Goal: Information Seeking & Learning: Learn about a topic

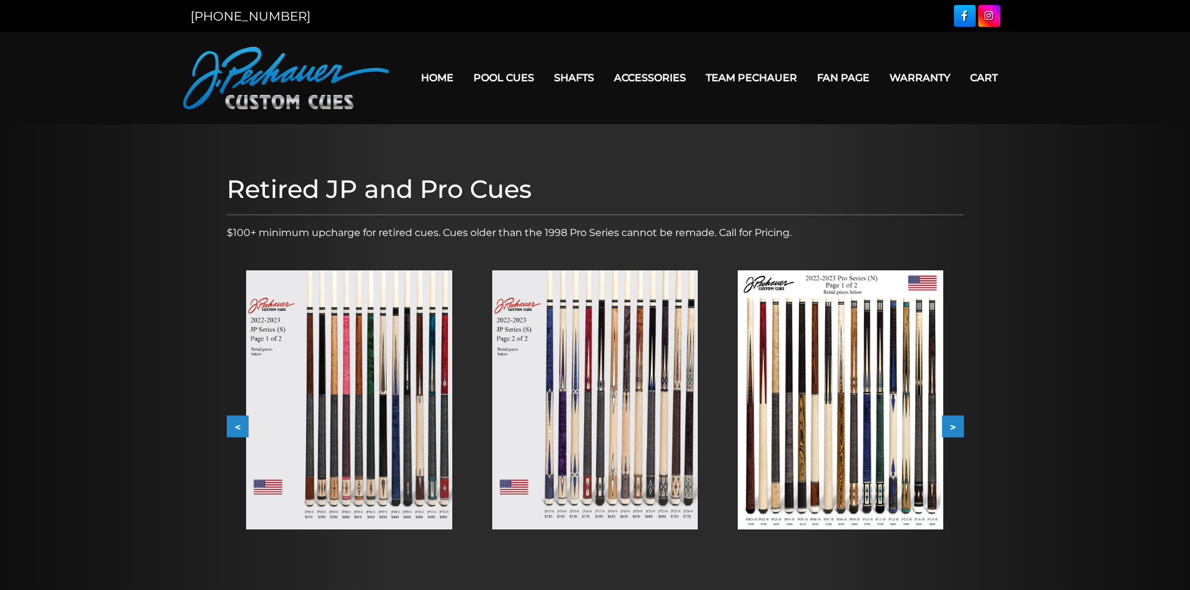
click at [954, 425] on button ">" at bounding box center [953, 427] width 22 height 22
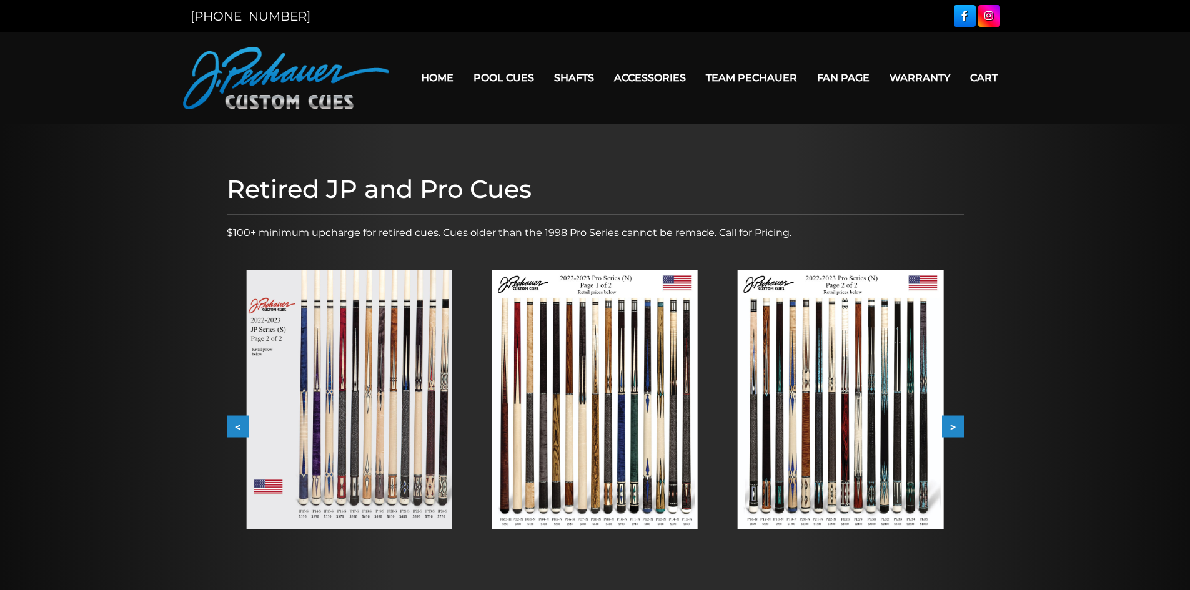
click at [954, 425] on button ">" at bounding box center [953, 427] width 22 height 22
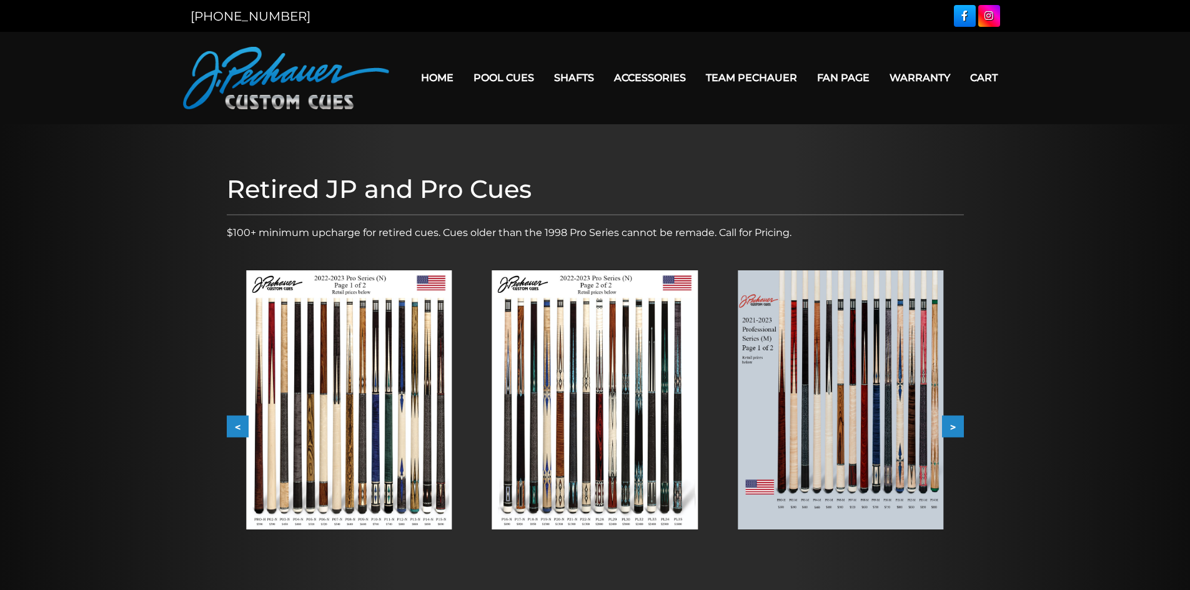
click at [954, 425] on button ">" at bounding box center [953, 427] width 22 height 22
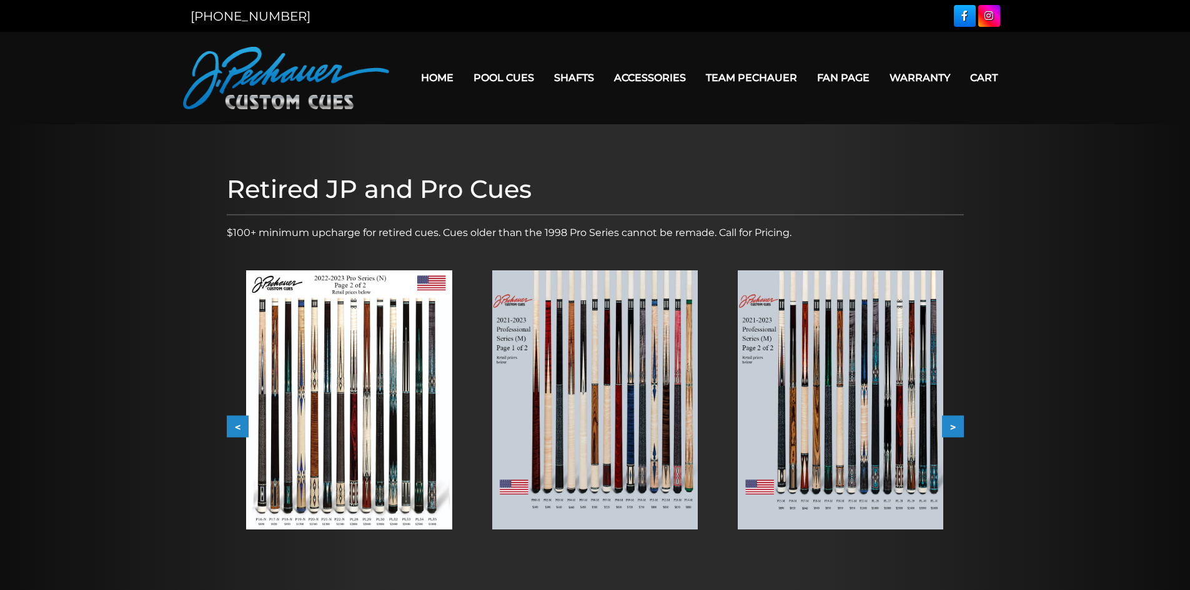
click at [954, 425] on button ">" at bounding box center [953, 427] width 22 height 22
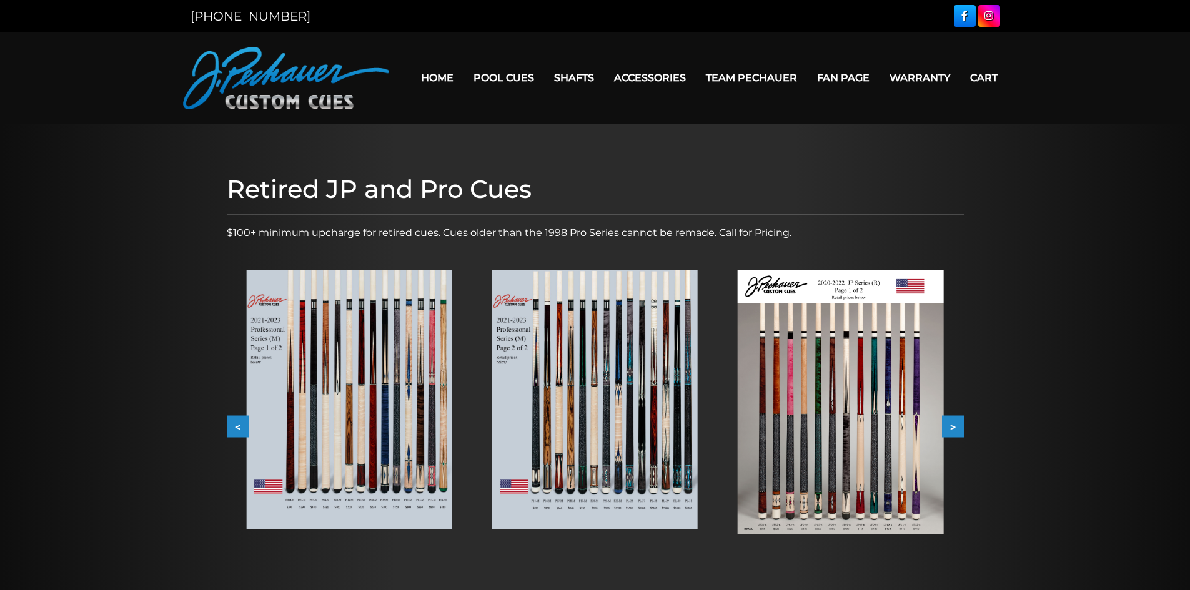
click at [954, 425] on button ">" at bounding box center [953, 427] width 22 height 22
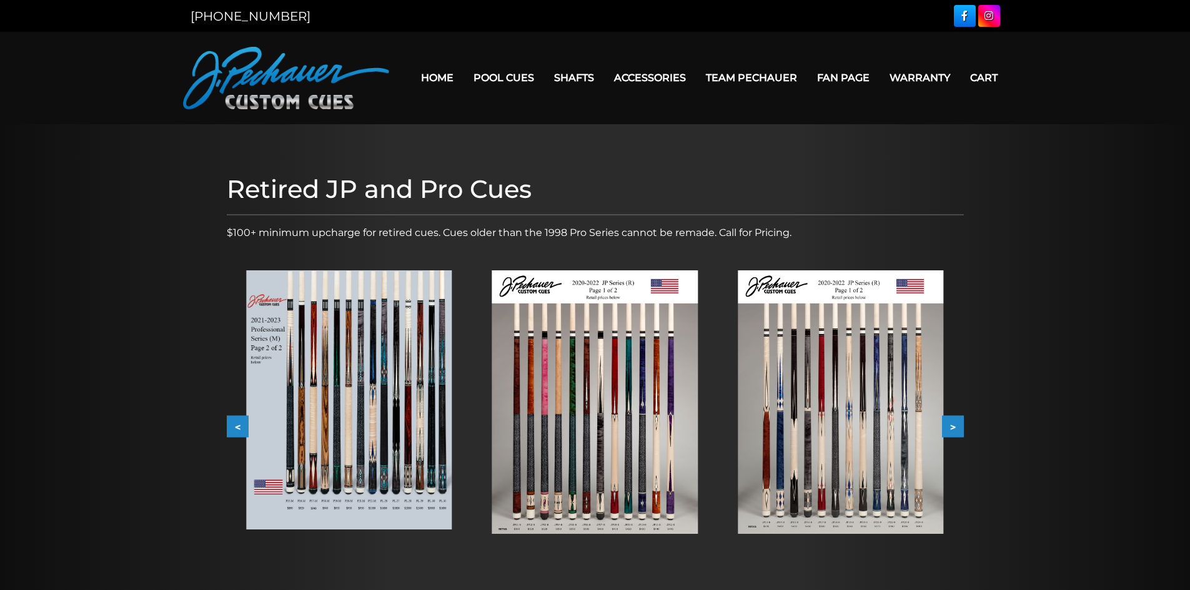
click at [954, 425] on button ">" at bounding box center [953, 427] width 22 height 22
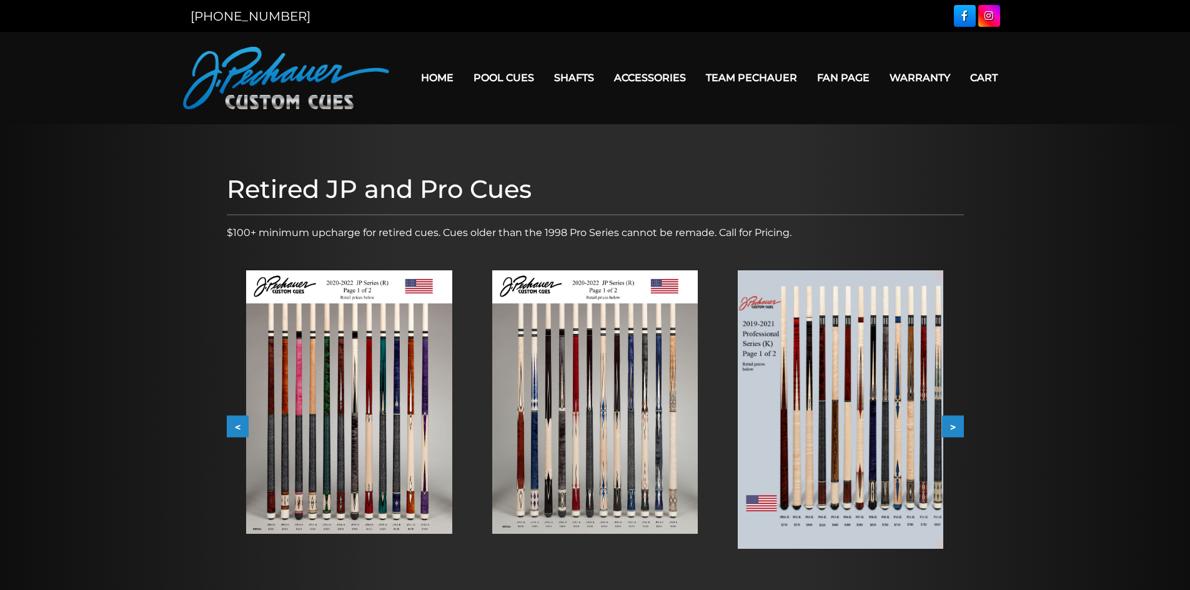
click at [954, 425] on button ">" at bounding box center [953, 427] width 22 height 22
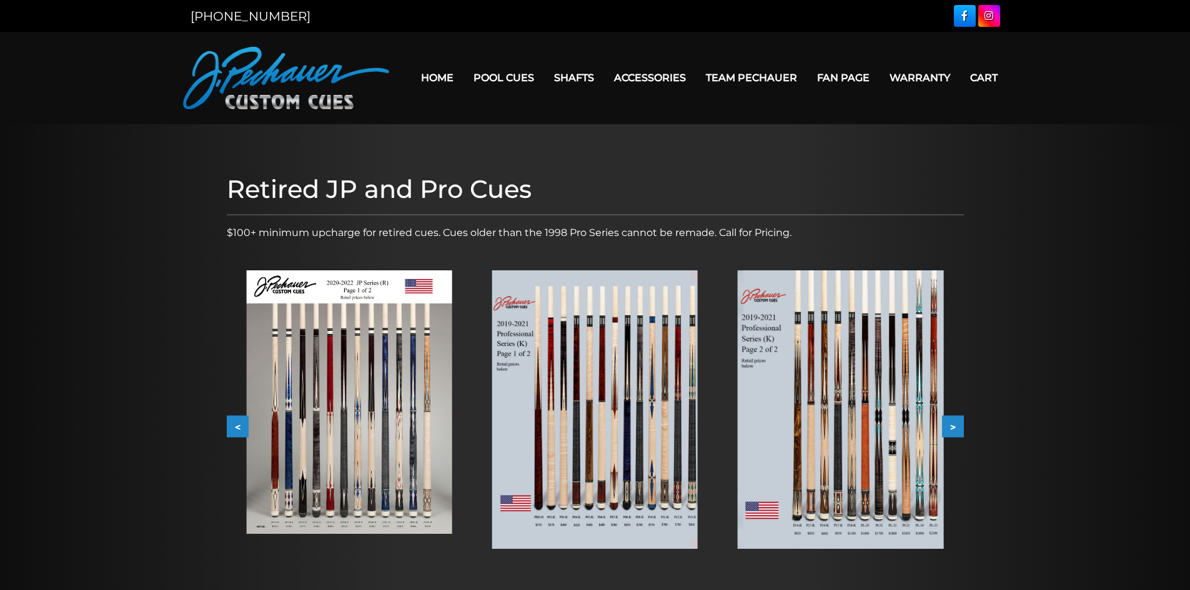
click at [954, 425] on button ">" at bounding box center [953, 427] width 22 height 22
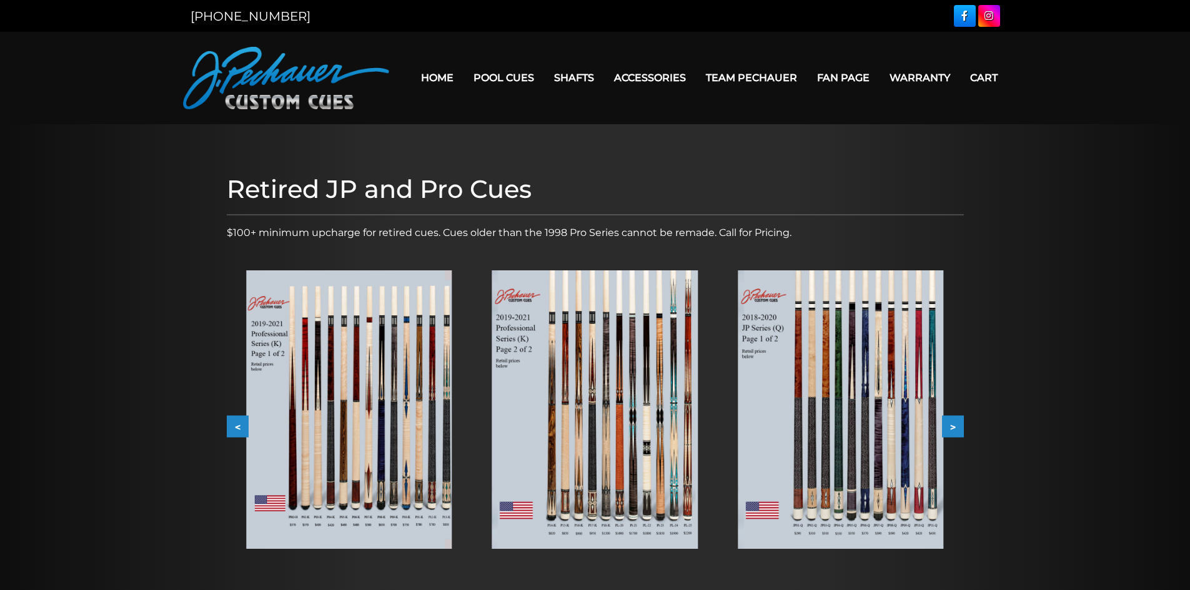
click at [954, 425] on button ">" at bounding box center [953, 427] width 22 height 22
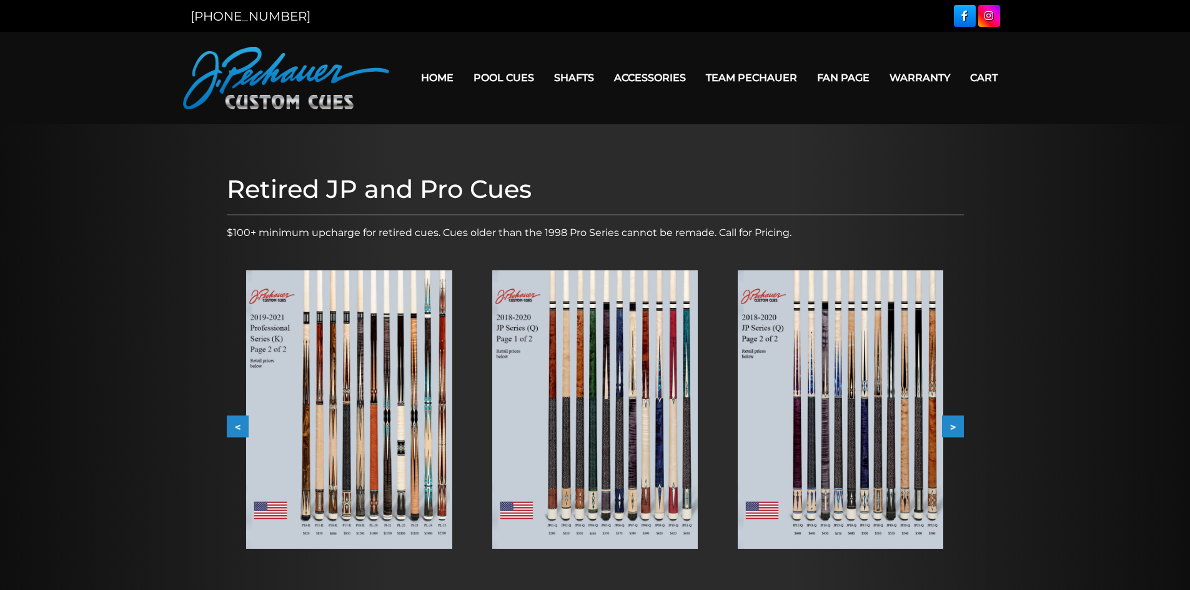
click at [954, 425] on button ">" at bounding box center [953, 427] width 22 height 22
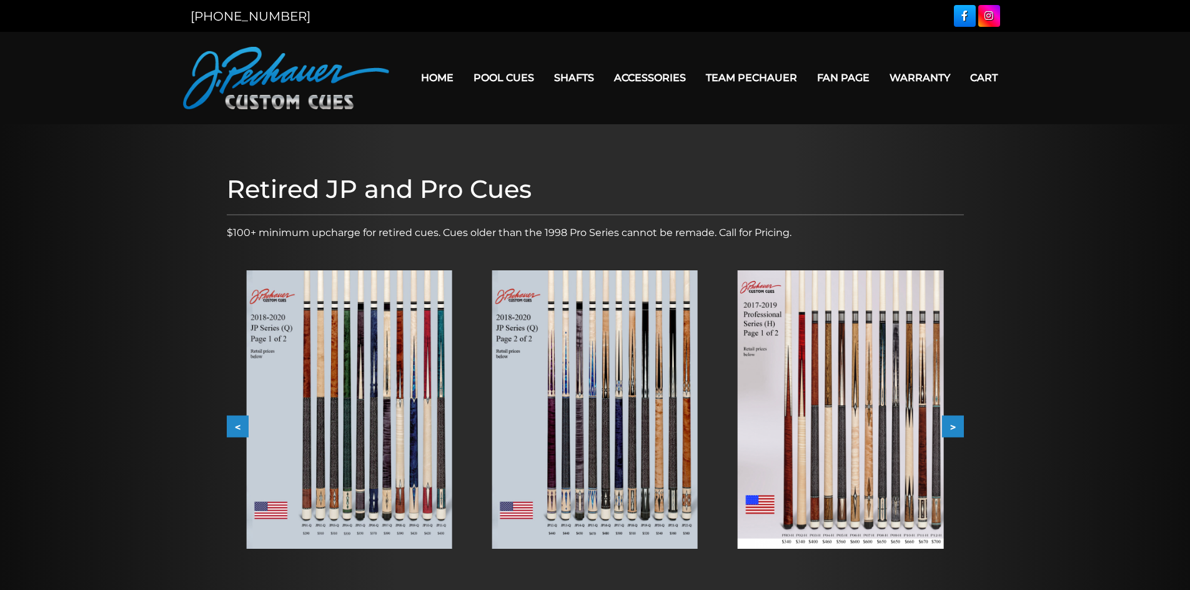
click at [954, 425] on button ">" at bounding box center [953, 427] width 22 height 22
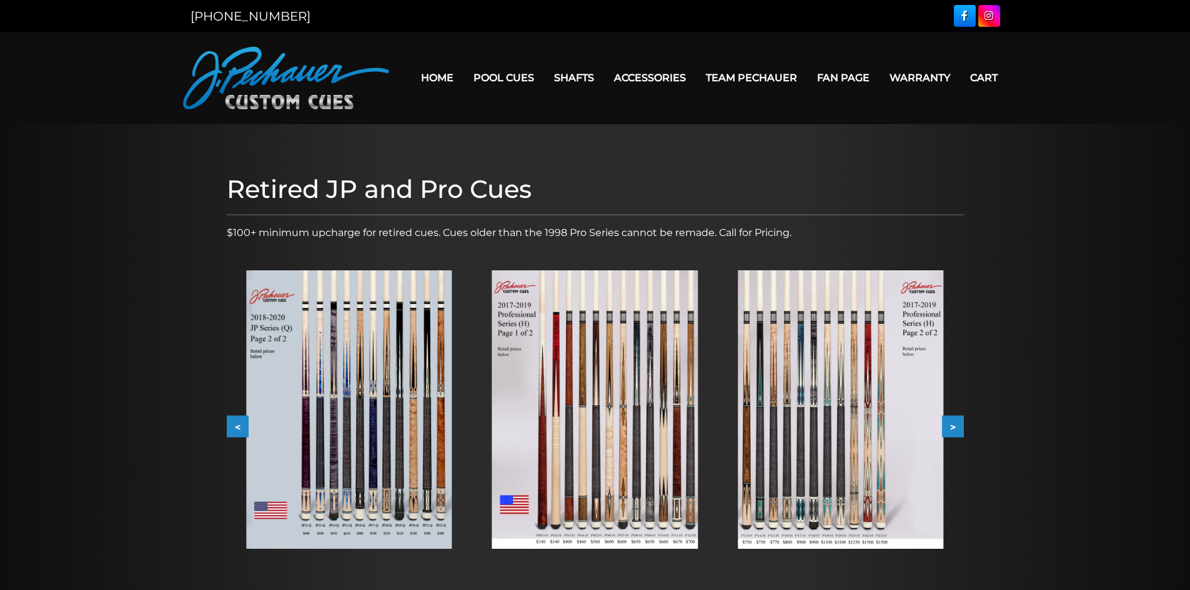
click at [954, 425] on button ">" at bounding box center [953, 427] width 22 height 22
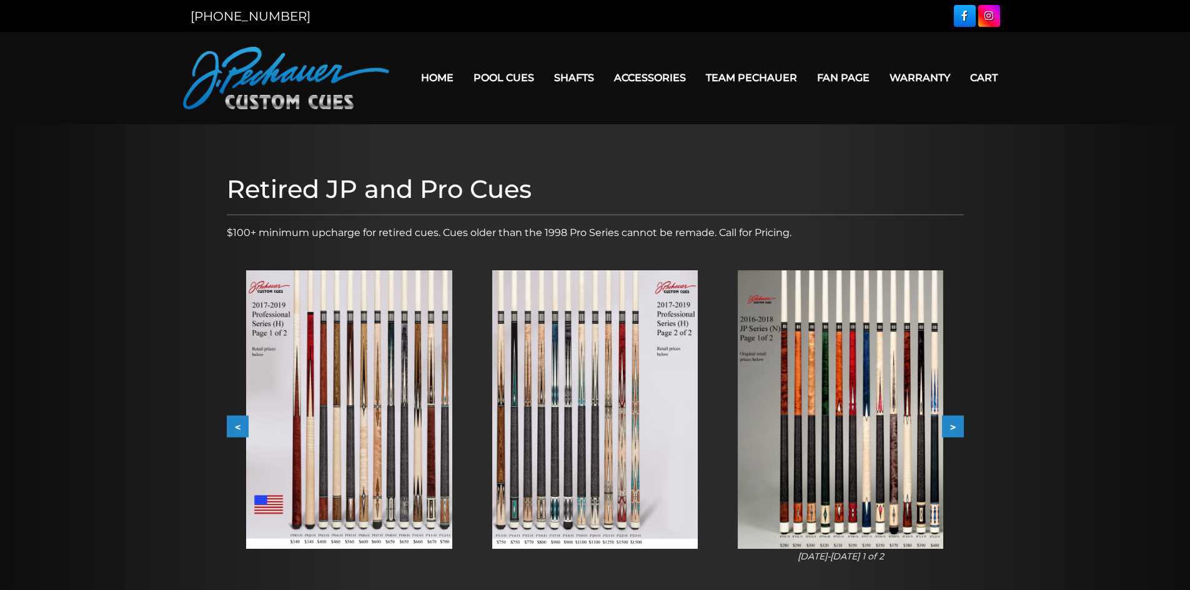
click at [954, 425] on button ">" at bounding box center [953, 427] width 22 height 22
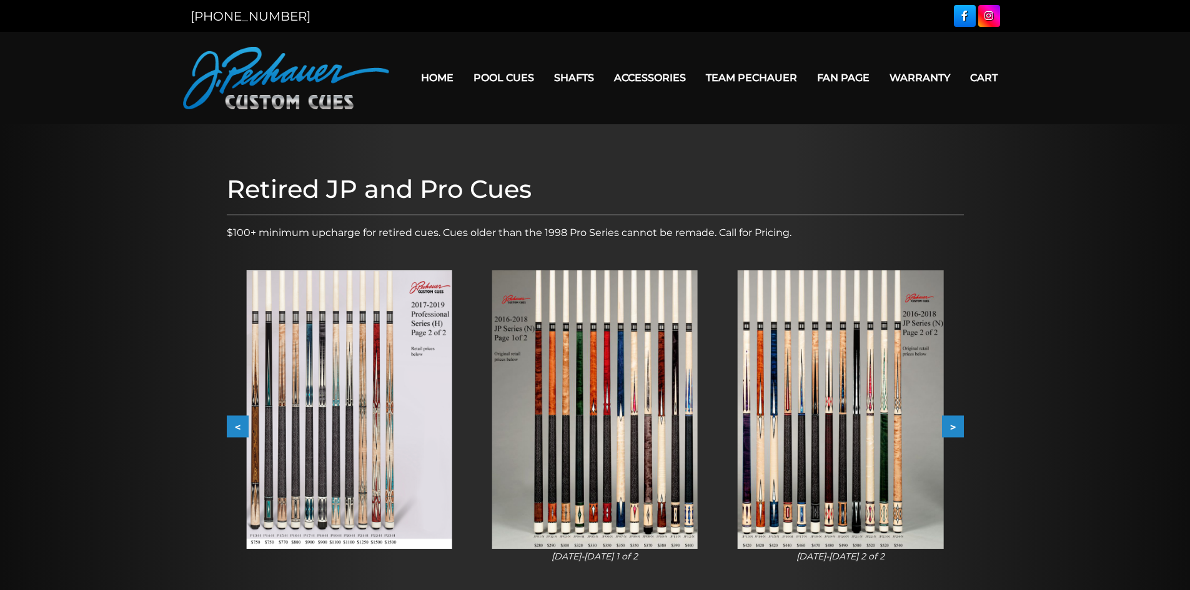
click at [953, 426] on button ">" at bounding box center [953, 427] width 22 height 22
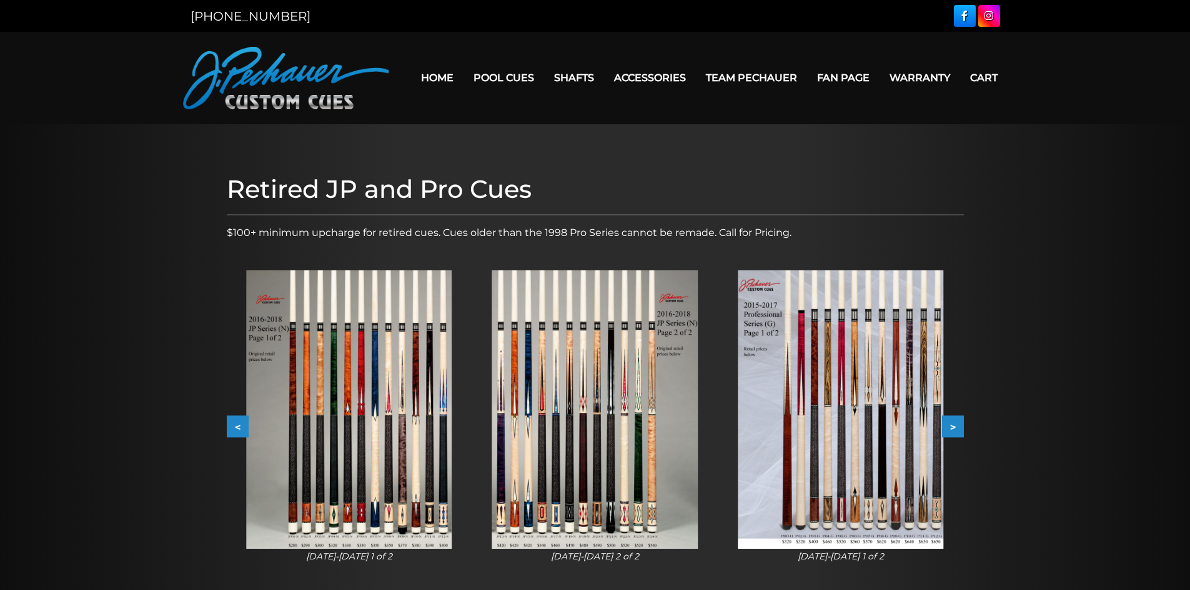
click at [953, 426] on button ">" at bounding box center [953, 427] width 22 height 22
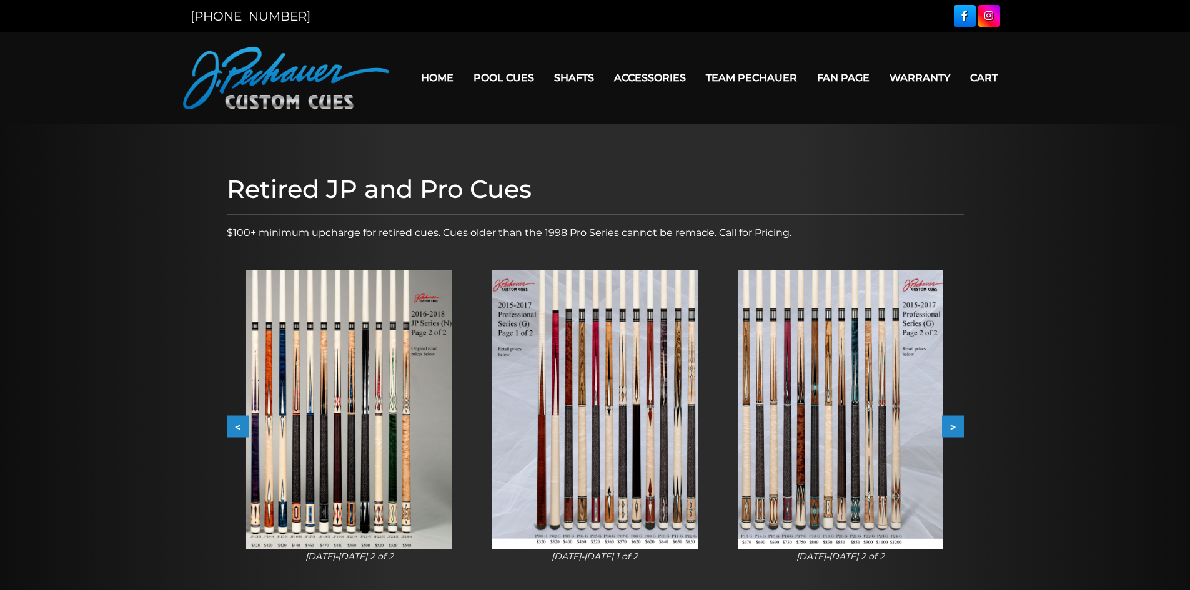
click at [949, 429] on button ">" at bounding box center [953, 427] width 22 height 22
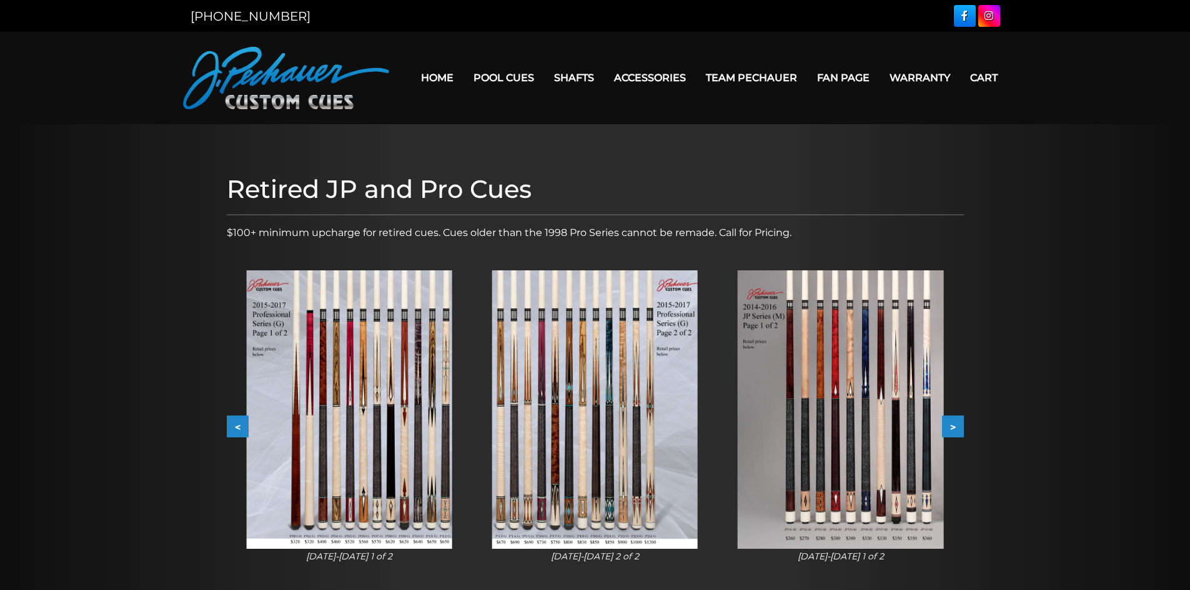
click at [949, 429] on button ">" at bounding box center [953, 427] width 22 height 22
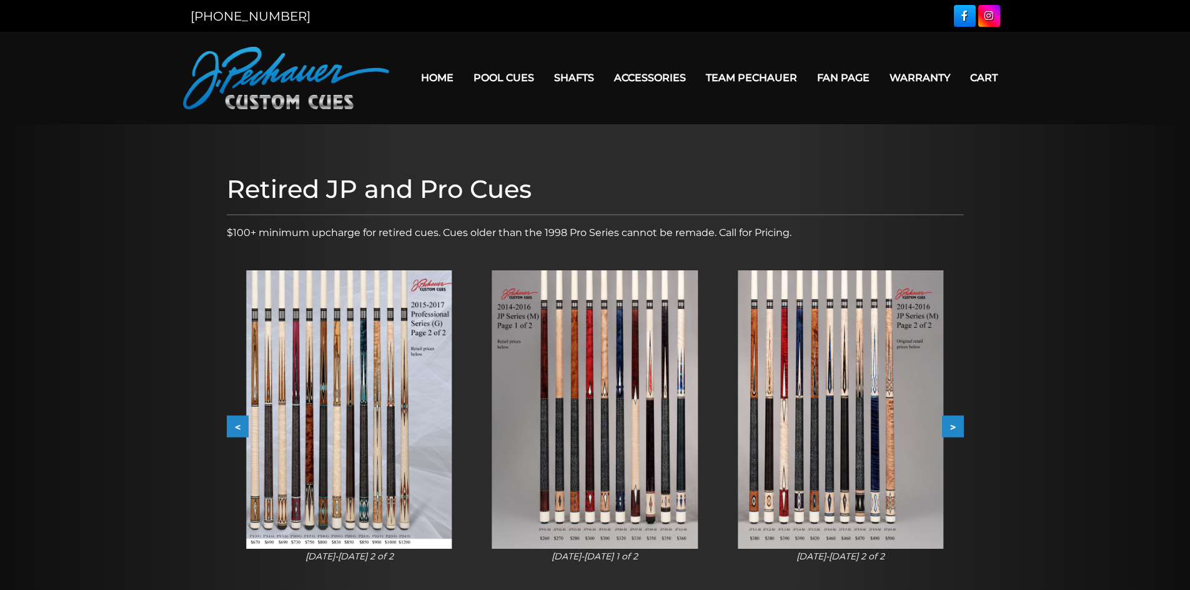
click at [949, 429] on button ">" at bounding box center [953, 427] width 22 height 22
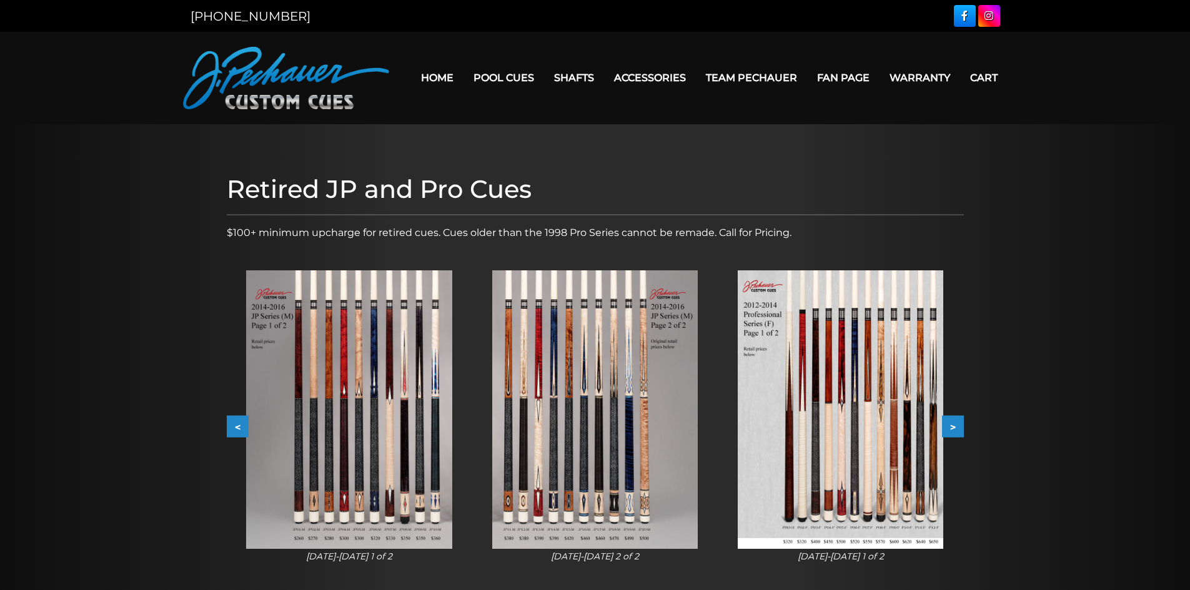
click at [949, 429] on button ">" at bounding box center [953, 427] width 22 height 22
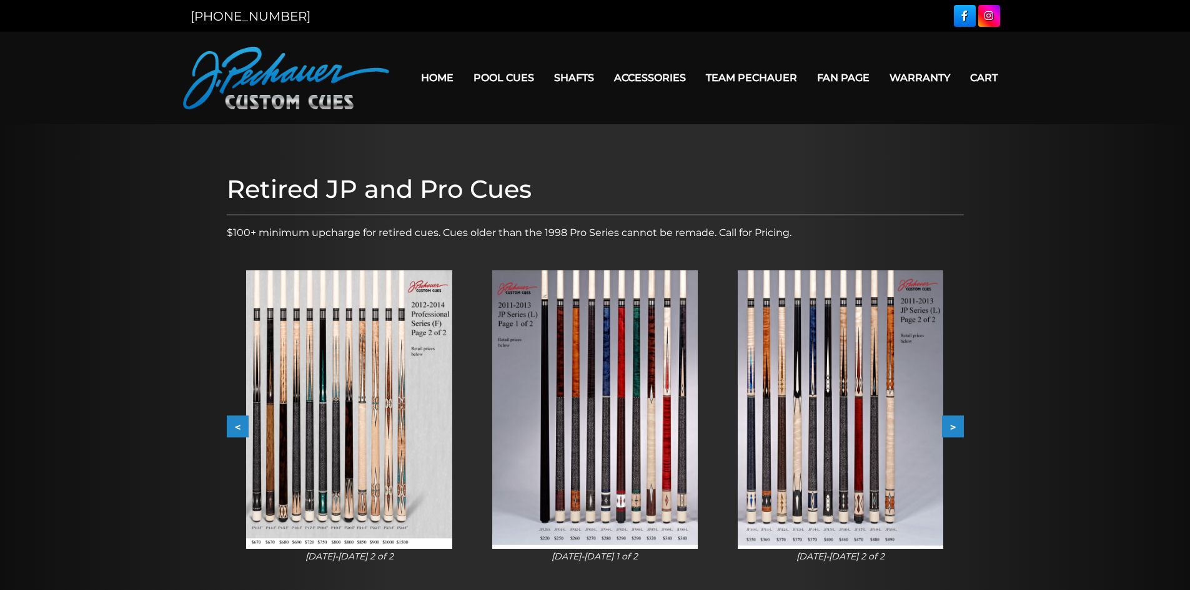
click at [949, 429] on button ">" at bounding box center [953, 427] width 22 height 22
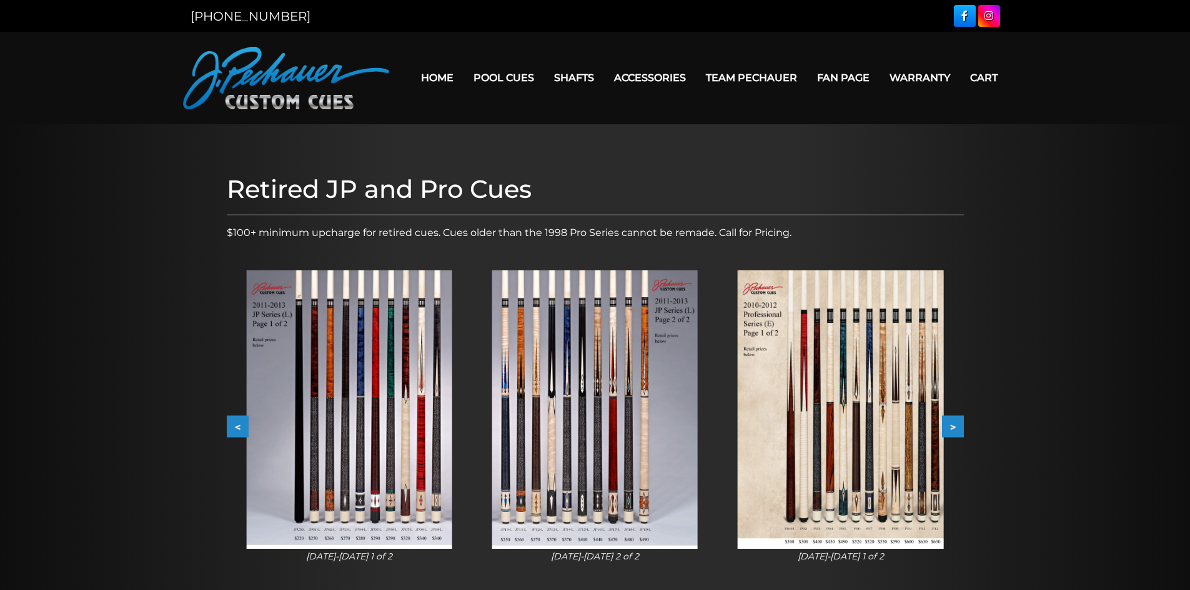
click at [949, 429] on button ">" at bounding box center [953, 427] width 22 height 22
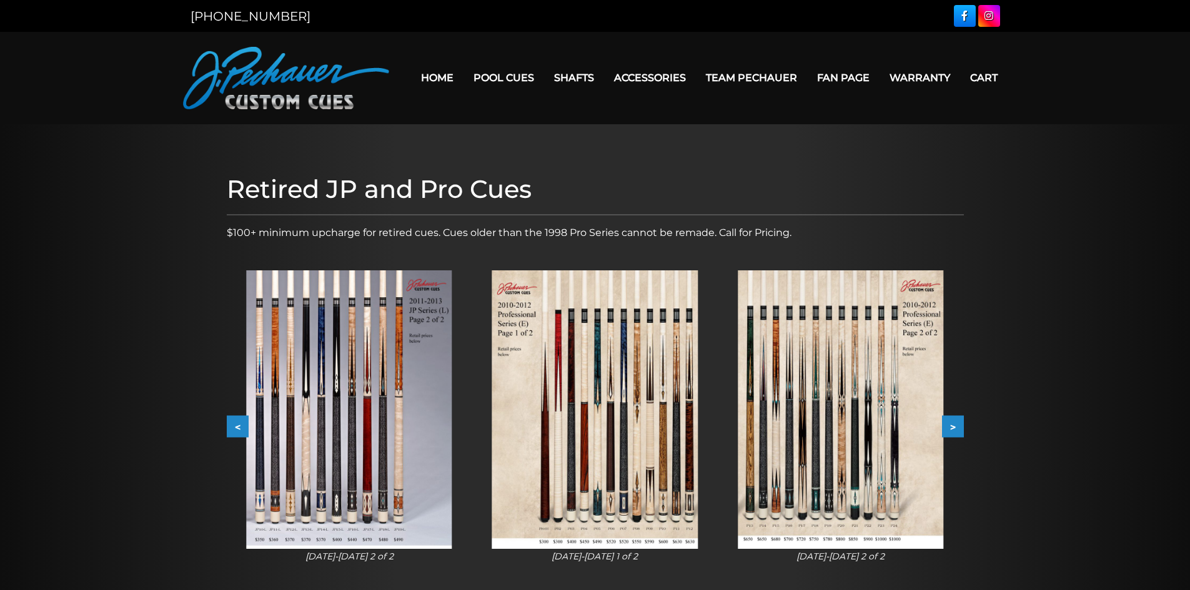
click at [949, 429] on button ">" at bounding box center [953, 427] width 22 height 22
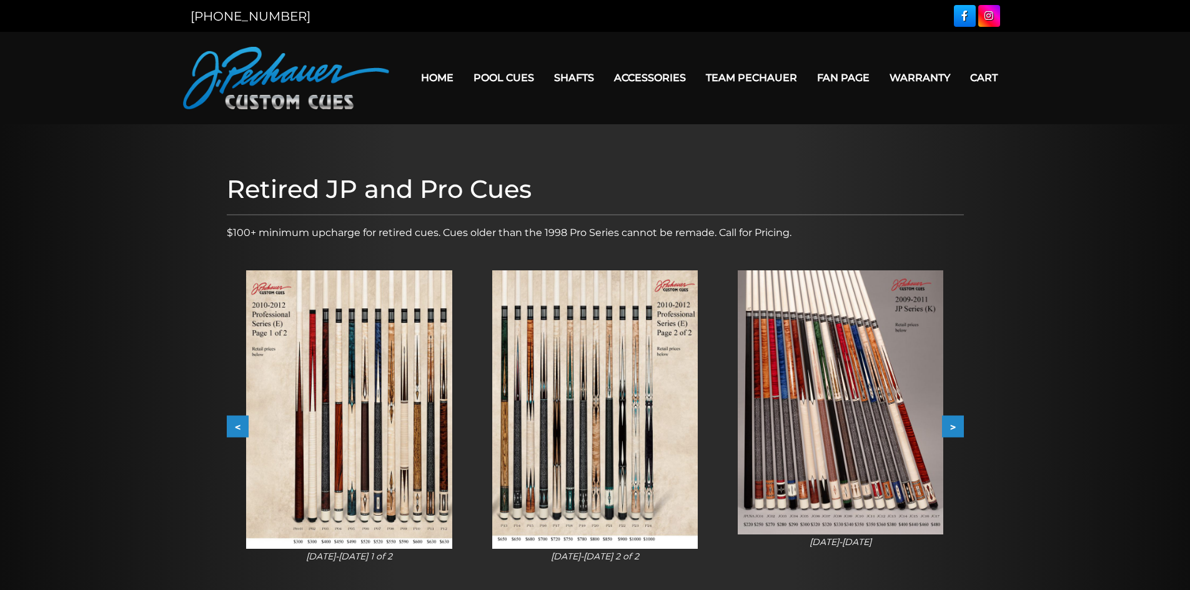
click at [949, 429] on button ">" at bounding box center [953, 427] width 22 height 22
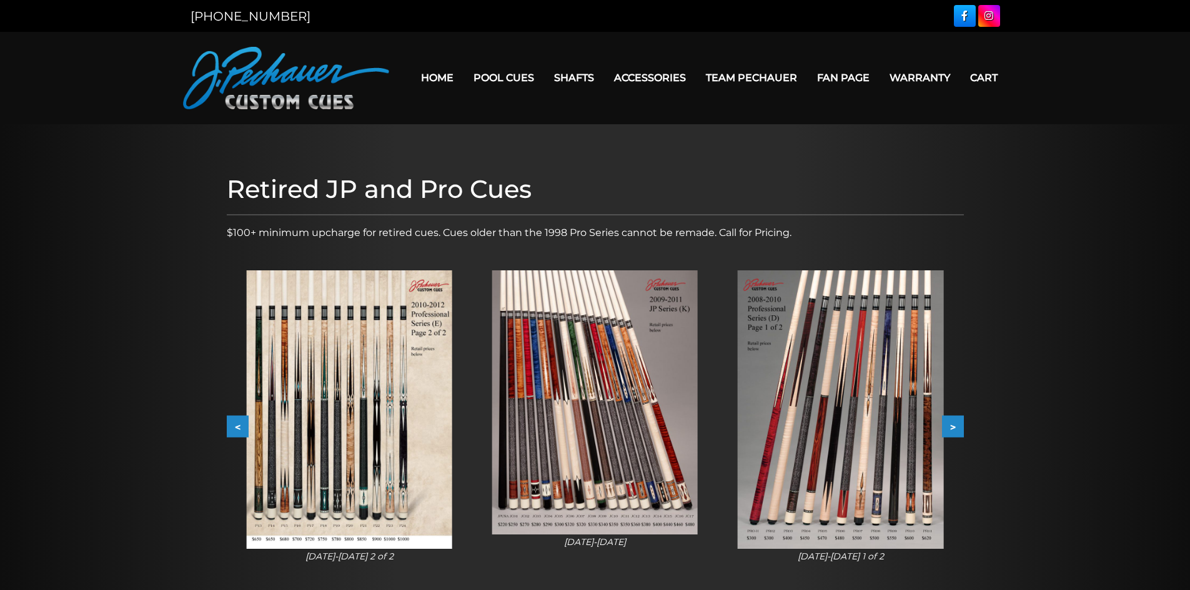
click at [949, 429] on button ">" at bounding box center [953, 427] width 22 height 22
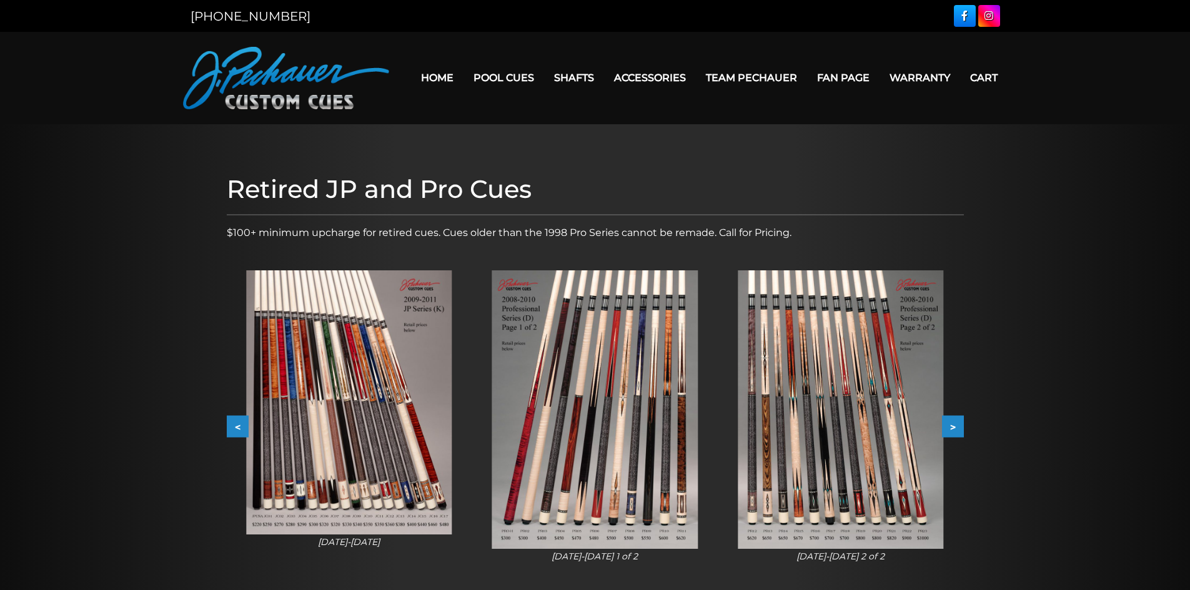
click at [949, 429] on button ">" at bounding box center [953, 427] width 22 height 22
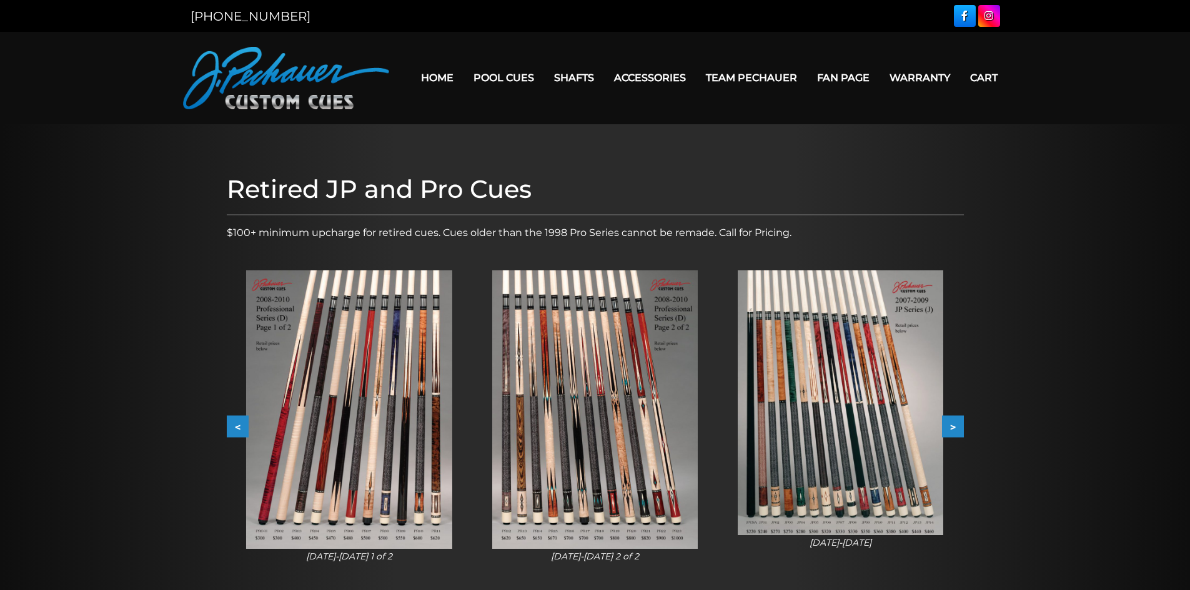
click at [949, 429] on button ">" at bounding box center [953, 427] width 22 height 22
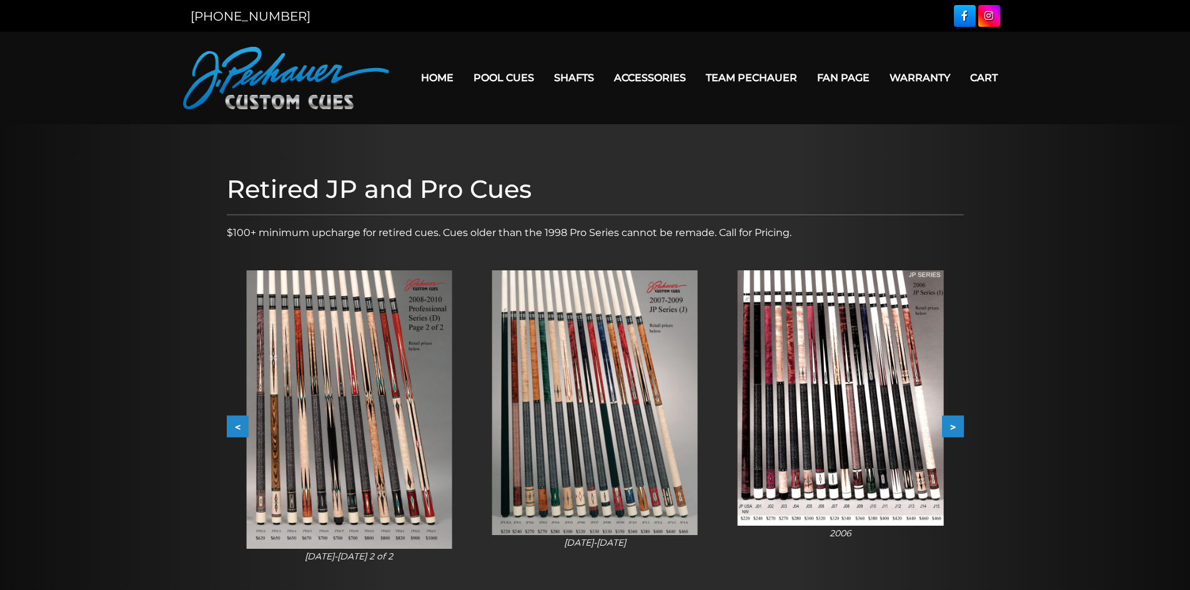
click at [949, 429] on button ">" at bounding box center [953, 427] width 22 height 22
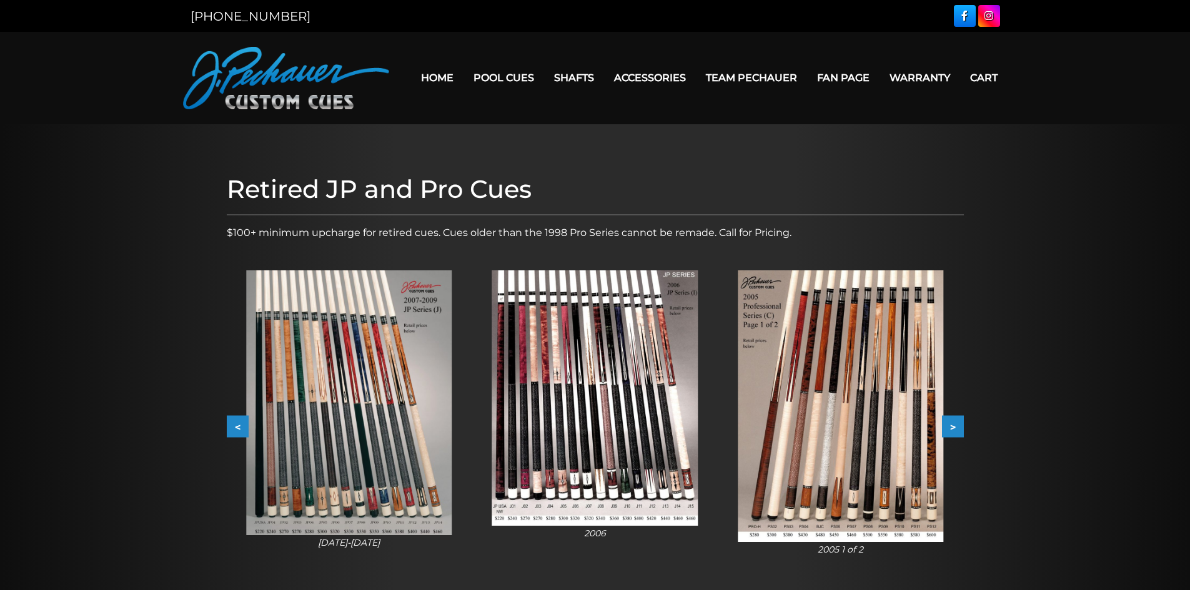
click at [949, 429] on button ">" at bounding box center [953, 427] width 22 height 22
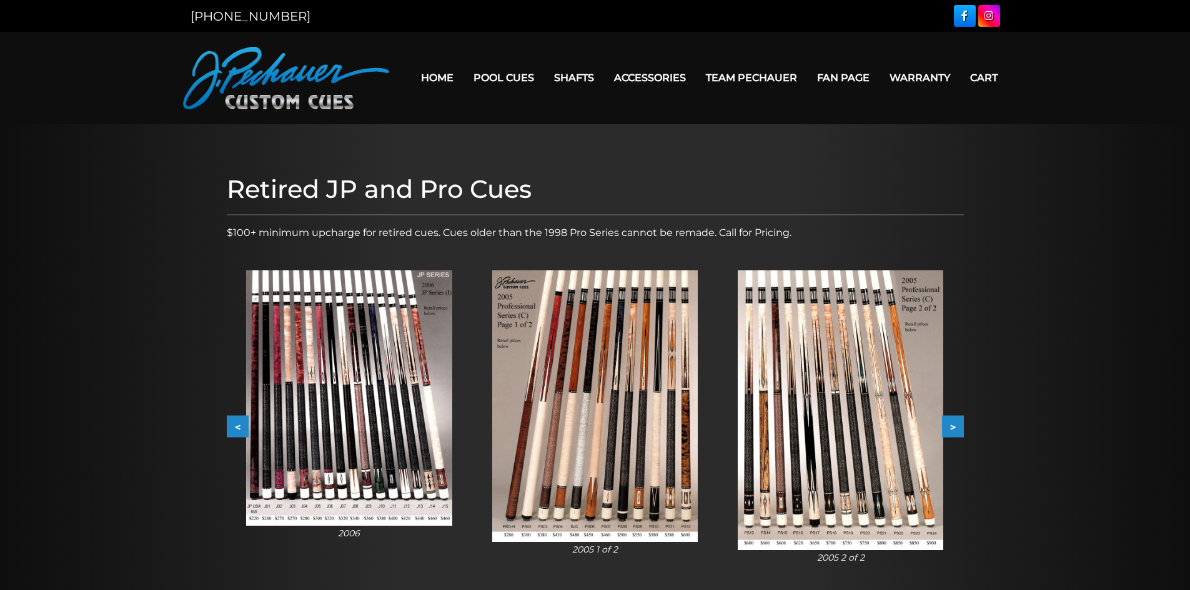
click at [949, 429] on button ">" at bounding box center [953, 427] width 22 height 22
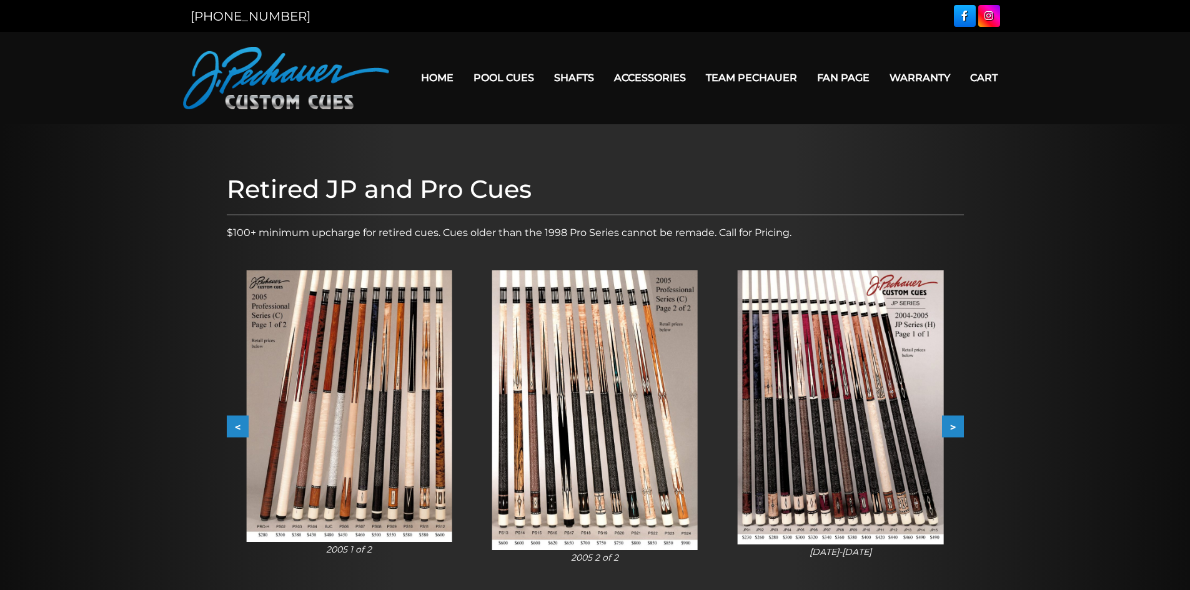
click at [949, 429] on button ">" at bounding box center [953, 427] width 22 height 22
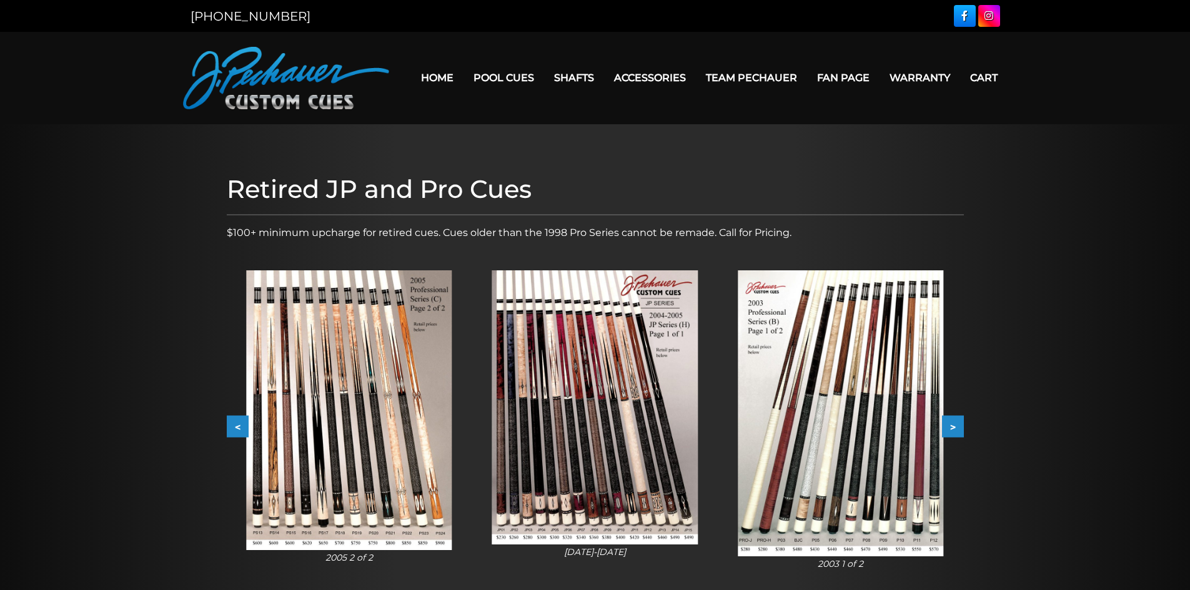
click at [602, 413] on img at bounding box center [595, 408] width 206 height 274
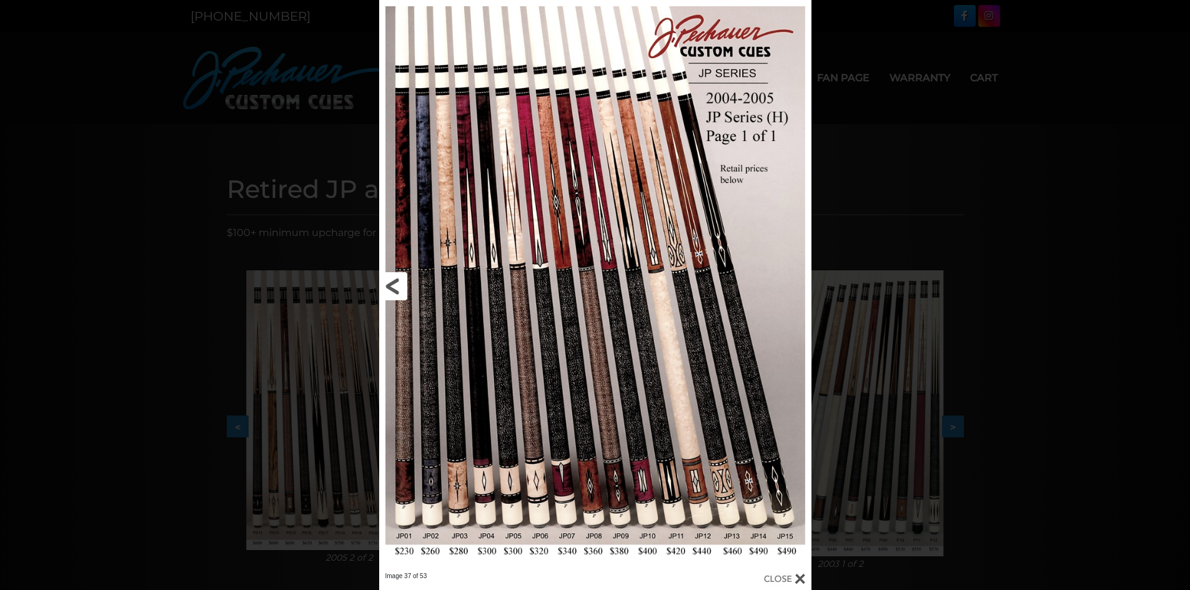
click at [514, 531] on link at bounding box center [476, 286] width 194 height 572
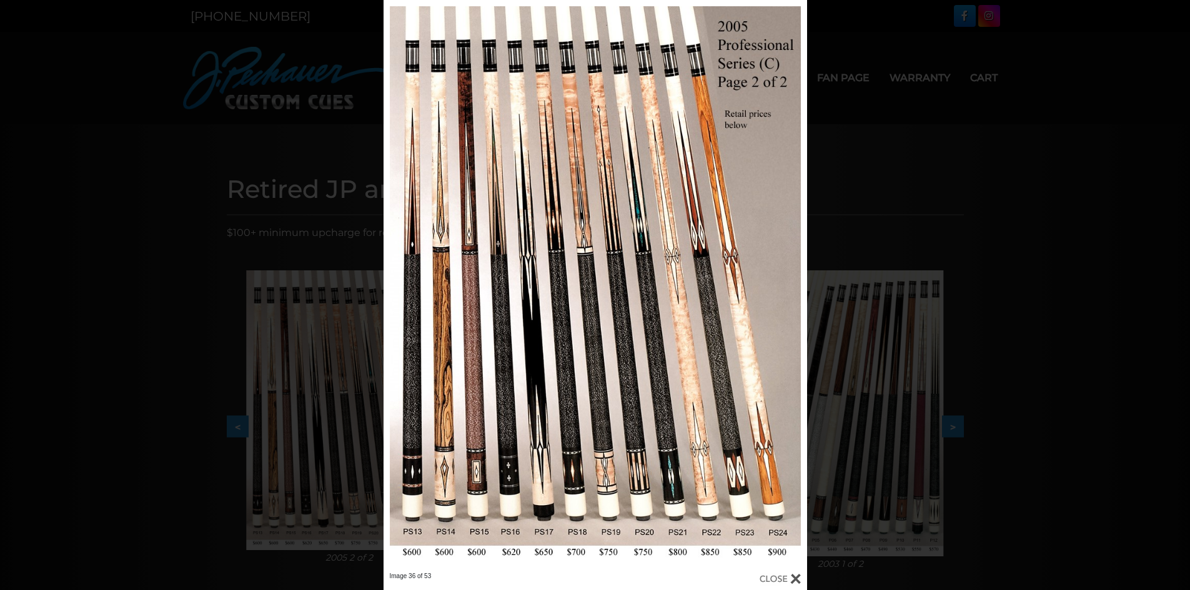
click at [863, 169] on div "Image 36 of 53" at bounding box center [595, 295] width 1190 height 590
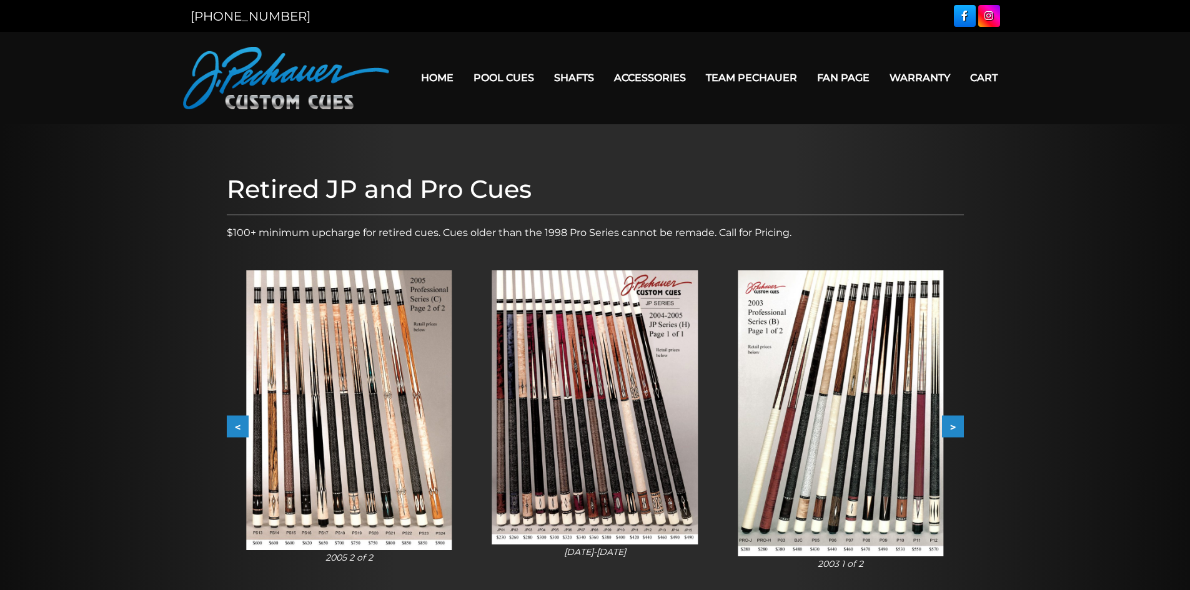
click at [953, 419] on button ">" at bounding box center [953, 427] width 22 height 22
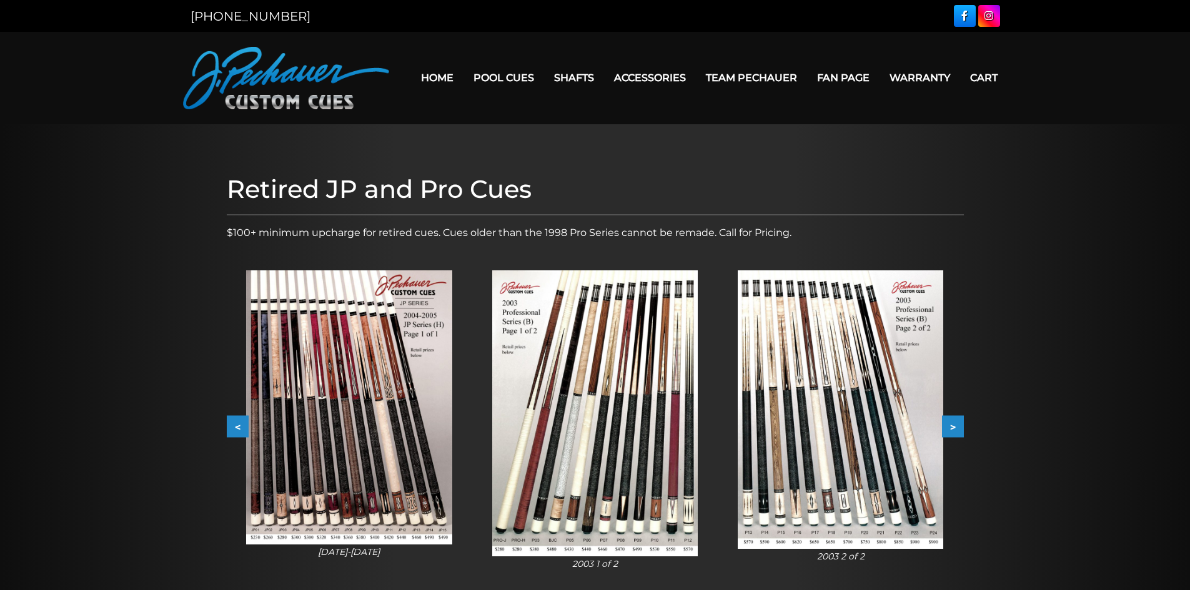
click at [953, 419] on button ">" at bounding box center [953, 427] width 22 height 22
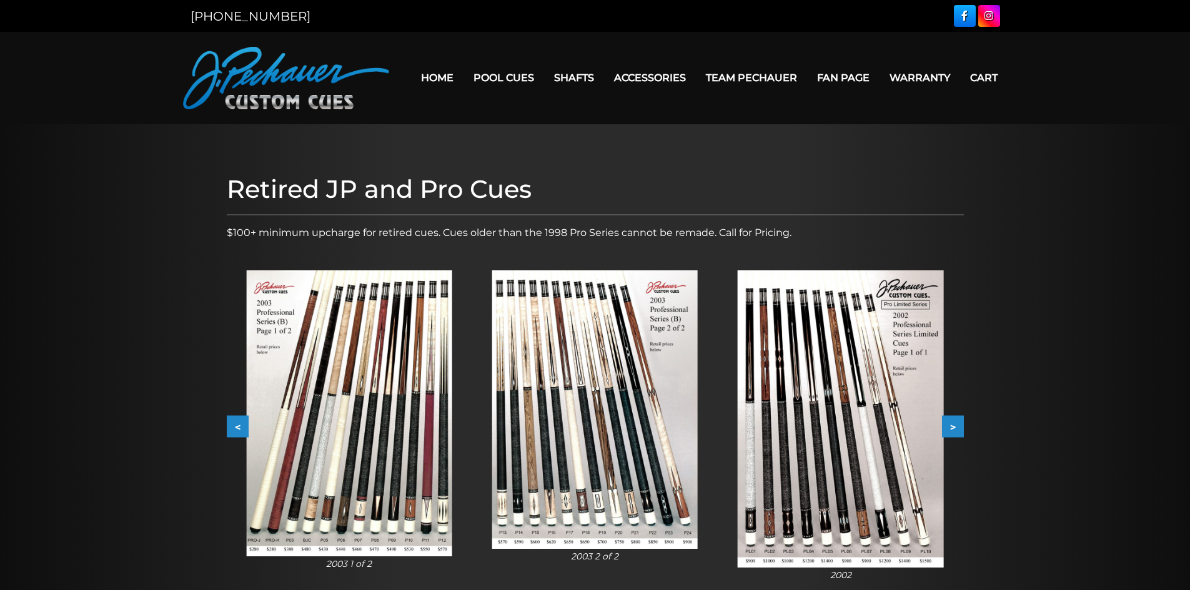
click at [953, 419] on button ">" at bounding box center [953, 427] width 22 height 22
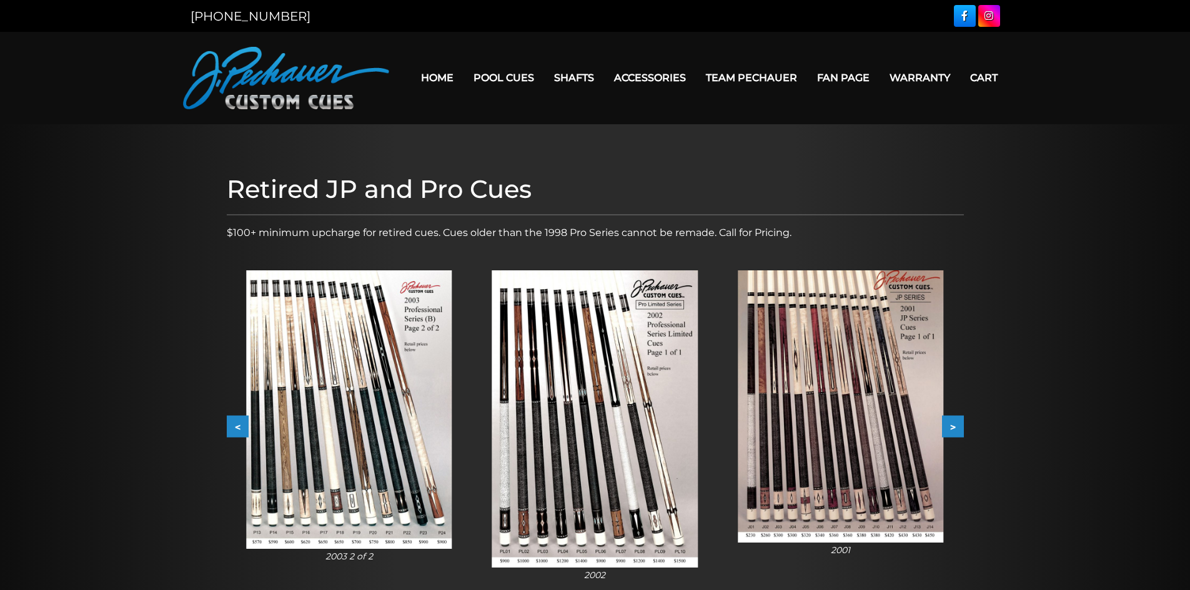
click at [953, 419] on button ">" at bounding box center [953, 427] width 22 height 22
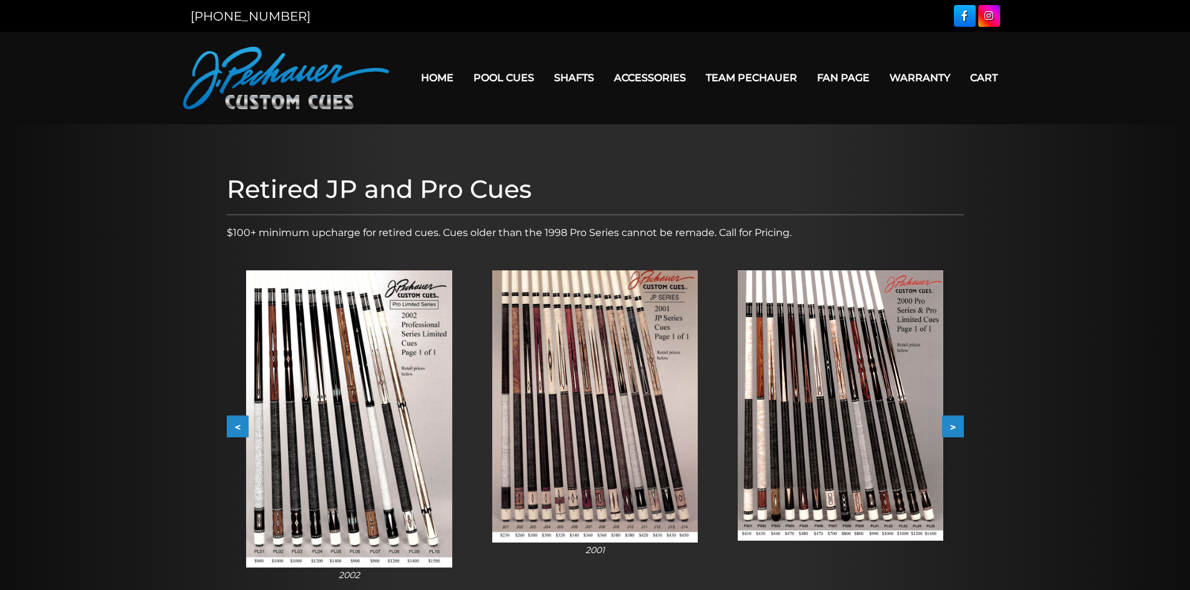
click at [953, 419] on button ">" at bounding box center [953, 427] width 22 height 22
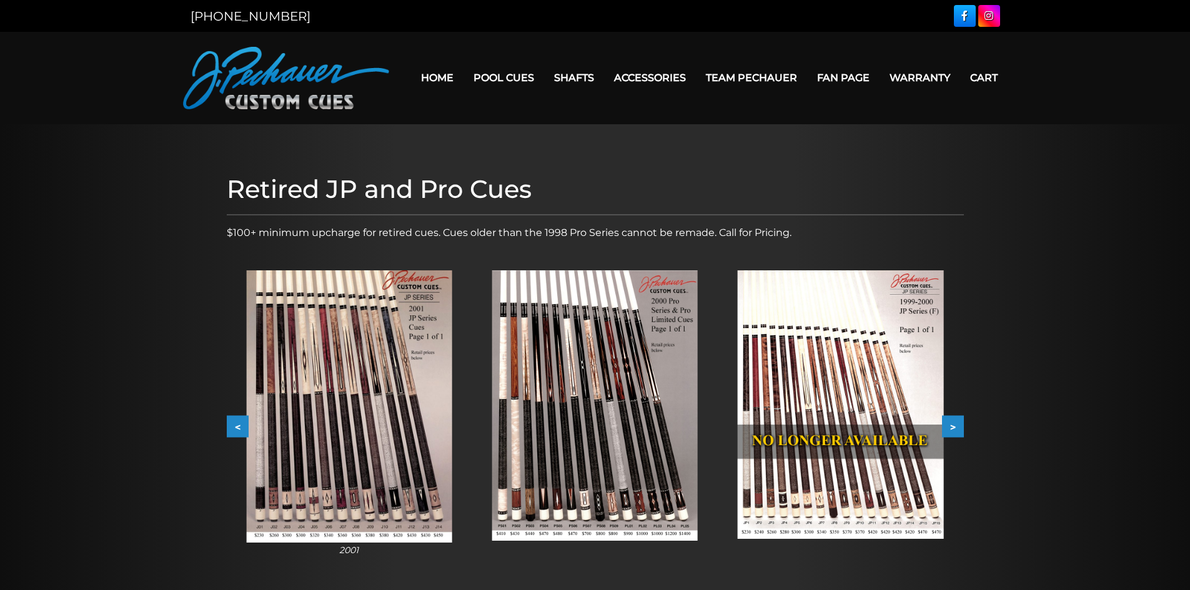
click at [953, 419] on button ">" at bounding box center [953, 427] width 22 height 22
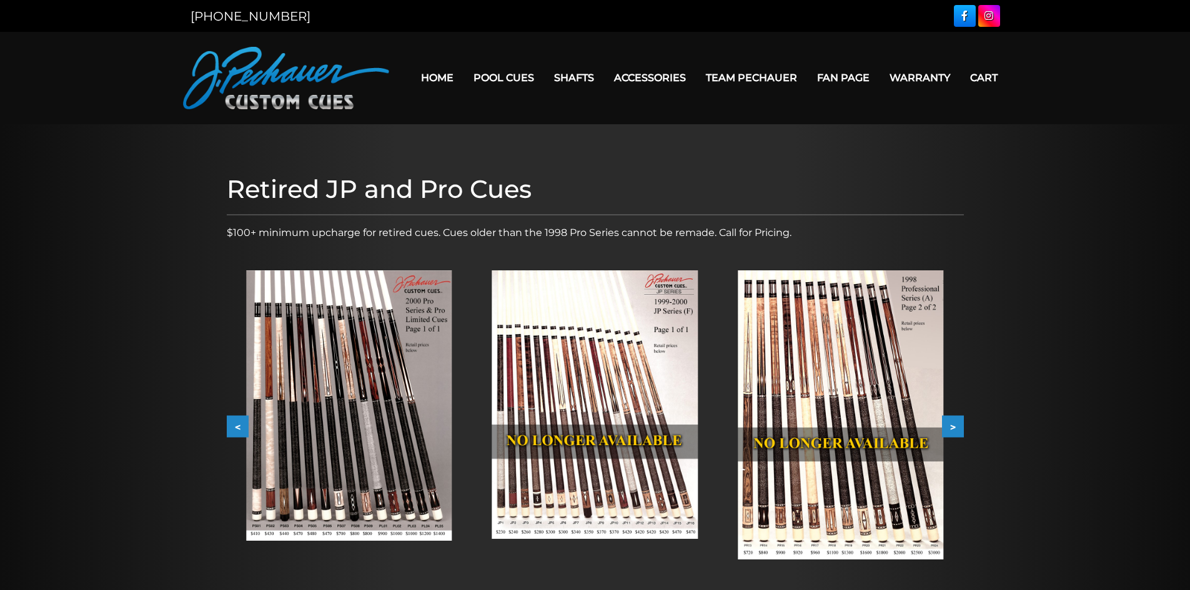
click at [953, 419] on button ">" at bounding box center [953, 427] width 22 height 22
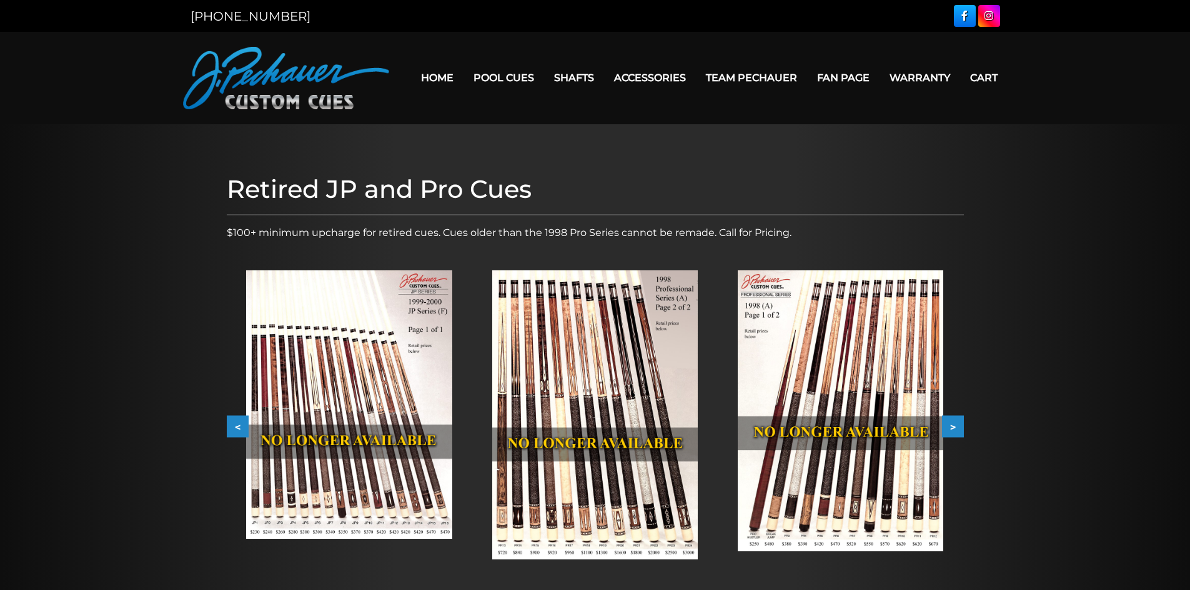
click at [953, 419] on button ">" at bounding box center [953, 427] width 22 height 22
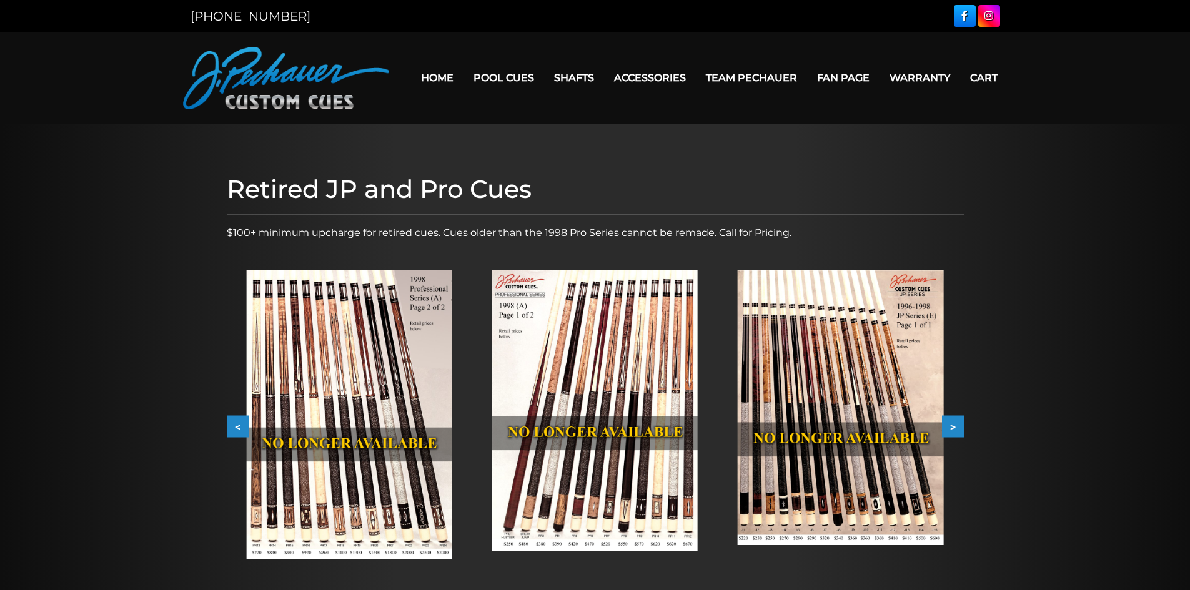
click at [953, 419] on button ">" at bounding box center [953, 427] width 22 height 22
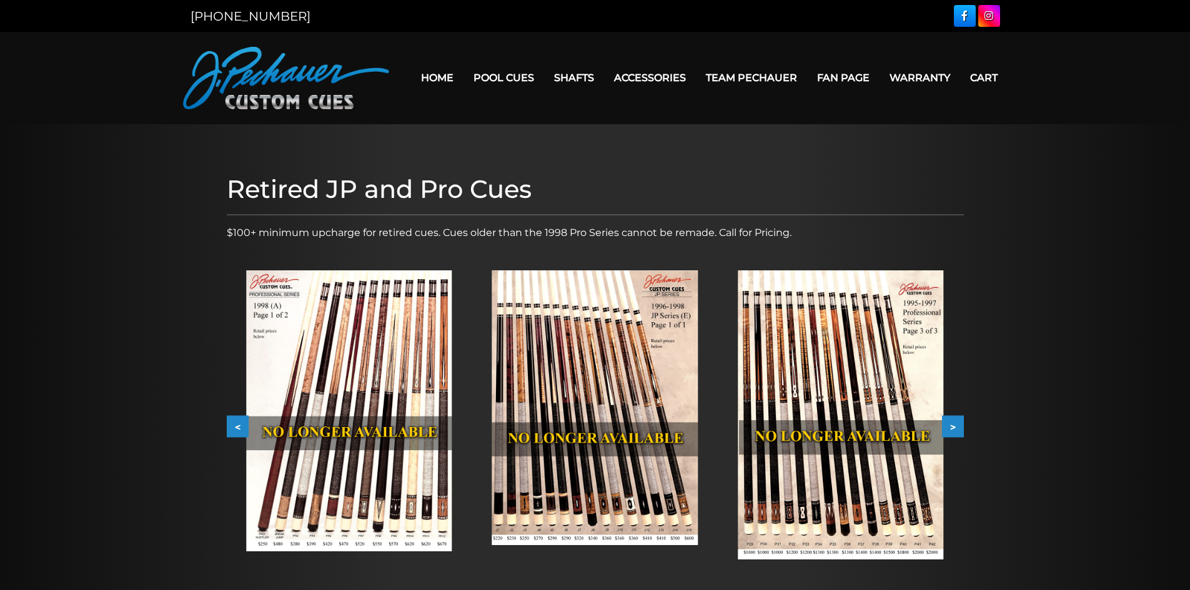
click at [953, 419] on button ">" at bounding box center [953, 427] width 22 height 22
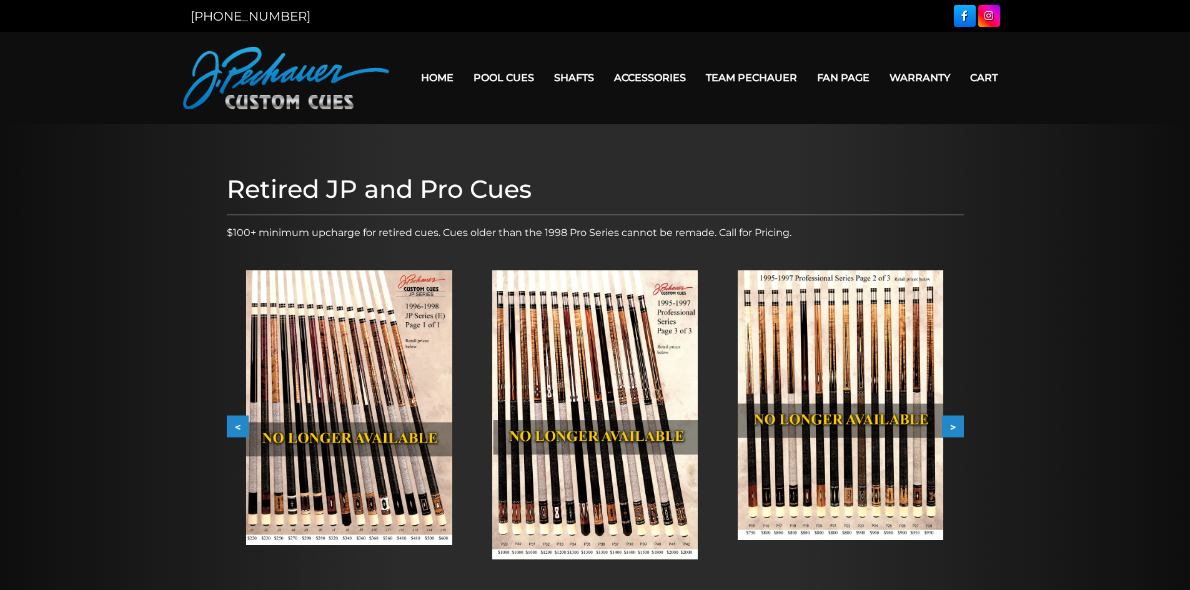
click at [953, 419] on button ">" at bounding box center [953, 427] width 22 height 22
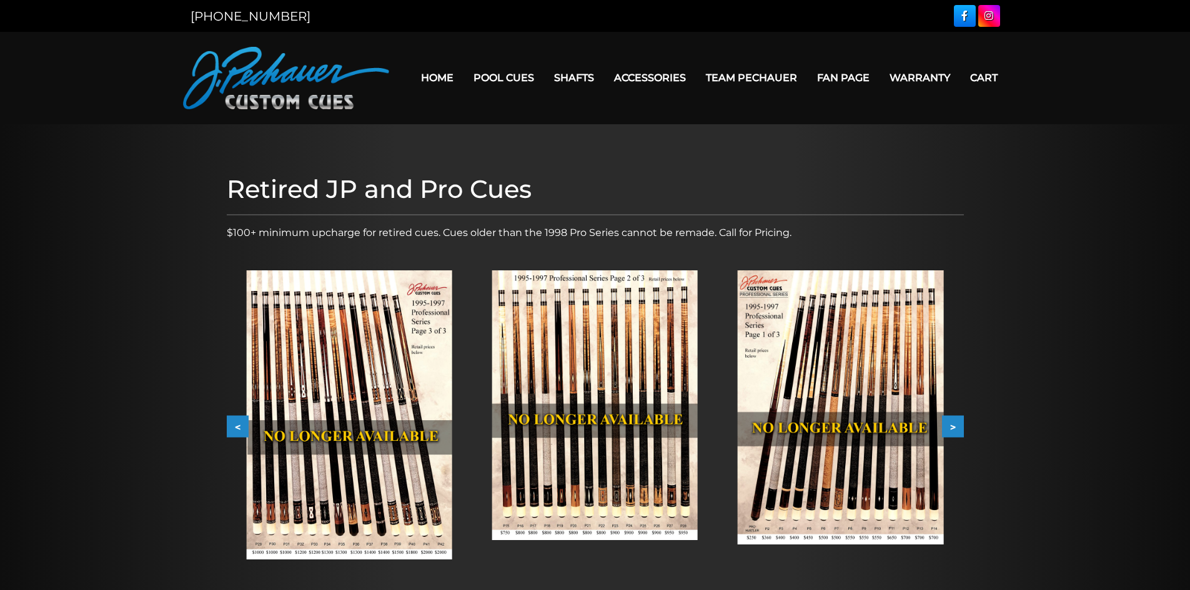
click at [953, 419] on button ">" at bounding box center [953, 427] width 22 height 22
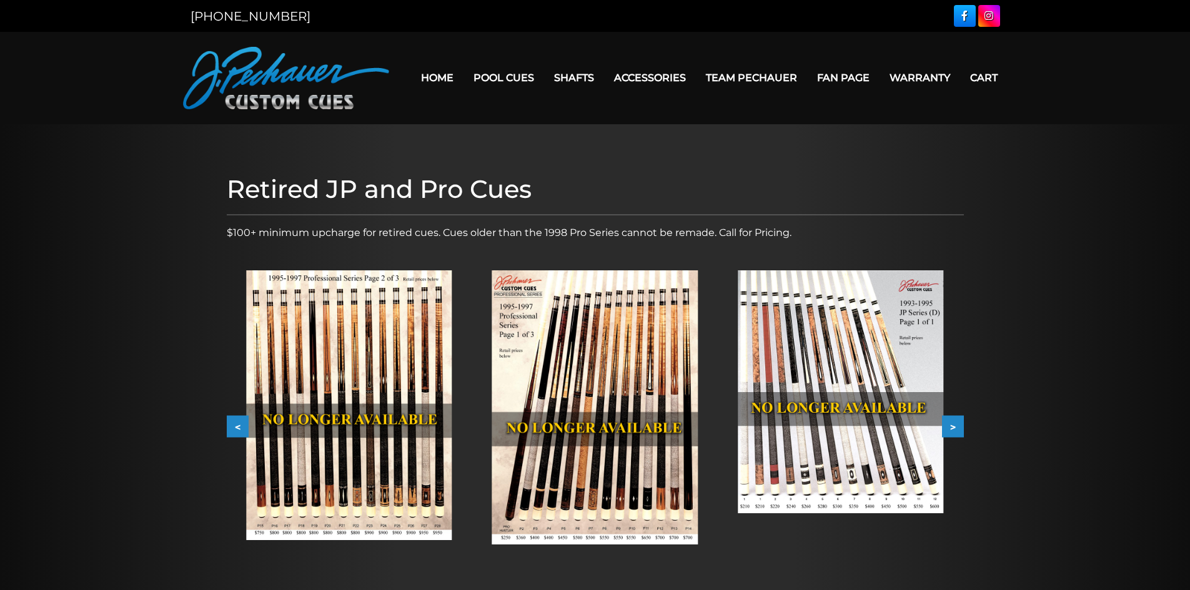
click at [953, 419] on button ">" at bounding box center [953, 427] width 22 height 22
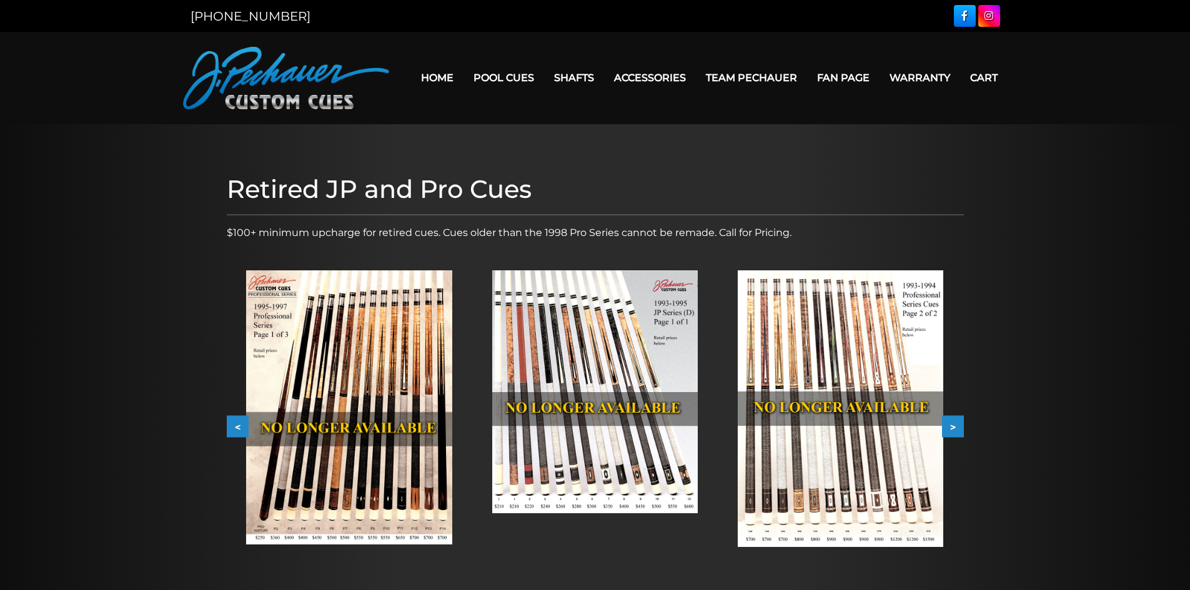
click at [953, 419] on button ">" at bounding box center [953, 427] width 22 height 22
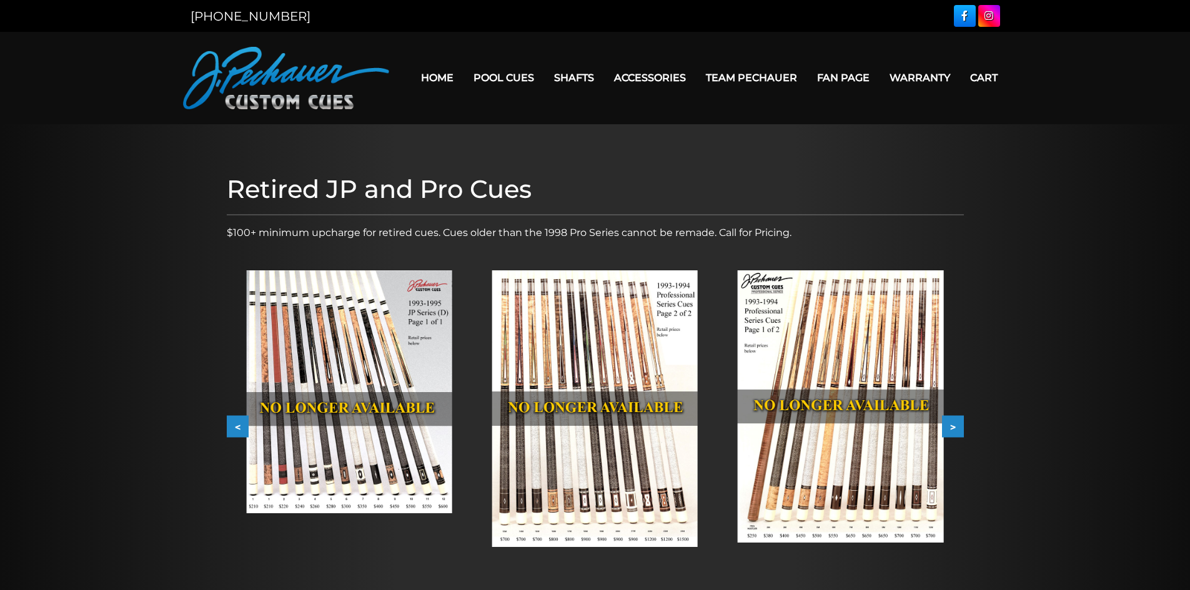
click at [953, 419] on button ">" at bounding box center [953, 427] width 22 height 22
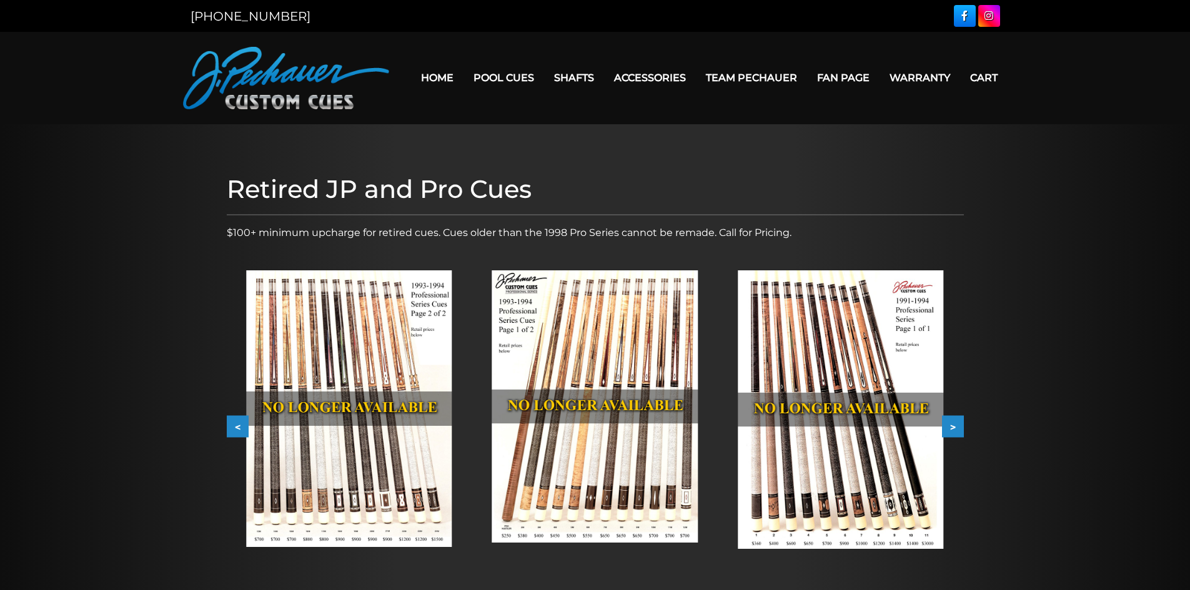
click at [953, 419] on button ">" at bounding box center [953, 427] width 22 height 22
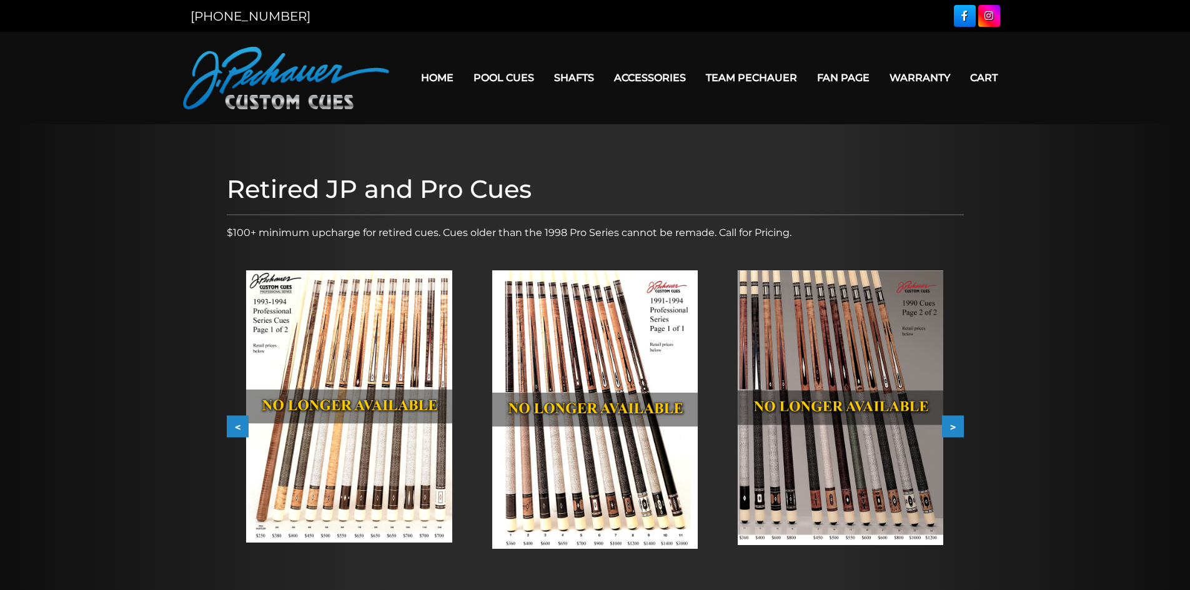
click at [953, 419] on button ">" at bounding box center [953, 427] width 22 height 22
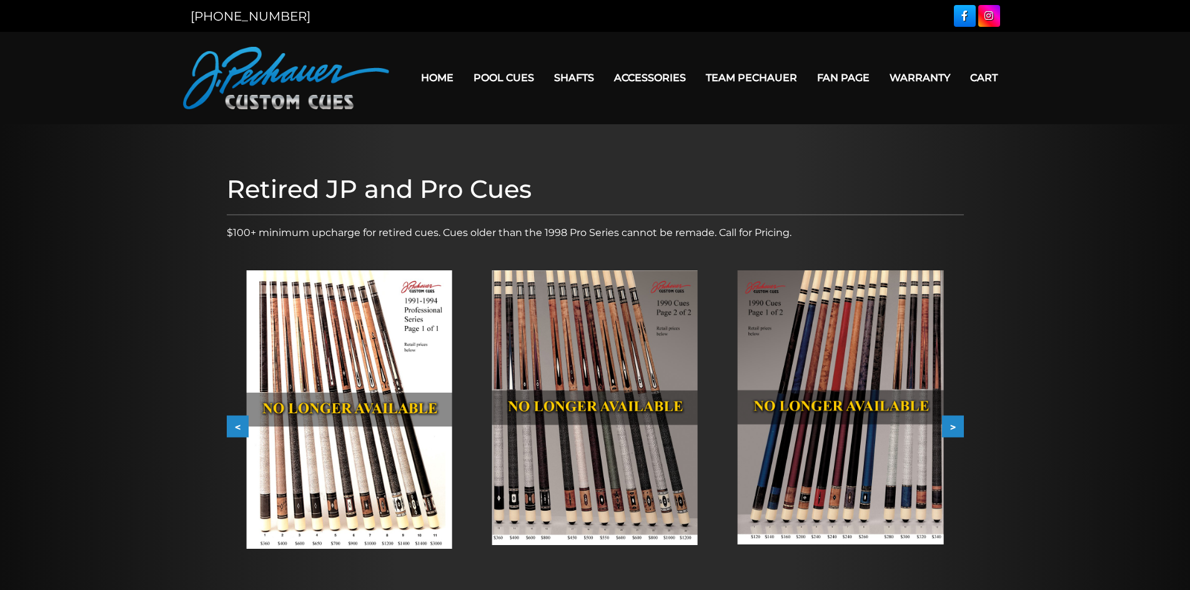
click at [953, 419] on button ">" at bounding box center [953, 427] width 22 height 22
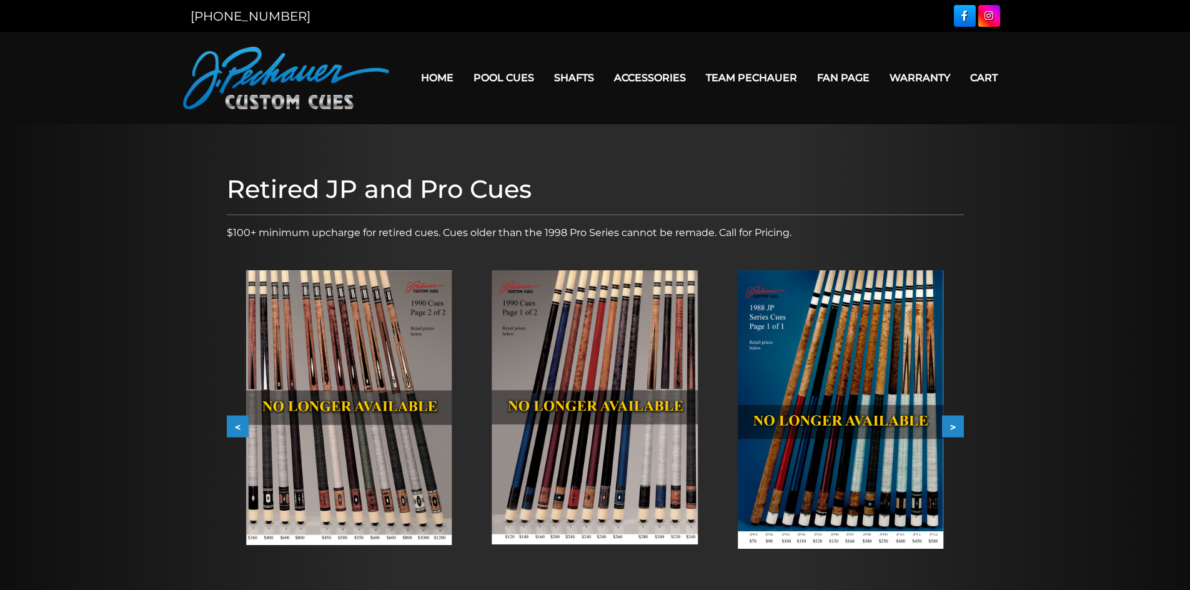
click at [953, 419] on button ">" at bounding box center [953, 427] width 22 height 22
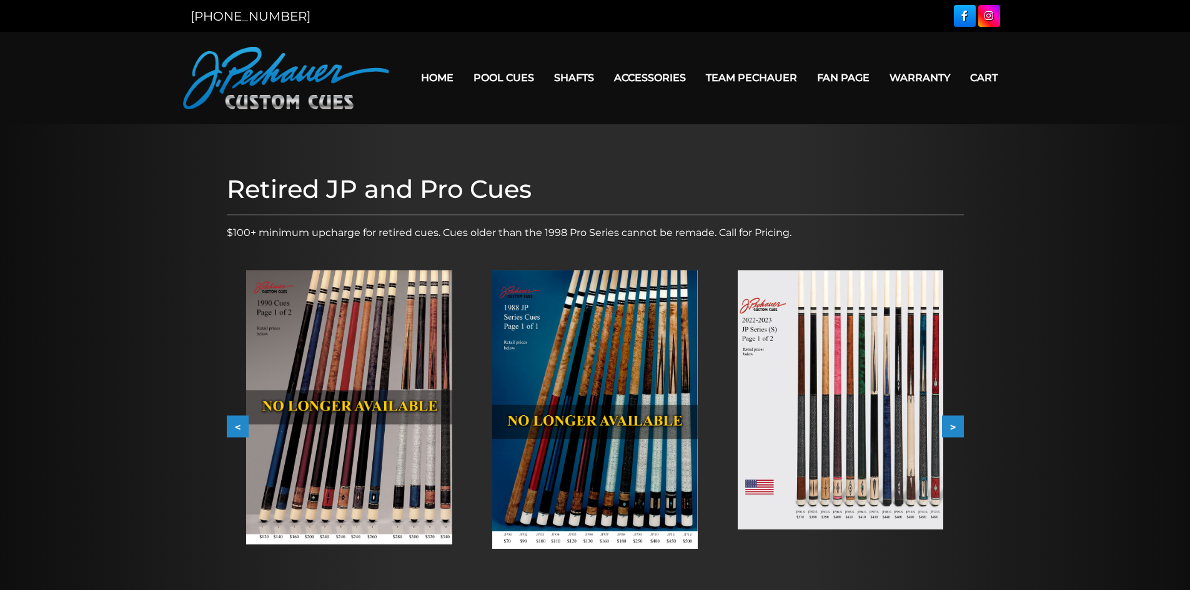
click at [953, 419] on button ">" at bounding box center [953, 427] width 22 height 22
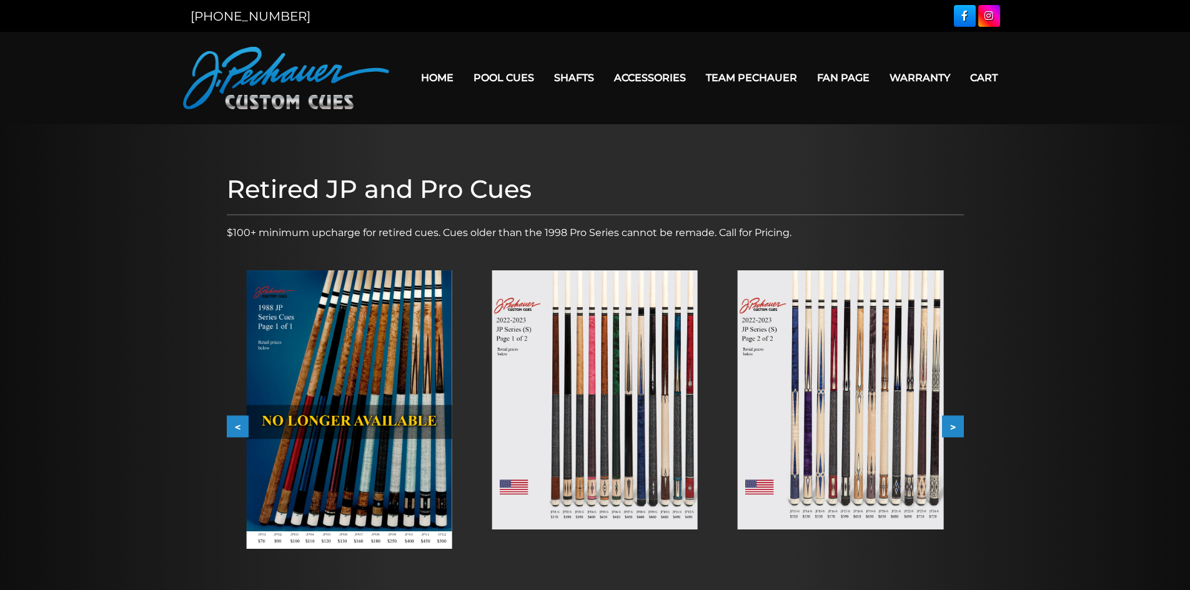
click at [232, 419] on button "<" at bounding box center [238, 427] width 22 height 22
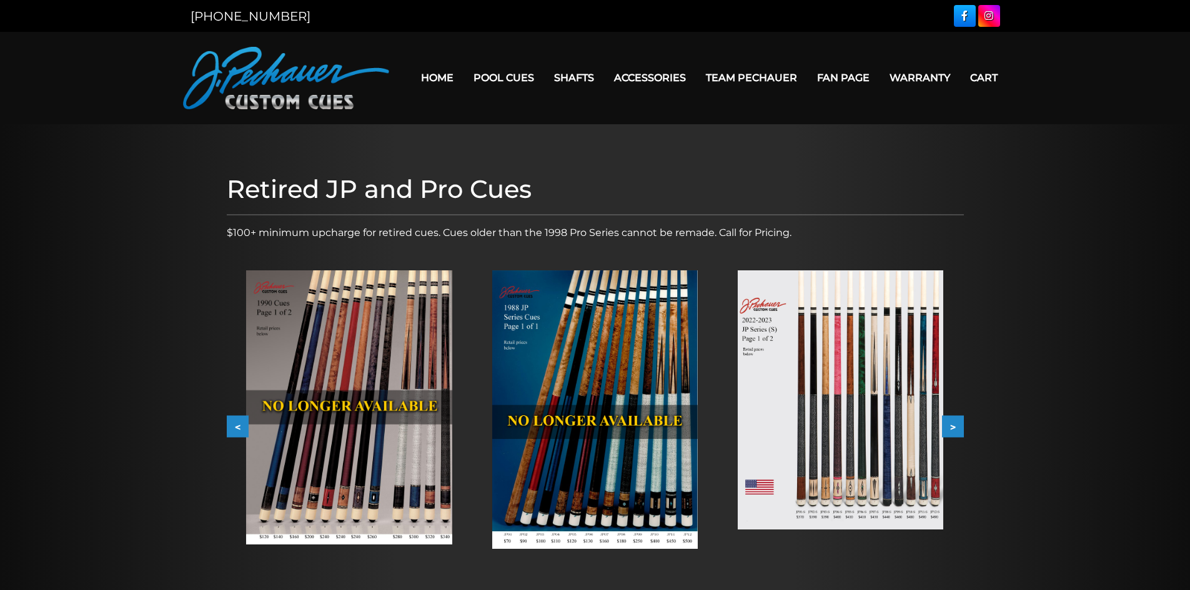
click at [234, 427] on button "<" at bounding box center [238, 427] width 22 height 22
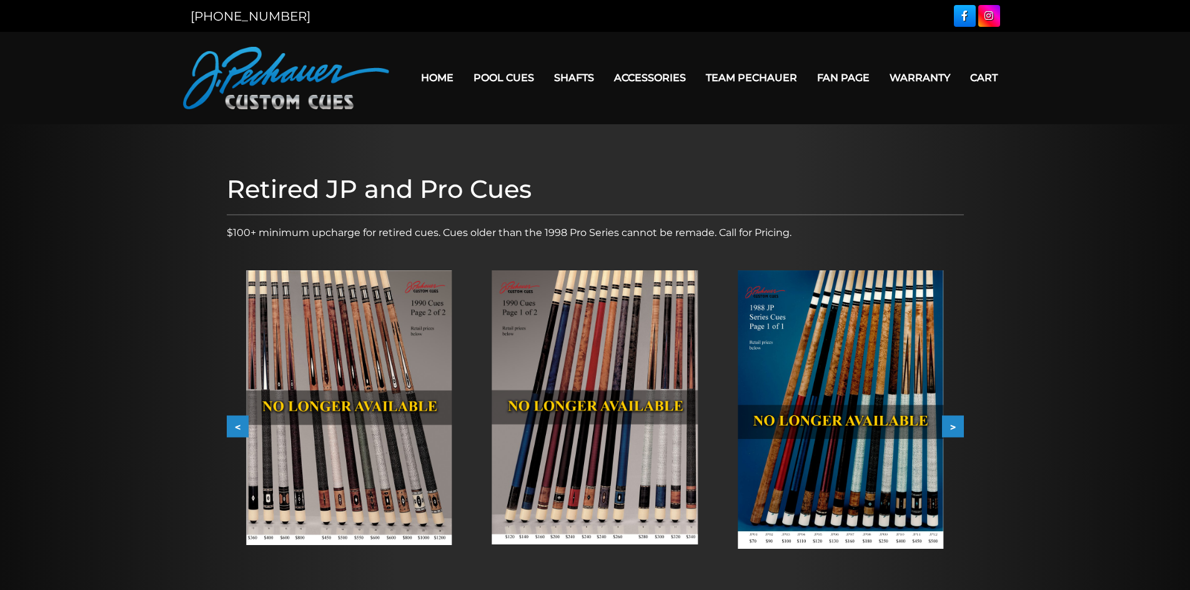
click at [234, 427] on button "<" at bounding box center [238, 427] width 22 height 22
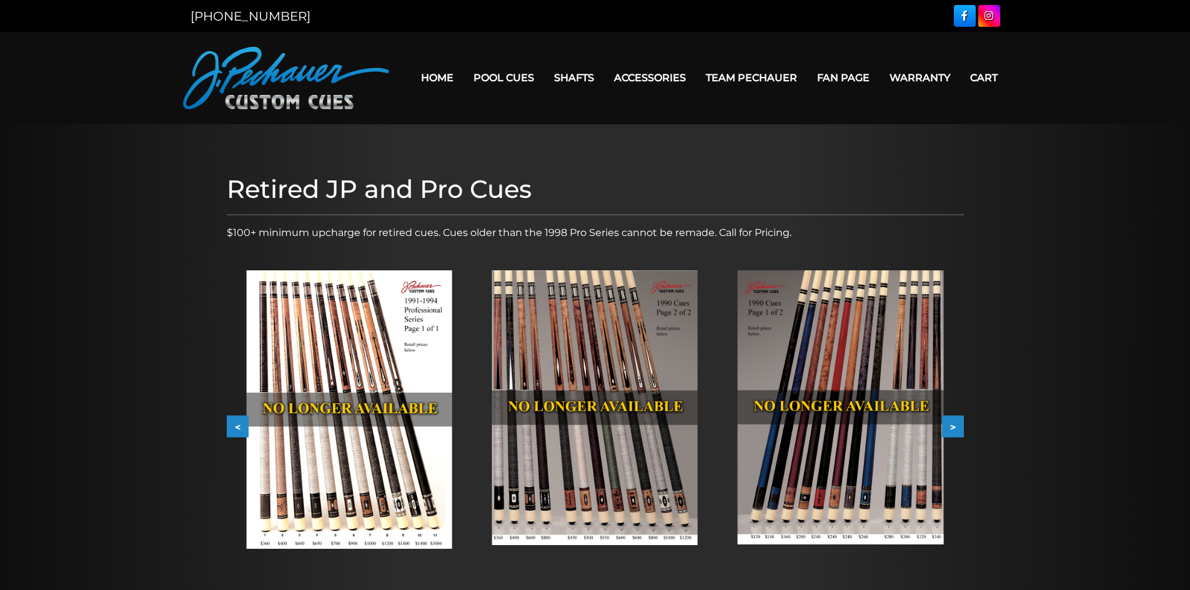
click at [234, 427] on button "<" at bounding box center [238, 427] width 22 height 22
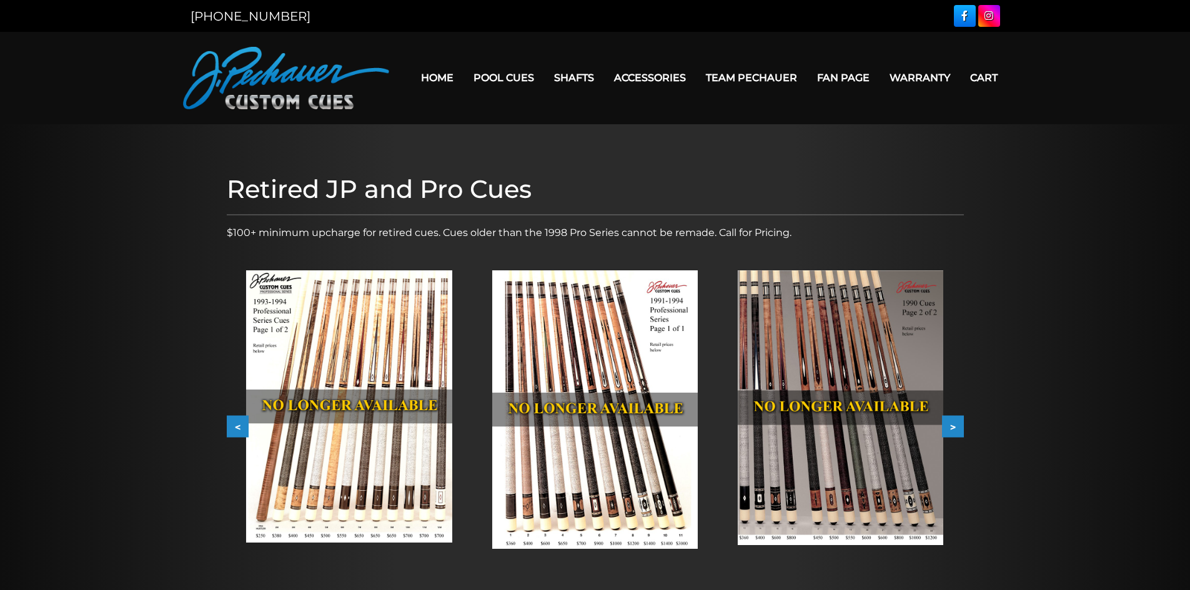
click at [239, 424] on button "<" at bounding box center [238, 427] width 22 height 22
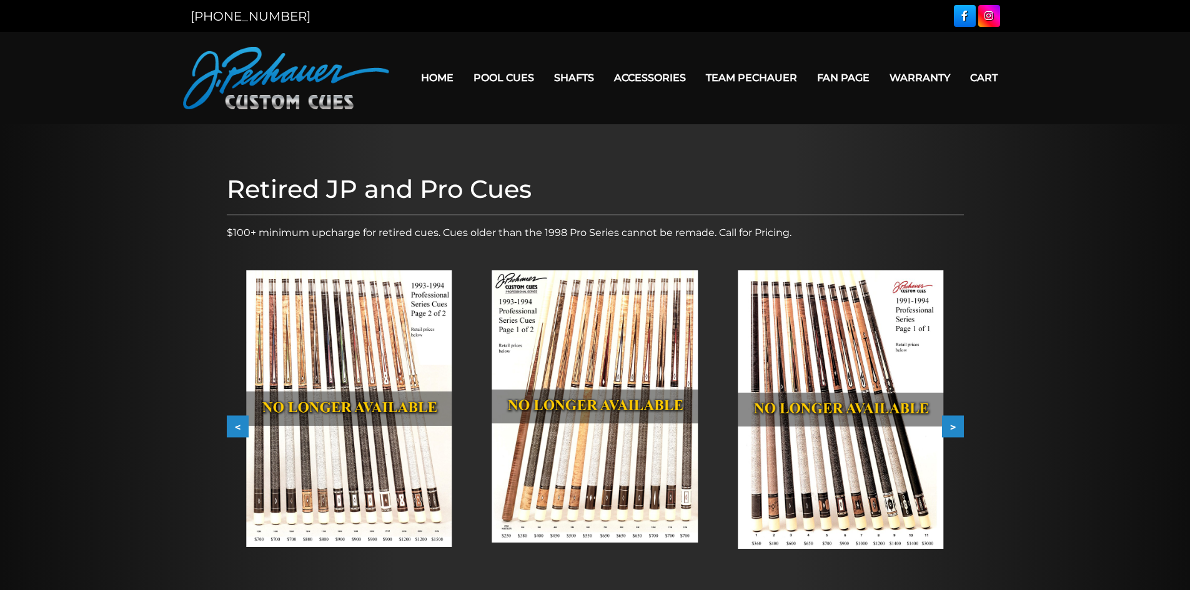
click at [239, 424] on button "<" at bounding box center [238, 427] width 22 height 22
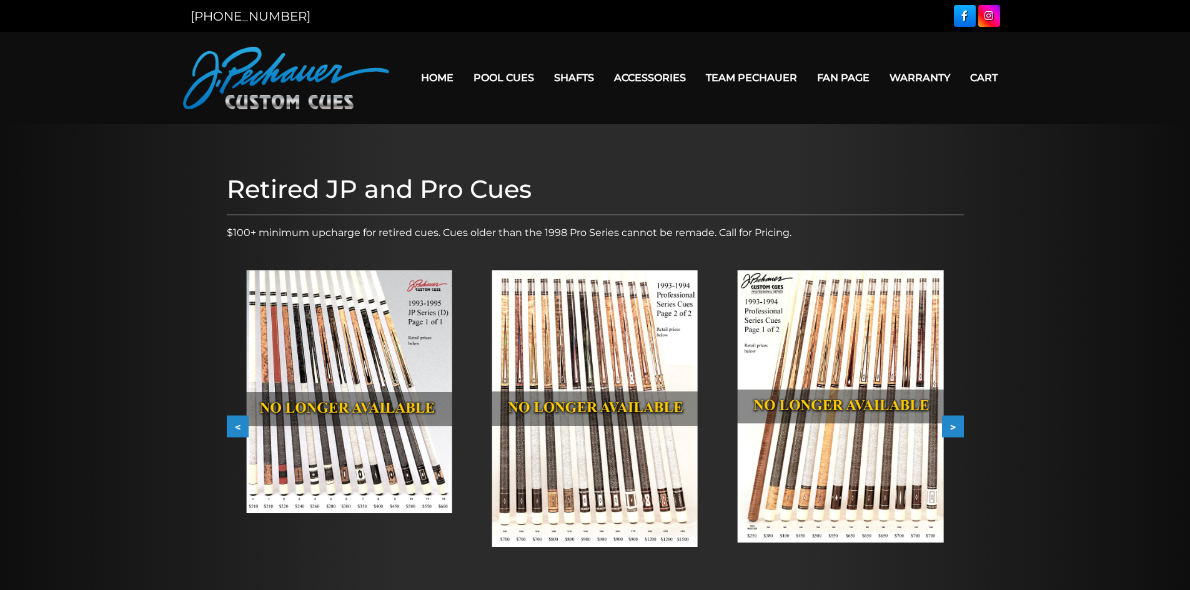
click at [239, 424] on button "<" at bounding box center [238, 427] width 22 height 22
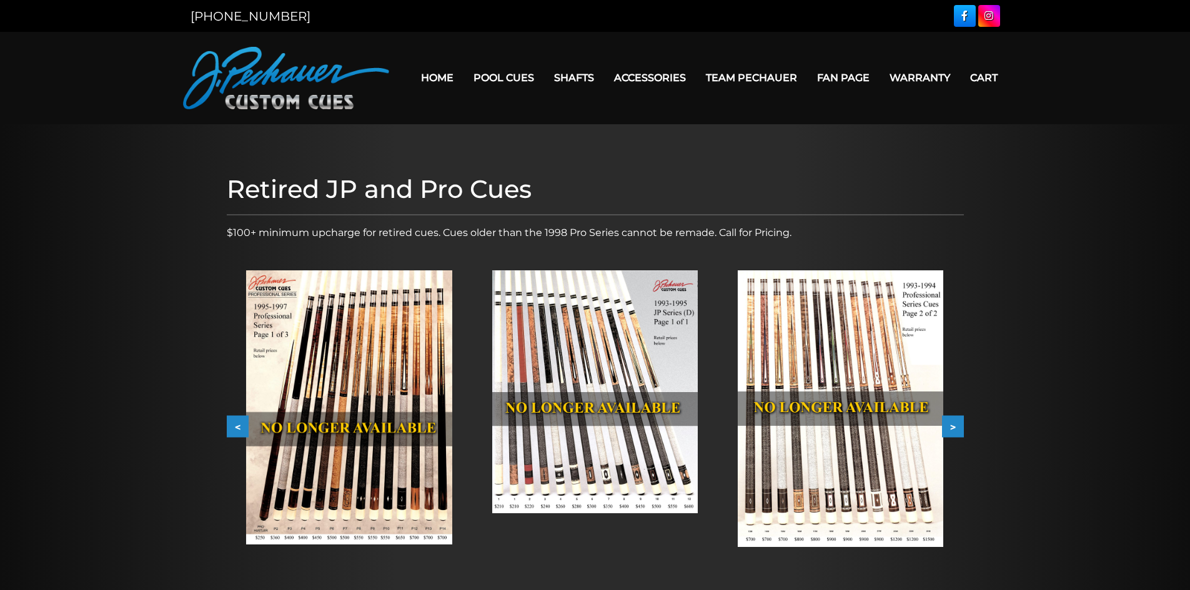
click at [239, 424] on button "<" at bounding box center [238, 427] width 22 height 22
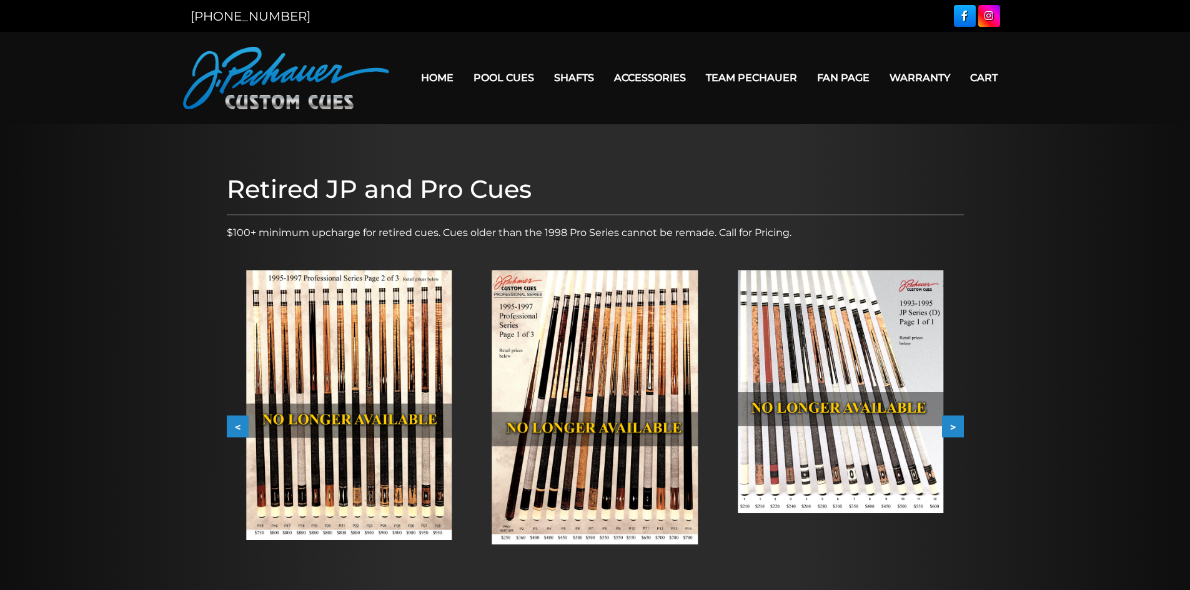
click at [239, 424] on button "<" at bounding box center [238, 427] width 22 height 22
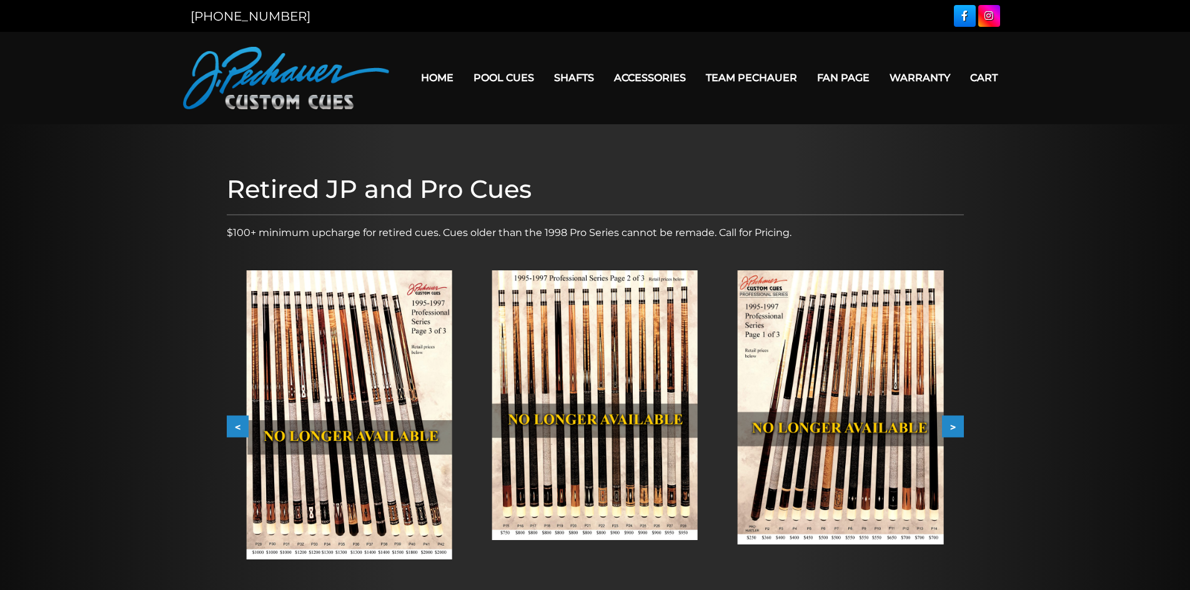
click at [239, 424] on button "<" at bounding box center [238, 427] width 22 height 22
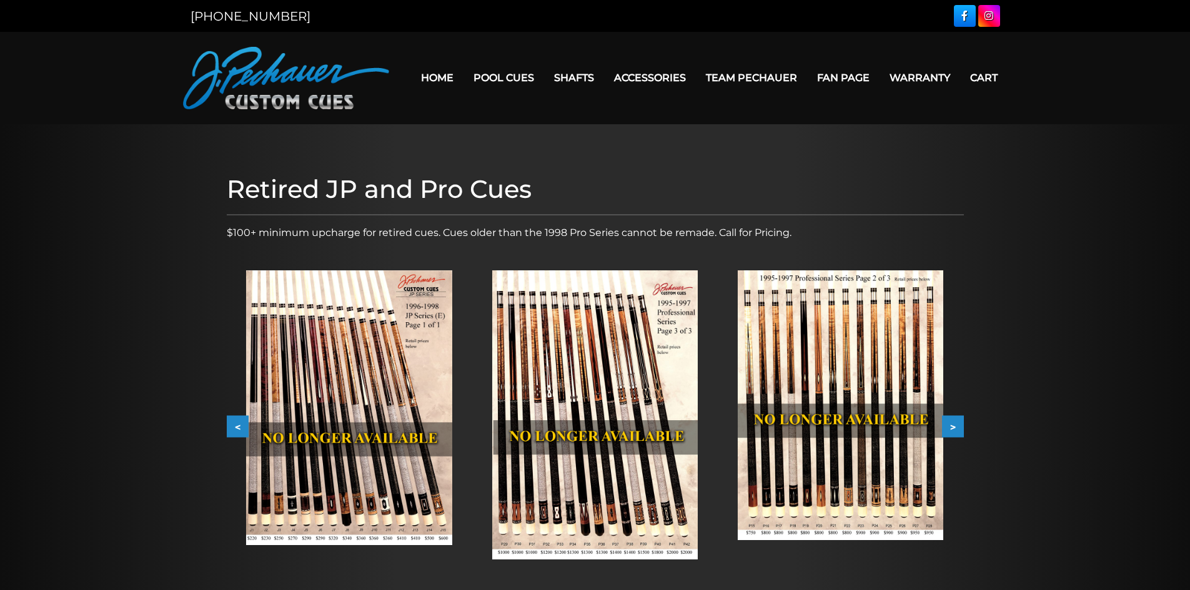
click at [234, 429] on button "<" at bounding box center [238, 427] width 22 height 22
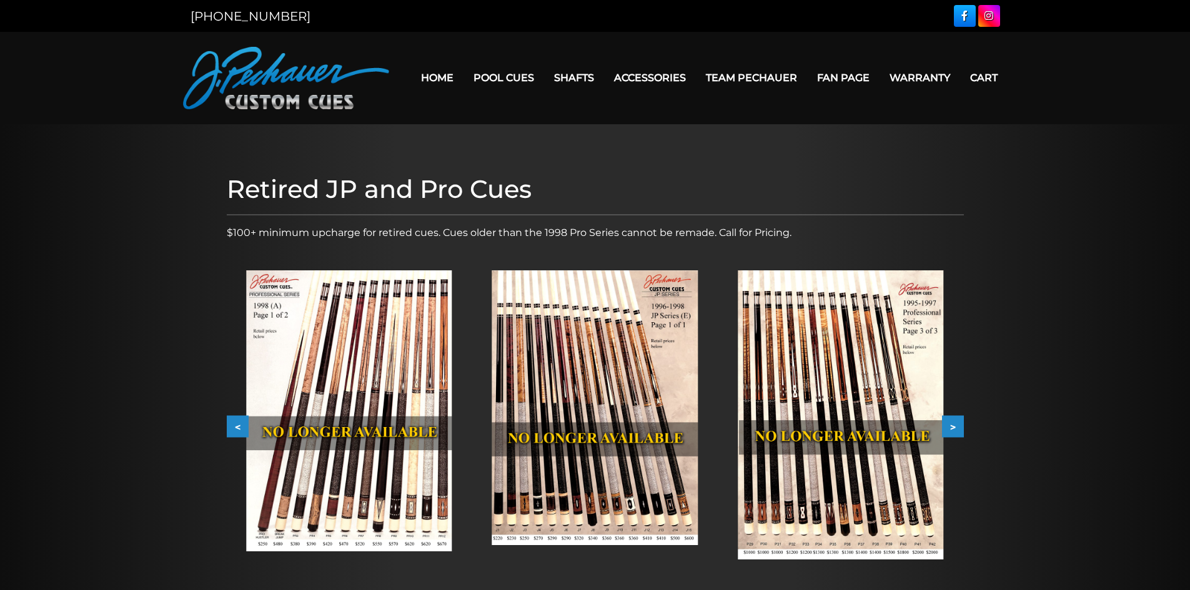
click at [234, 429] on button "<" at bounding box center [238, 427] width 22 height 22
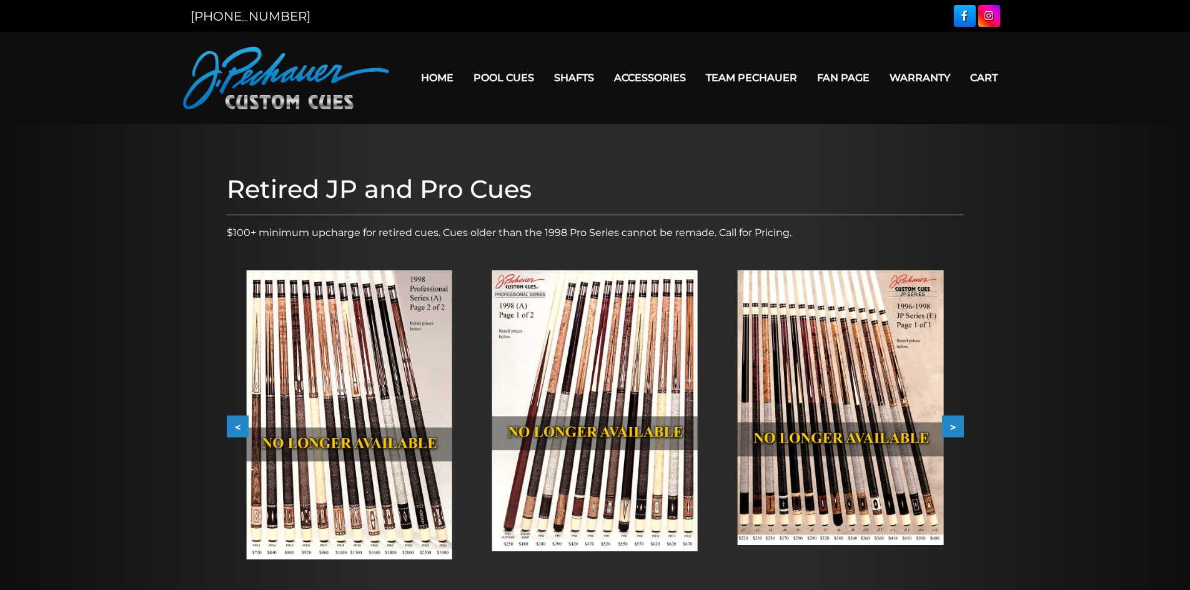
click at [234, 429] on button "<" at bounding box center [238, 427] width 22 height 22
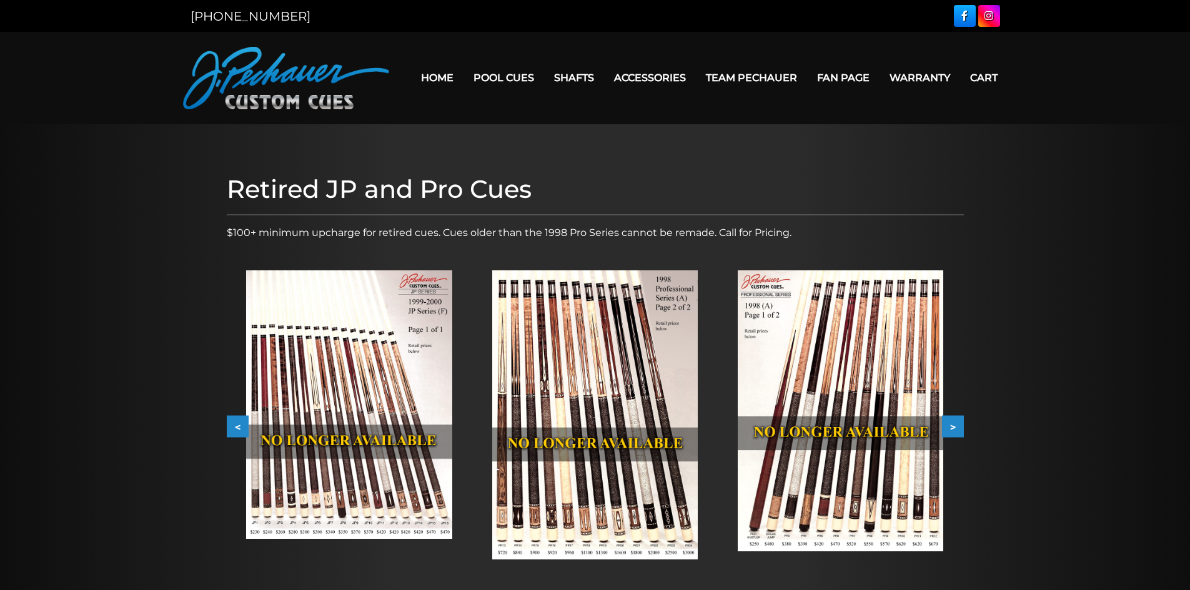
click at [302, 475] on img at bounding box center [349, 405] width 206 height 269
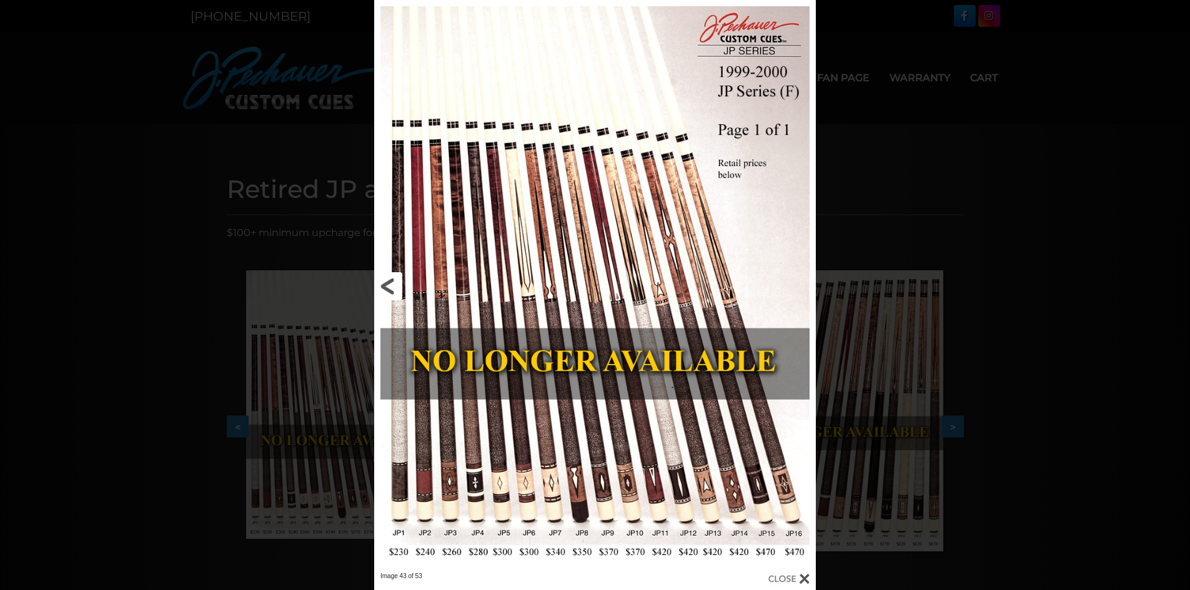
click at [388, 287] on link at bounding box center [473, 286] width 199 height 572
click at [388, 287] on div at bounding box center [595, 286] width 442 height 573
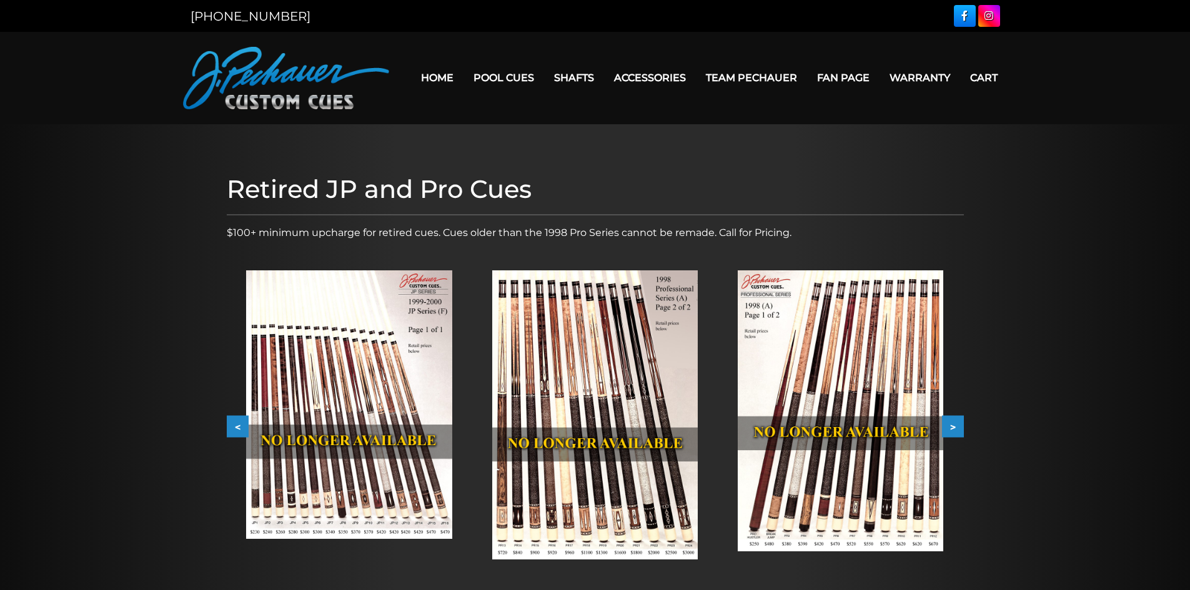
click at [239, 425] on button "<" at bounding box center [238, 427] width 22 height 22
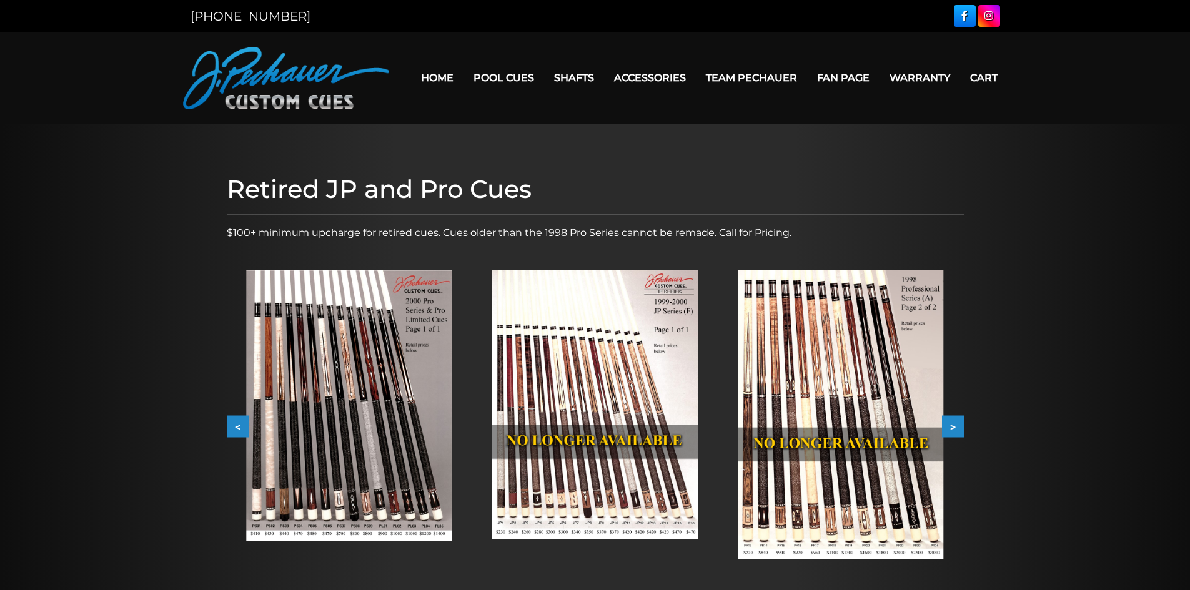
click at [233, 427] on button "<" at bounding box center [238, 427] width 22 height 22
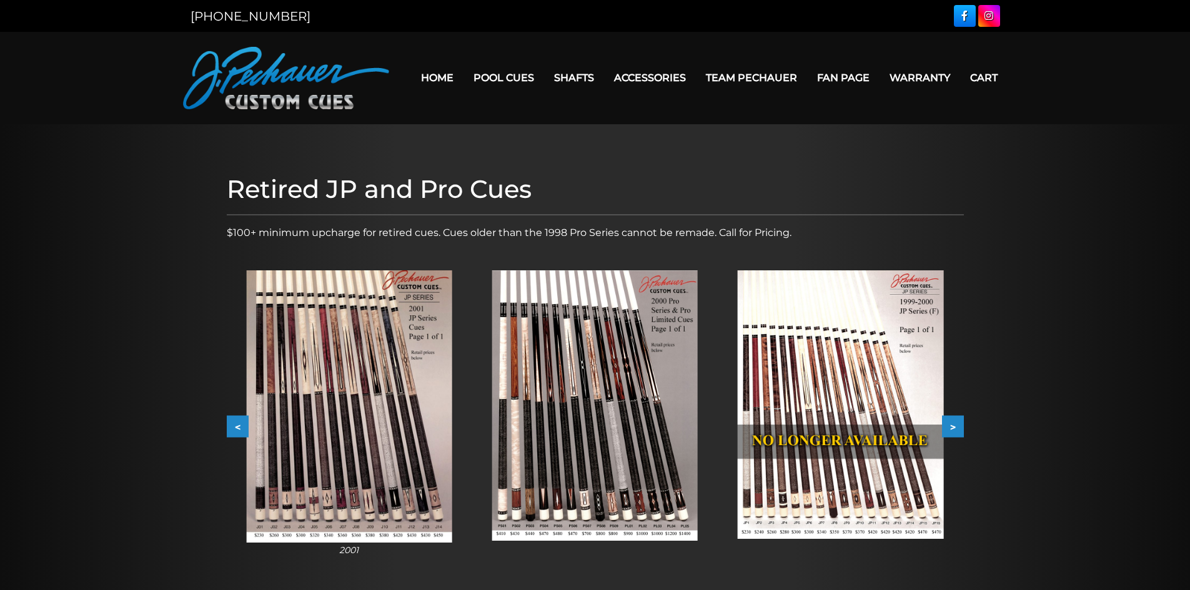
click at [309, 435] on img at bounding box center [349, 407] width 206 height 273
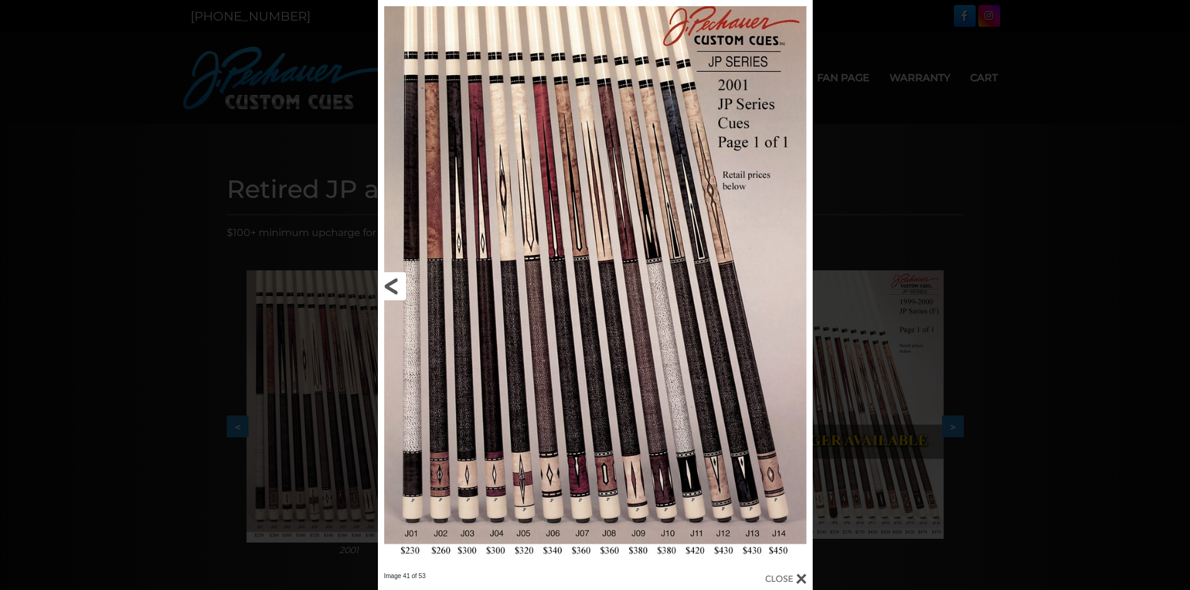
click at [477, 480] on link at bounding box center [476, 286] width 196 height 572
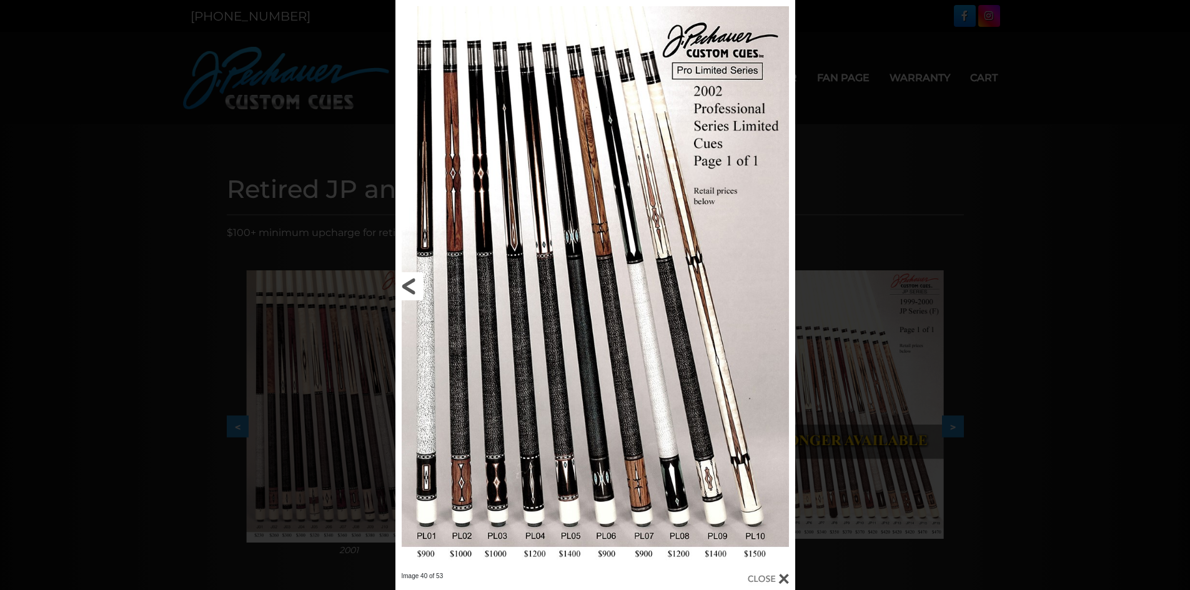
click at [406, 279] on link at bounding box center [485, 286] width 180 height 572
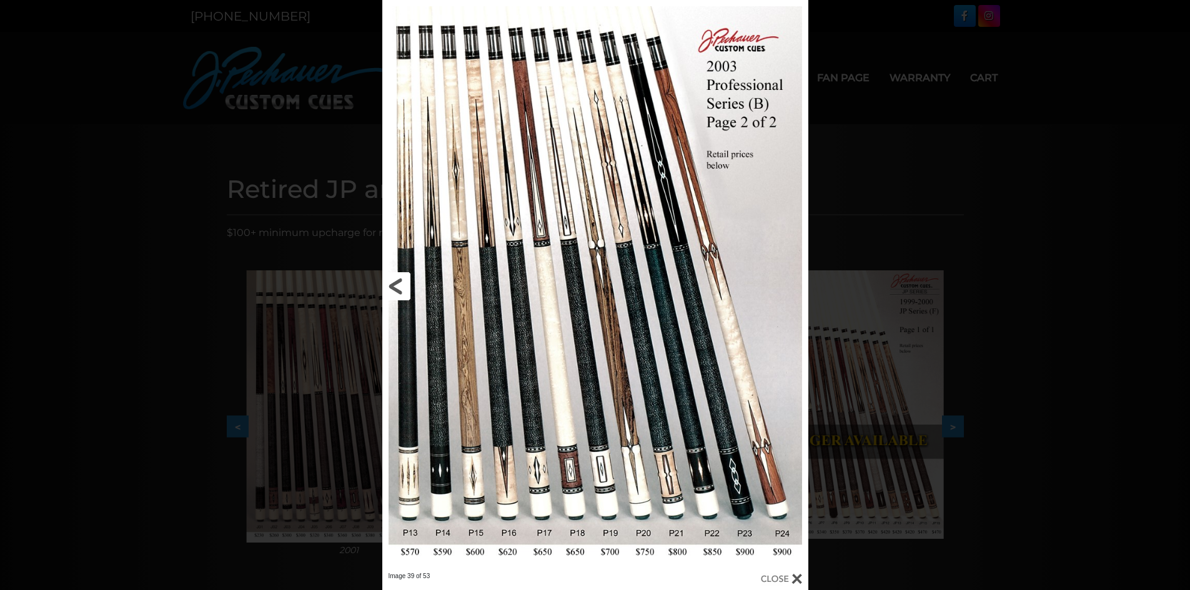
click at [406, 279] on link at bounding box center [478, 286] width 192 height 572
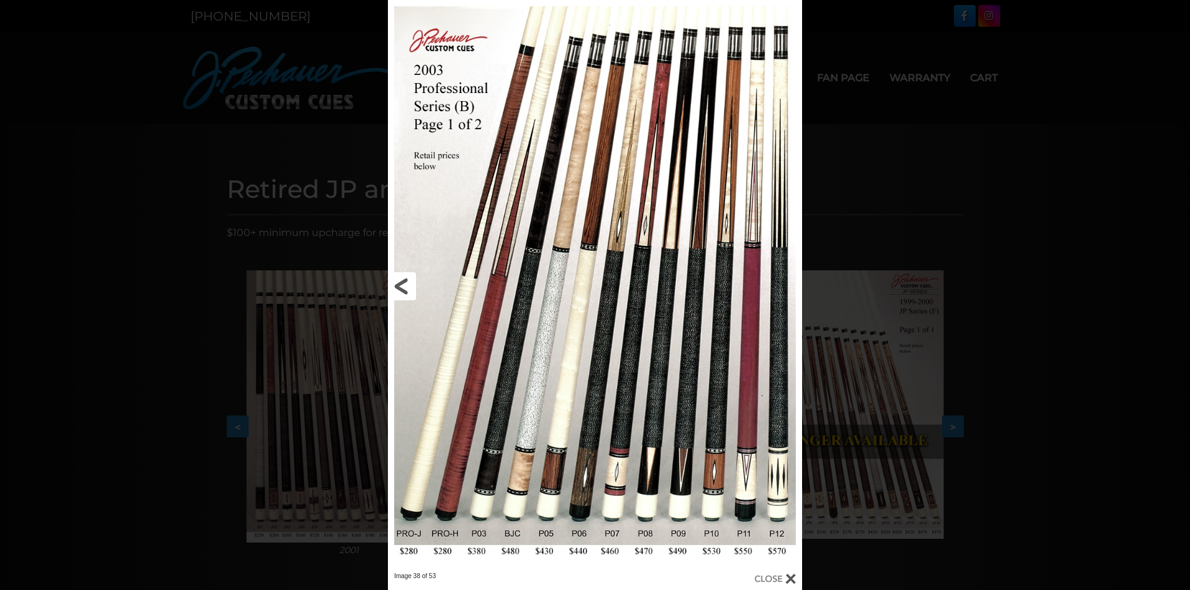
click at [406, 279] on link at bounding box center [481, 286] width 186 height 572
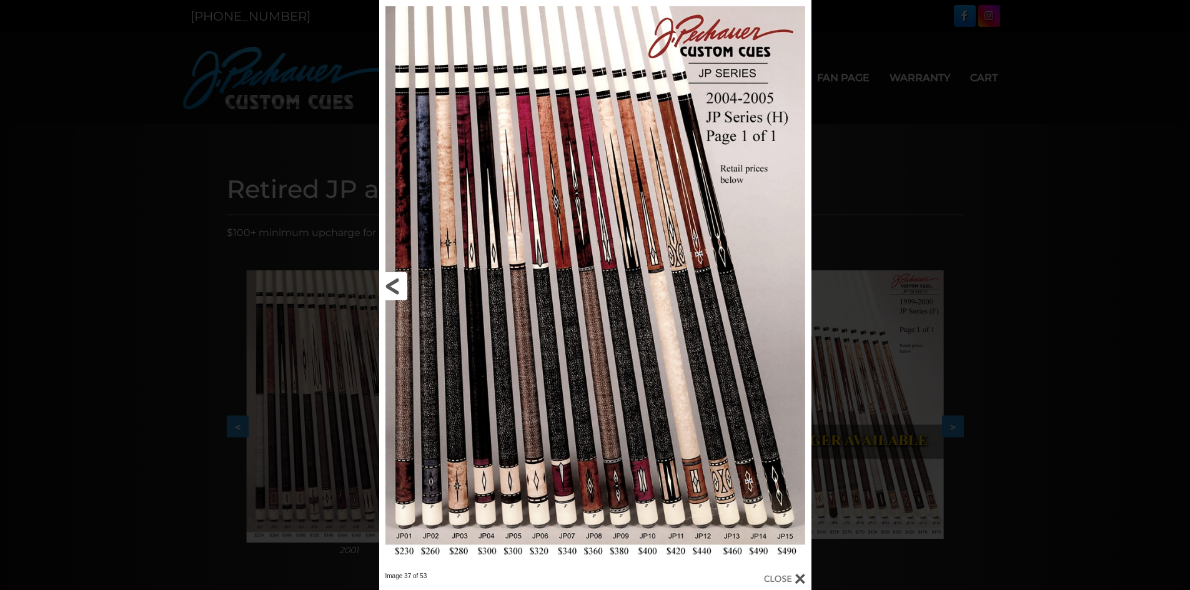
click at [401, 282] on link at bounding box center [476, 286] width 194 height 572
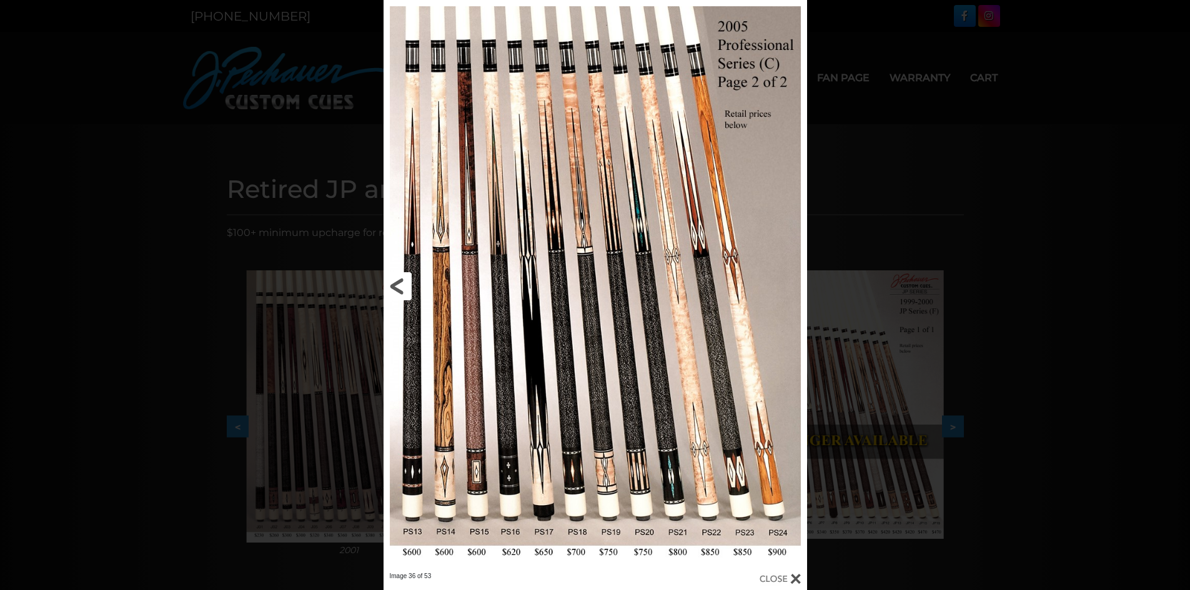
click at [401, 282] on link at bounding box center [479, 286] width 191 height 572
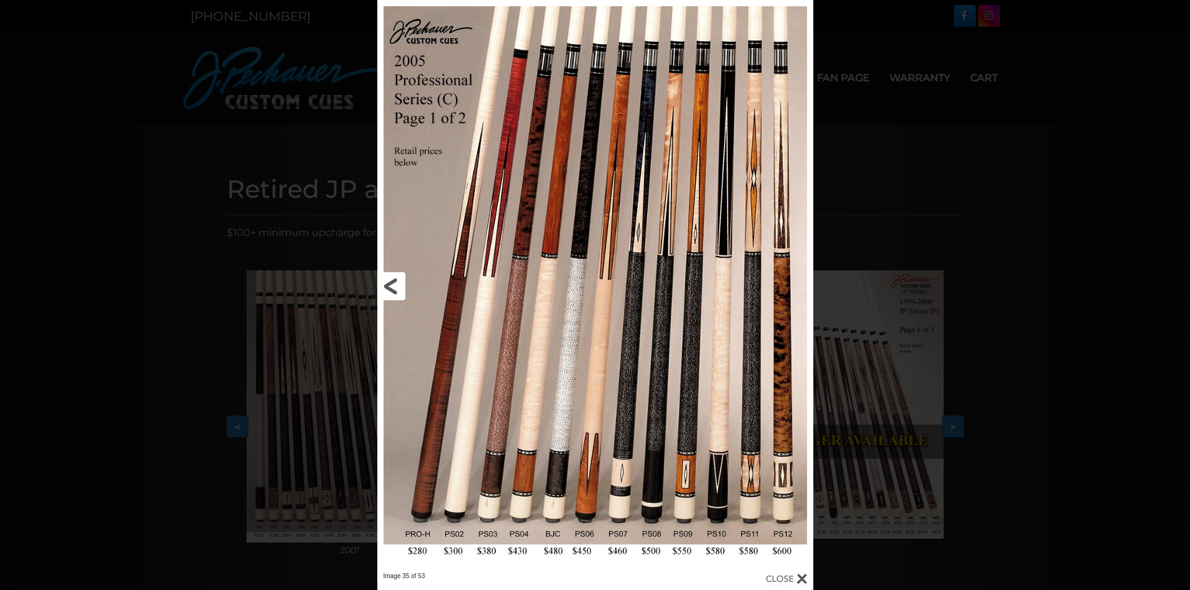
click at [390, 282] on link at bounding box center [475, 286] width 196 height 572
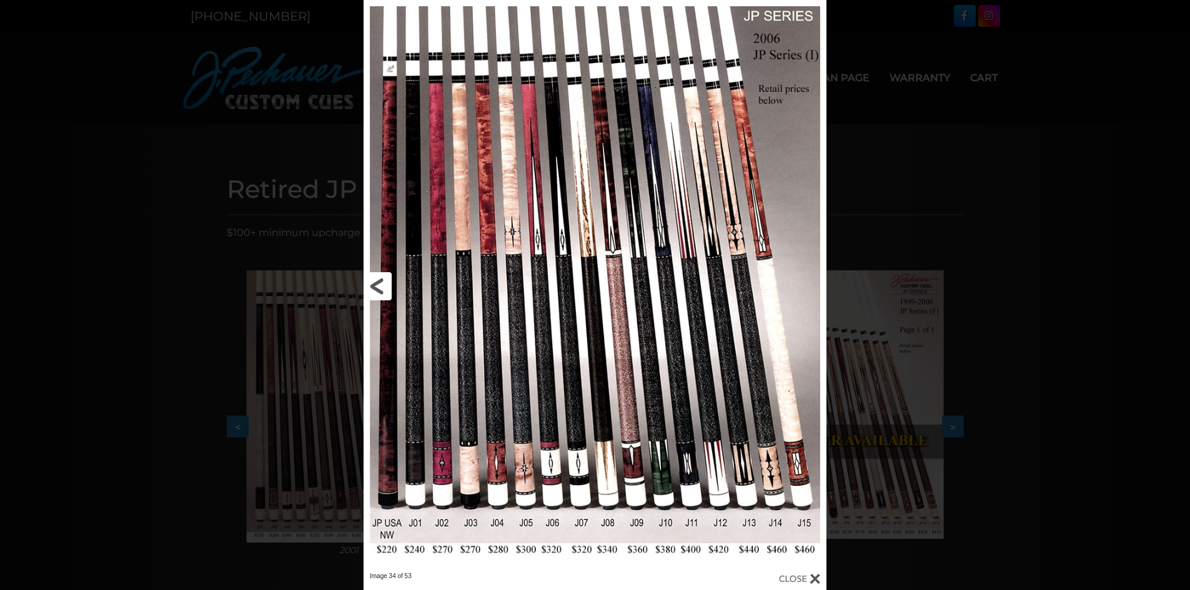
click at [389, 282] on link at bounding box center [468, 286] width 208 height 572
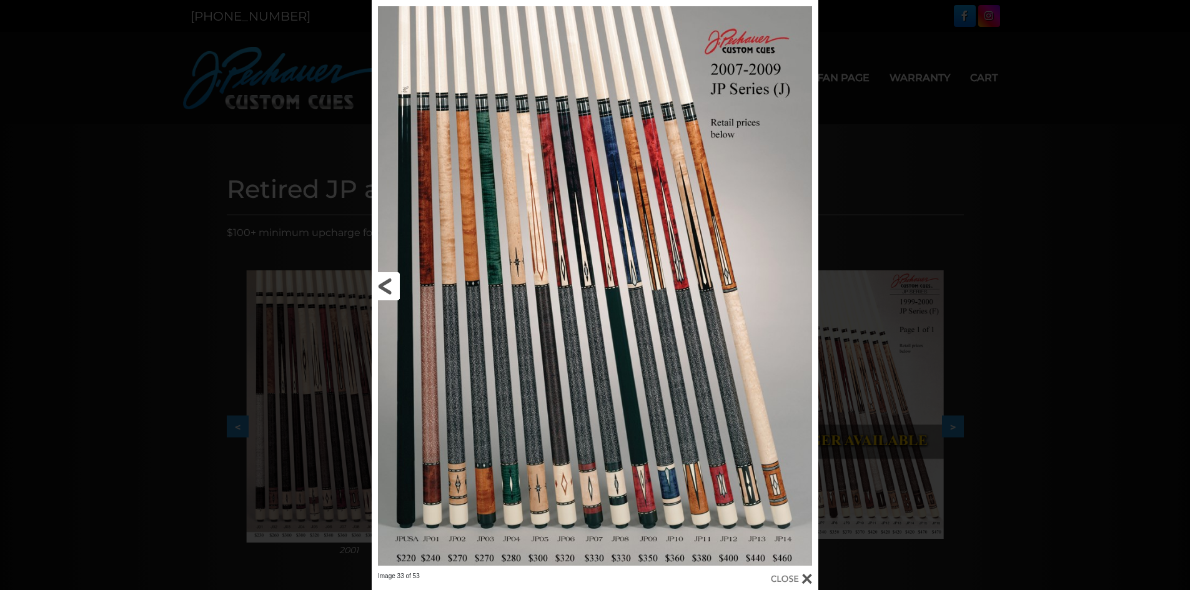
click at [389, 282] on link at bounding box center [472, 286] width 201 height 572
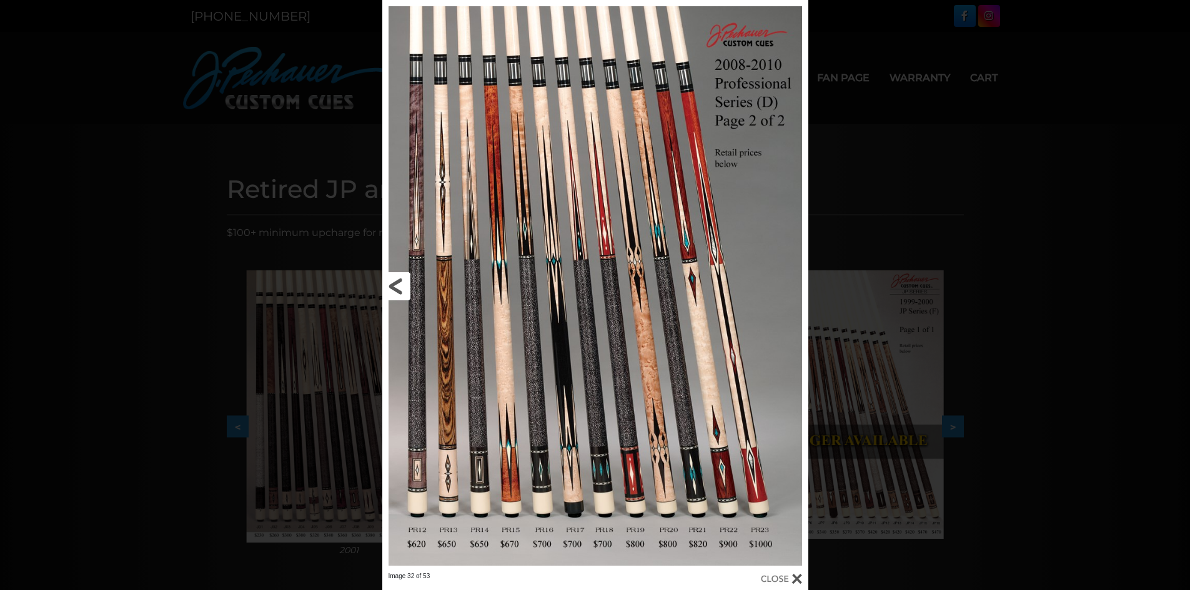
click at [389, 282] on link at bounding box center [478, 286] width 192 height 572
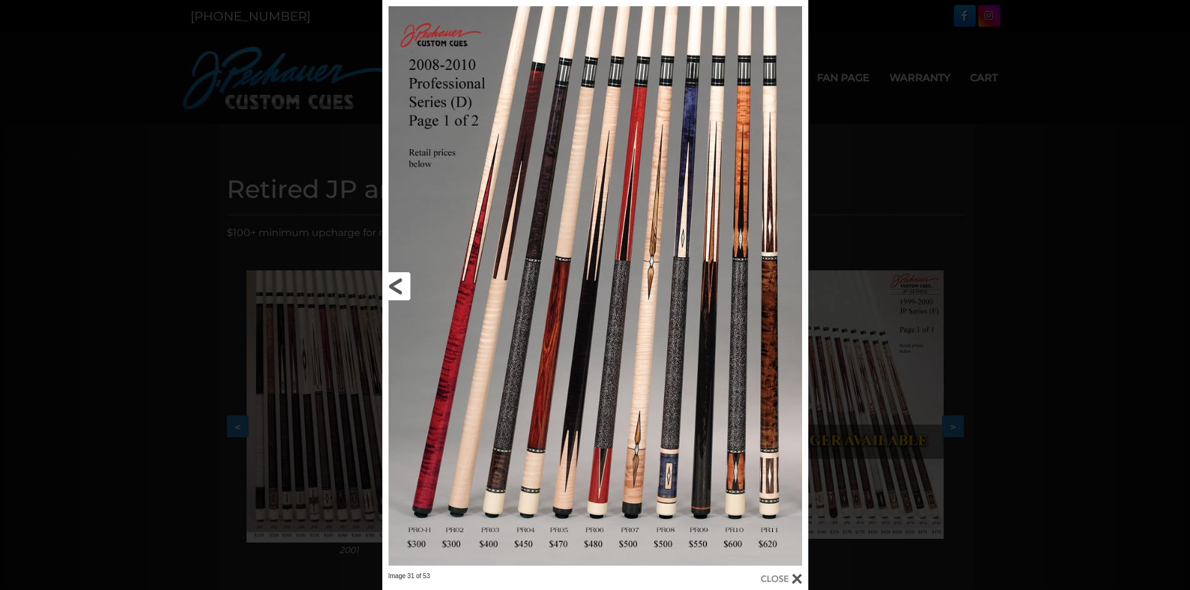
click at [389, 282] on link at bounding box center [478, 286] width 192 height 572
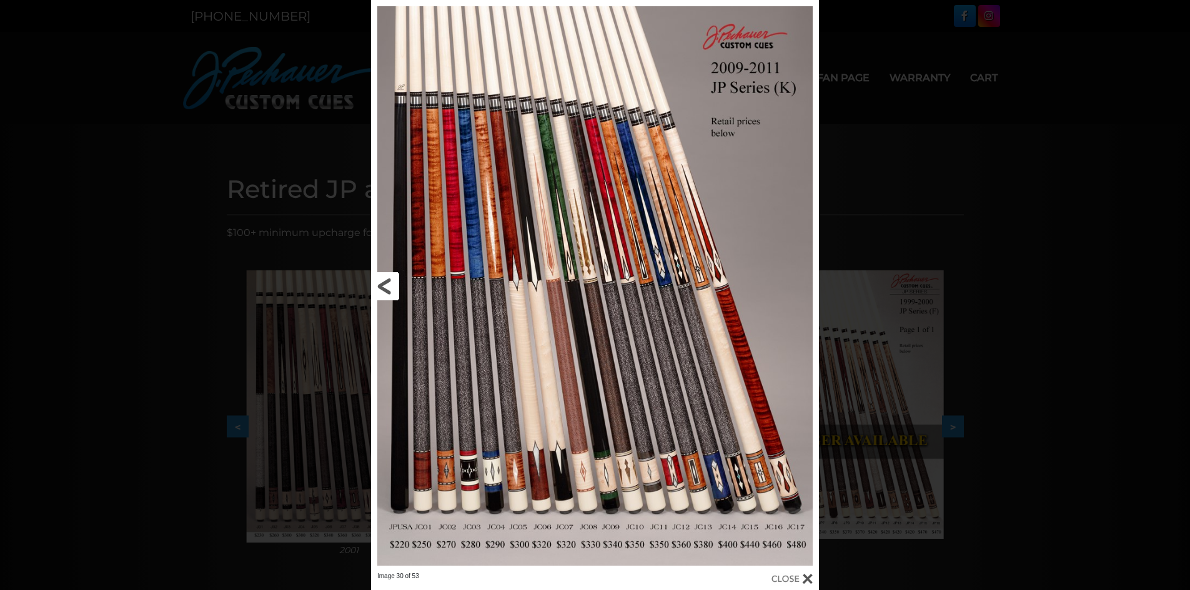
click at [389, 282] on link at bounding box center [472, 286] width 202 height 572
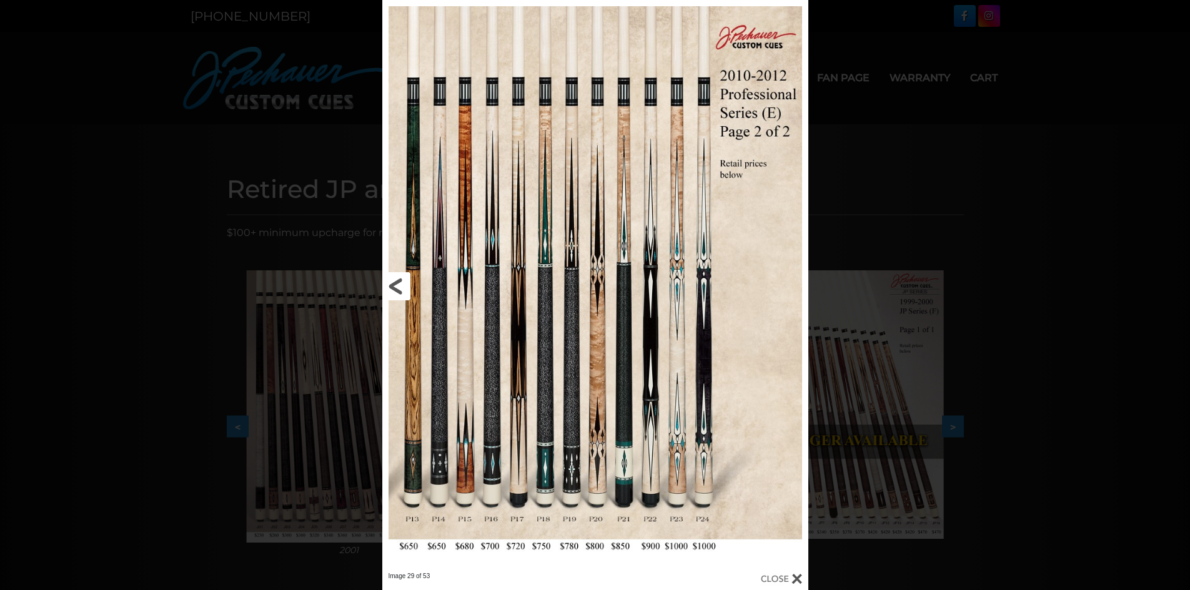
click at [389, 282] on link at bounding box center [478, 286] width 192 height 572
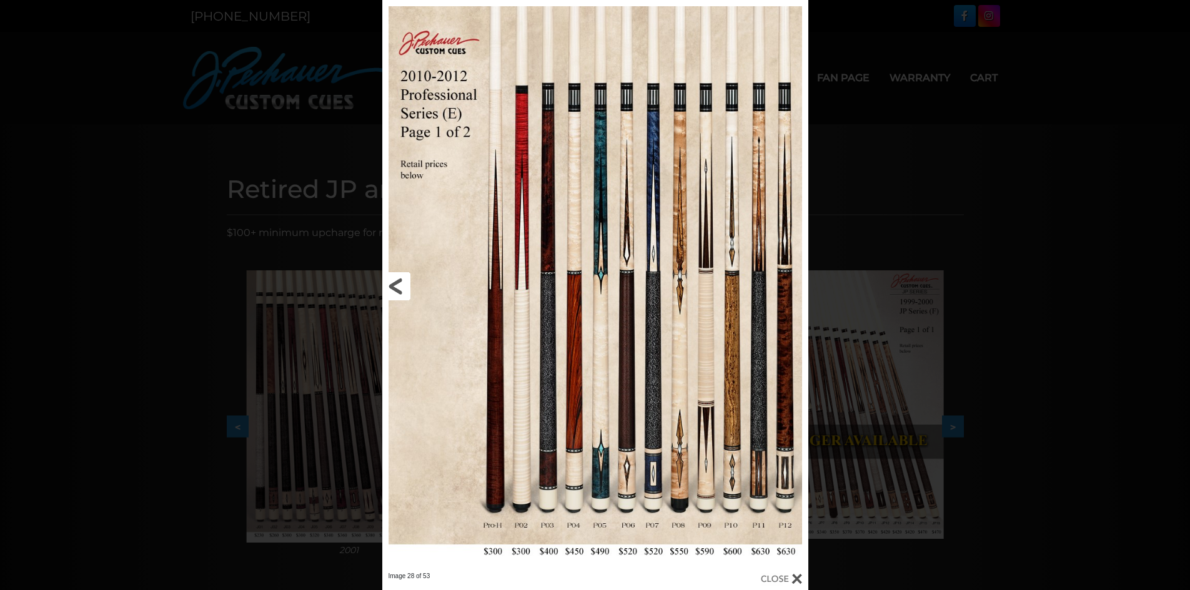
click at [389, 282] on link at bounding box center [478, 286] width 192 height 572
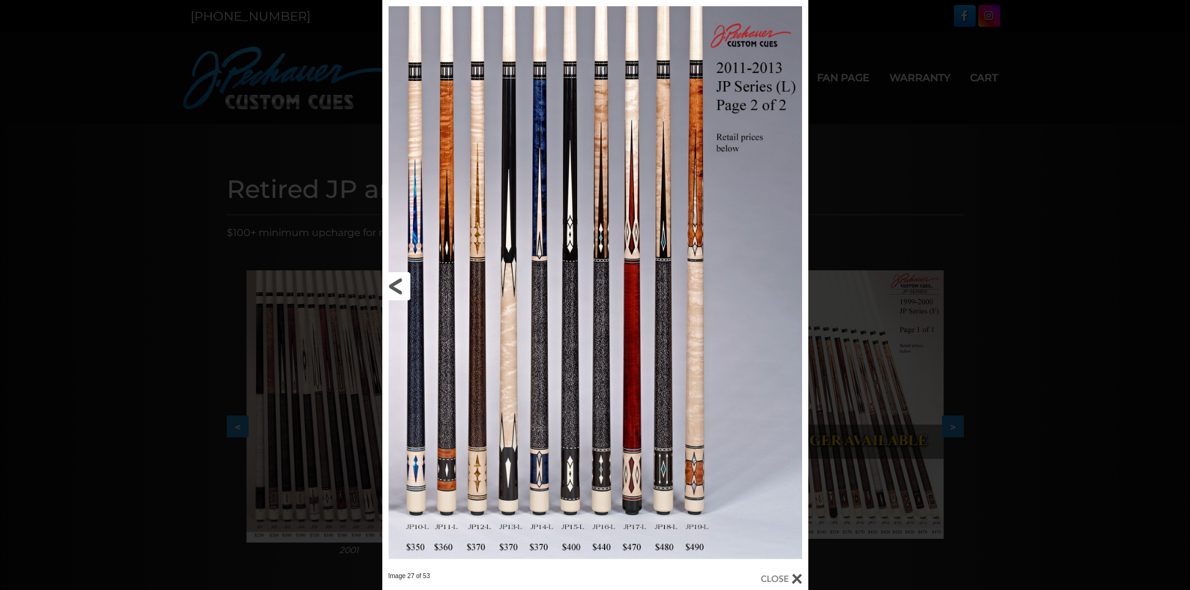
click at [389, 282] on link at bounding box center [478, 286] width 192 height 572
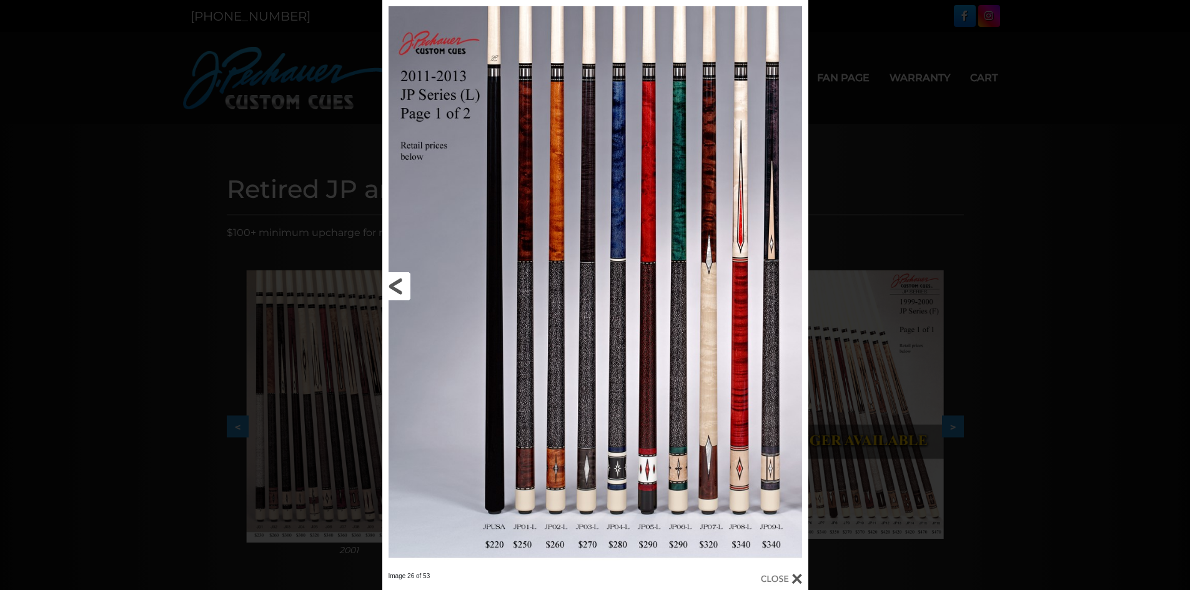
click at [404, 283] on link at bounding box center [478, 286] width 192 height 572
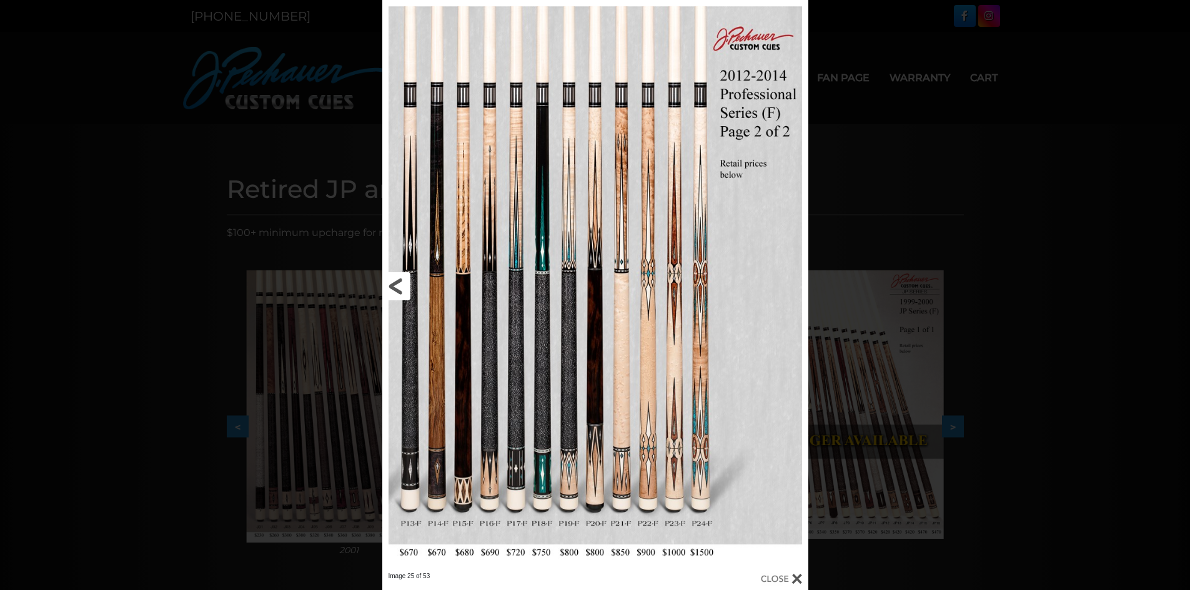
click at [404, 283] on link at bounding box center [478, 286] width 192 height 572
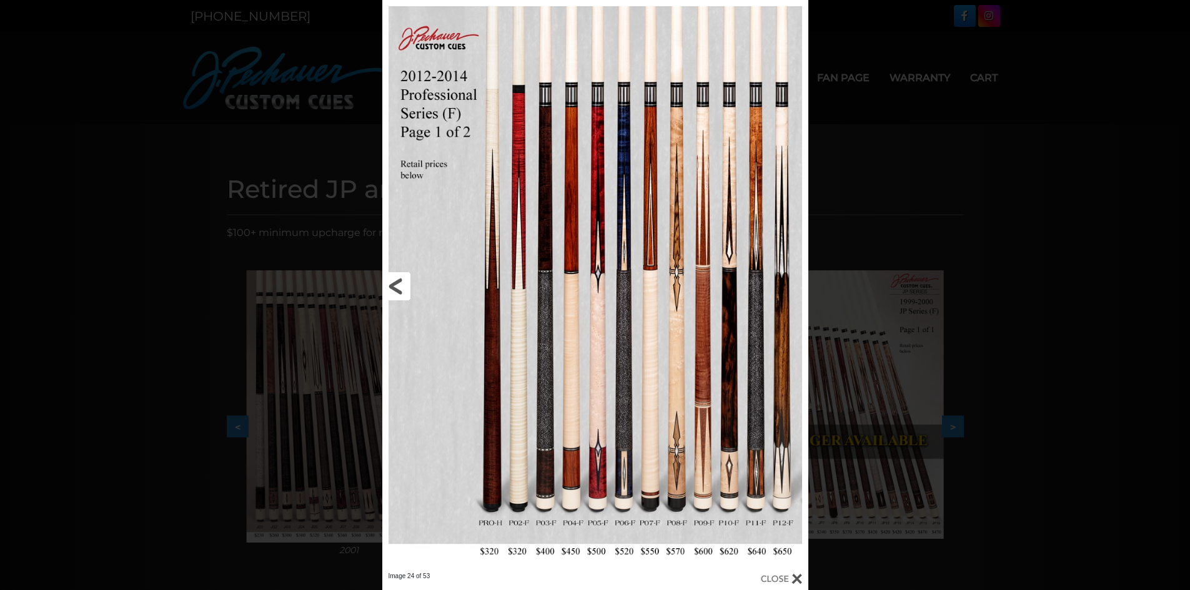
click at [404, 283] on link at bounding box center [478, 286] width 192 height 572
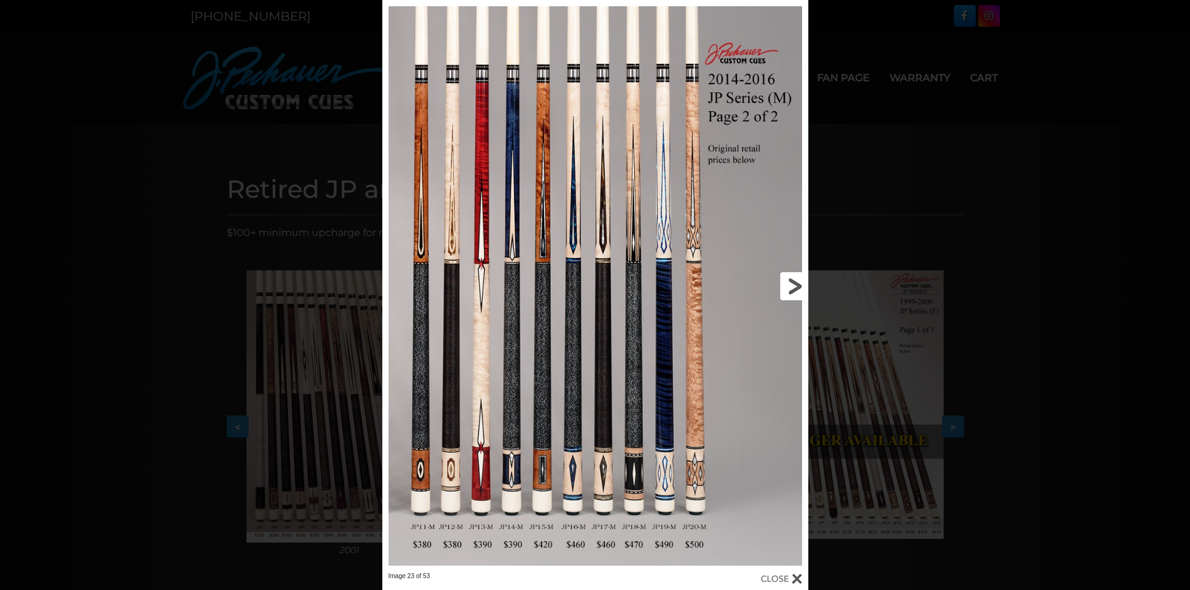
click at [804, 293] on link at bounding box center [713, 286] width 192 height 572
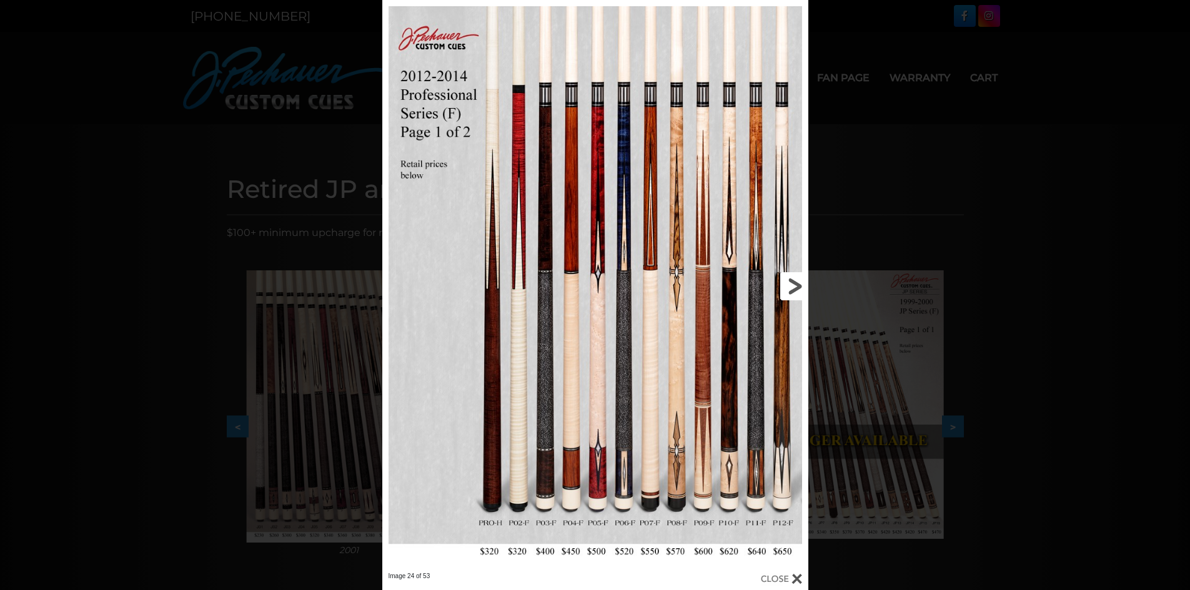
click at [803, 292] on link at bounding box center [713, 286] width 192 height 572
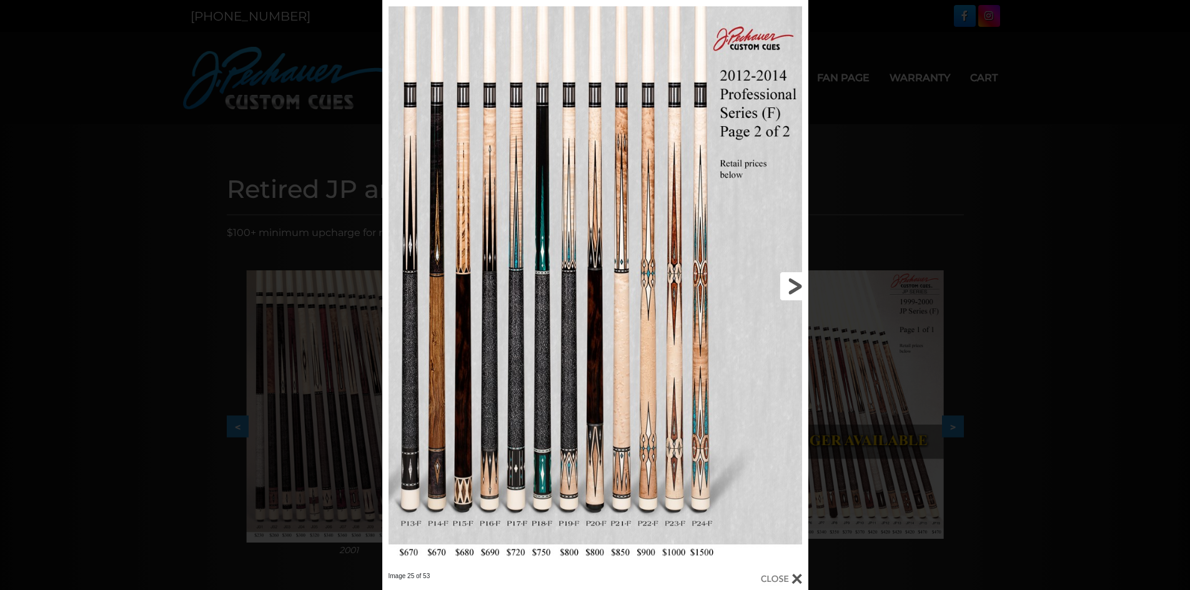
click at [803, 292] on link at bounding box center [713, 286] width 192 height 572
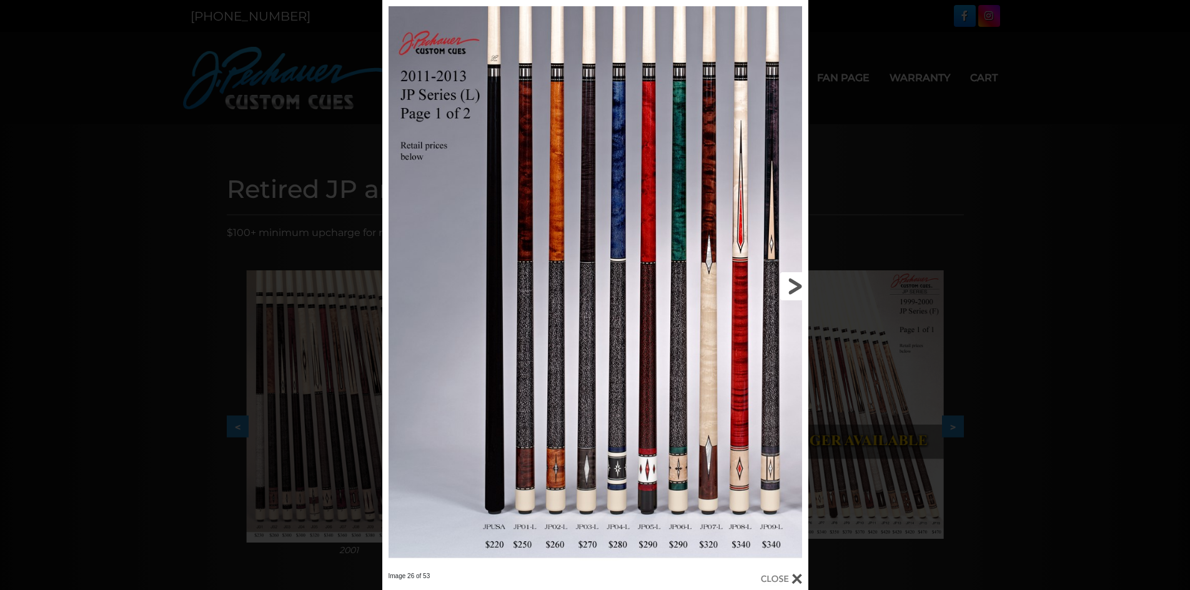
click at [803, 292] on link at bounding box center [713, 286] width 192 height 572
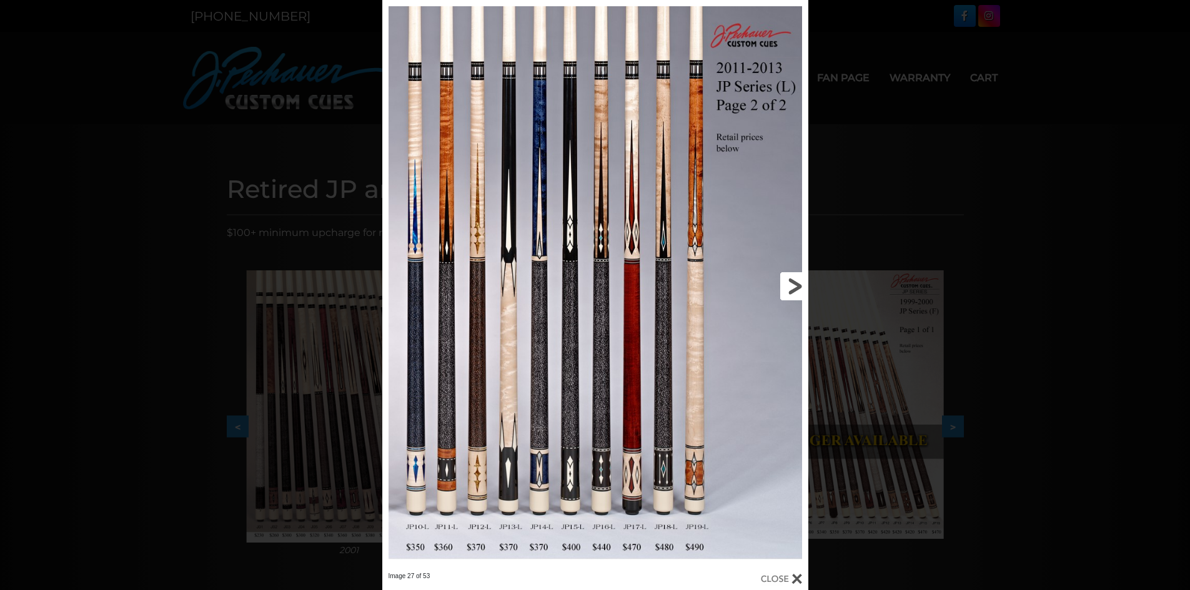
click at [803, 292] on link at bounding box center [713, 286] width 192 height 572
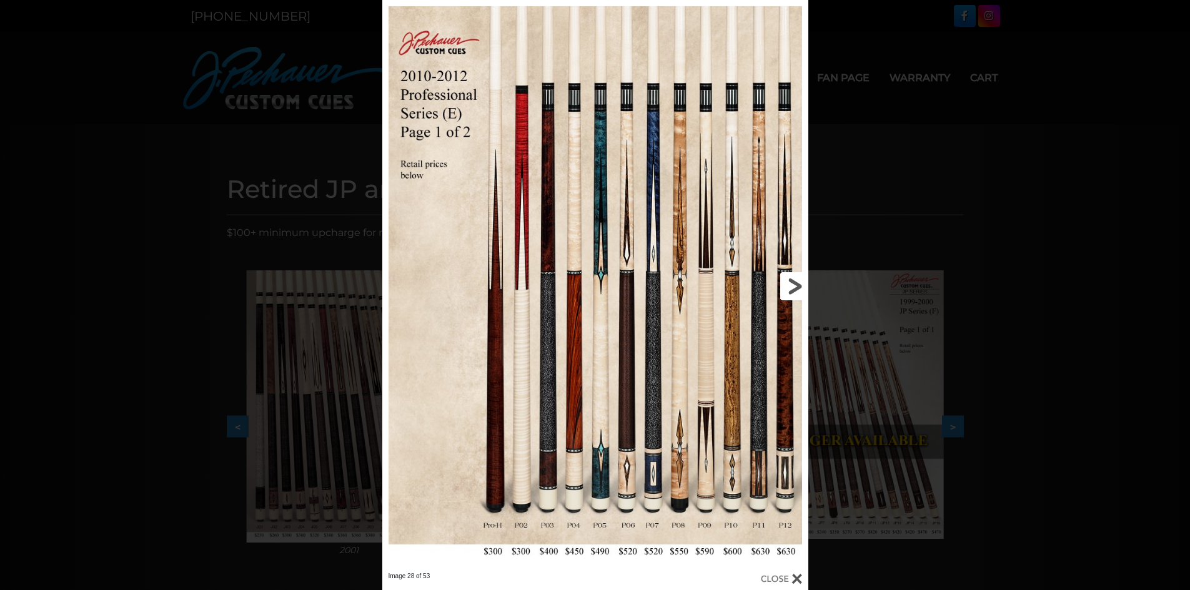
click at [803, 292] on link at bounding box center [713, 286] width 192 height 572
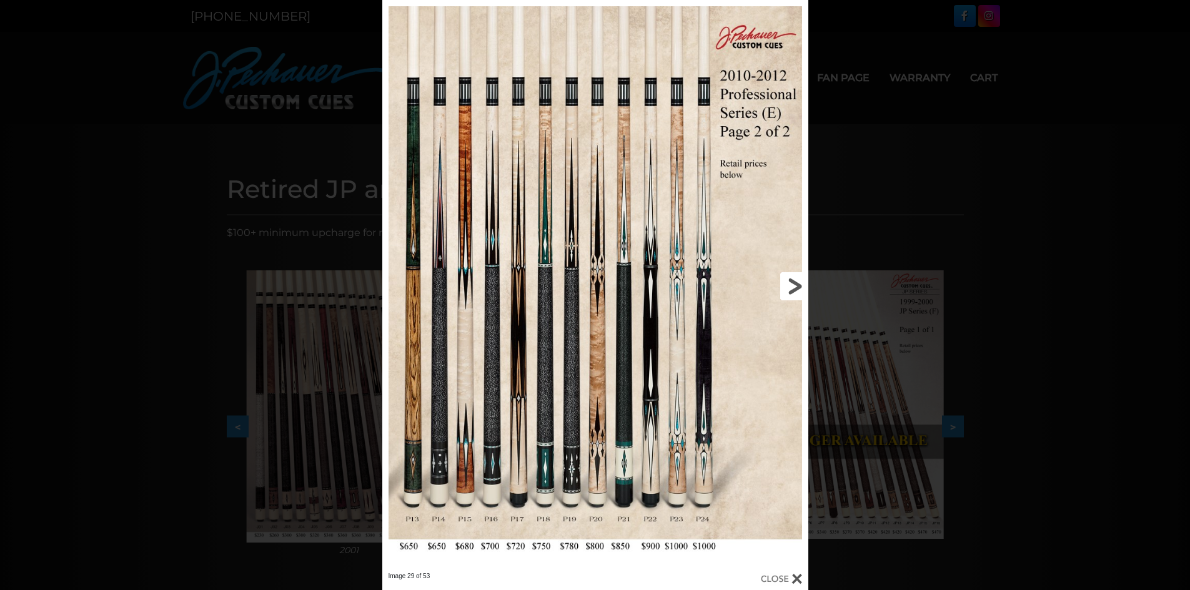
click at [803, 292] on link at bounding box center [713, 286] width 192 height 572
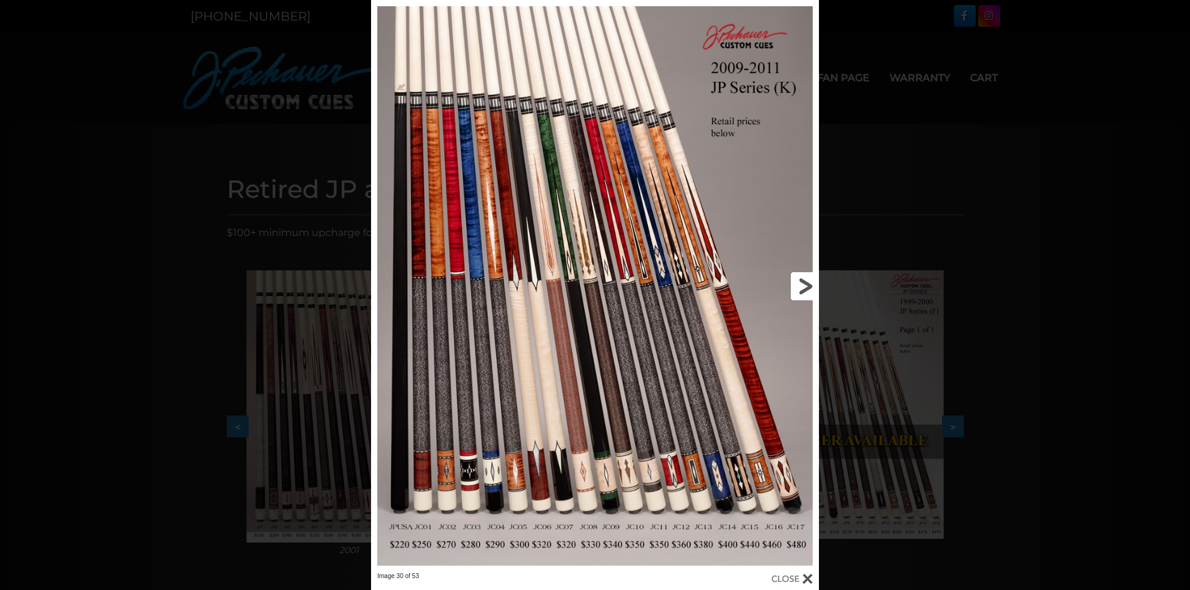
click at [803, 292] on link at bounding box center [718, 286] width 202 height 572
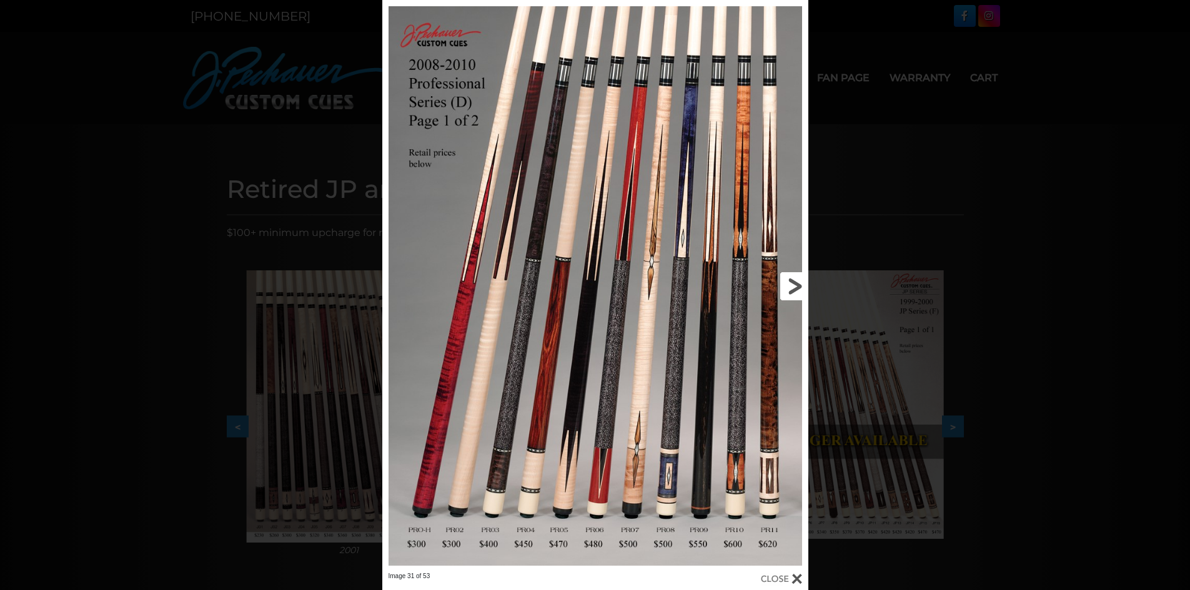
click at [803, 292] on link at bounding box center [713, 286] width 192 height 572
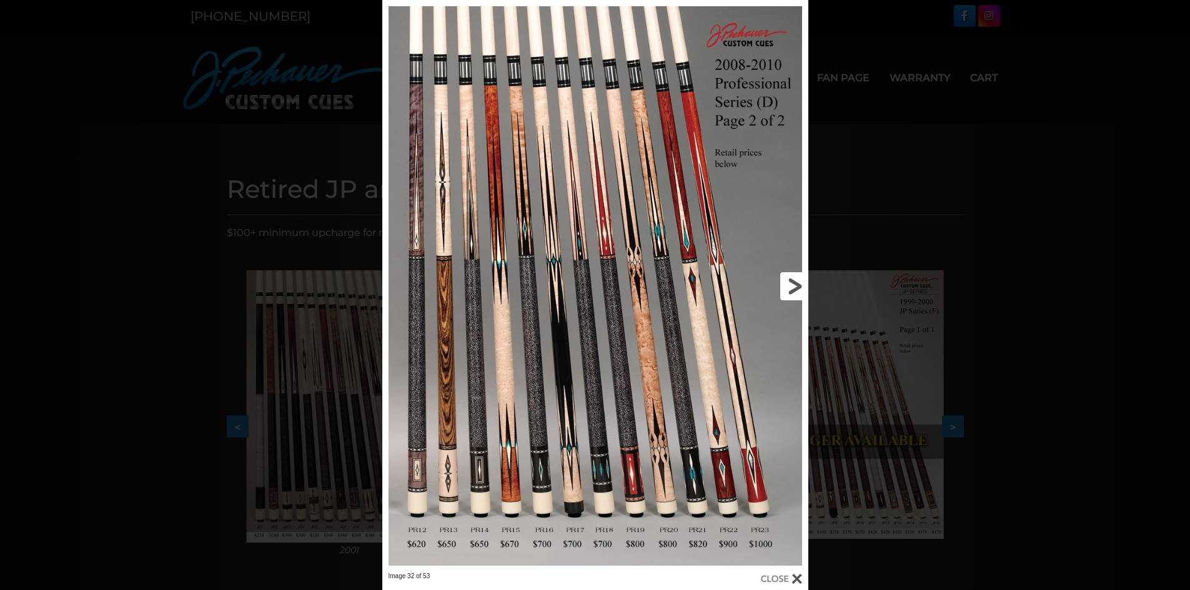
click at [803, 292] on link at bounding box center [713, 286] width 192 height 572
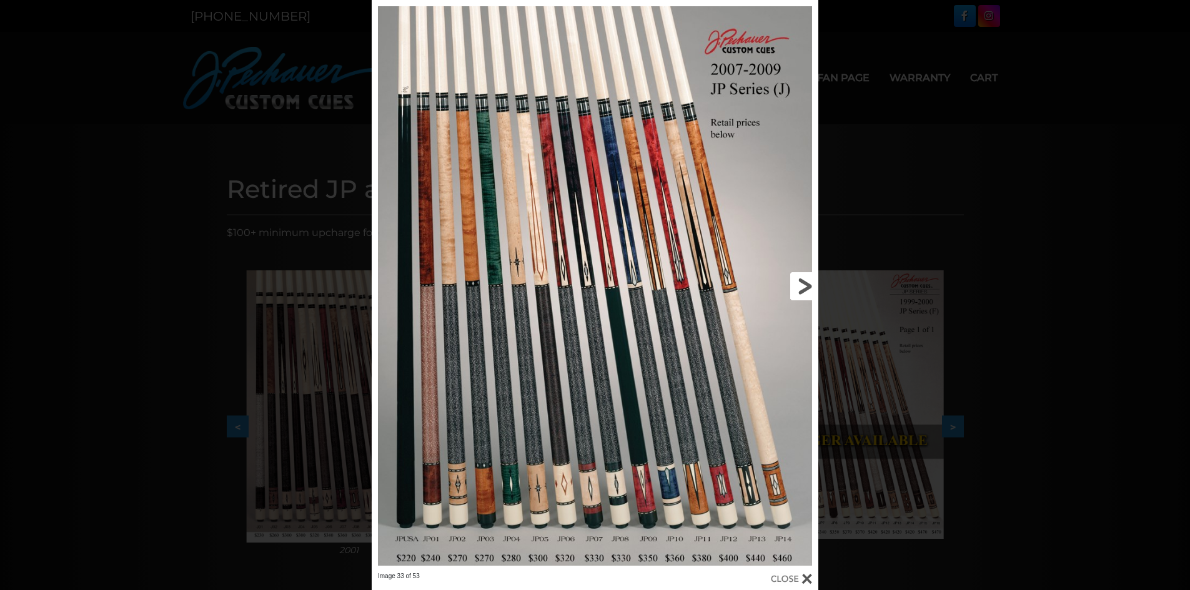
click at [803, 292] on link at bounding box center [717, 286] width 201 height 572
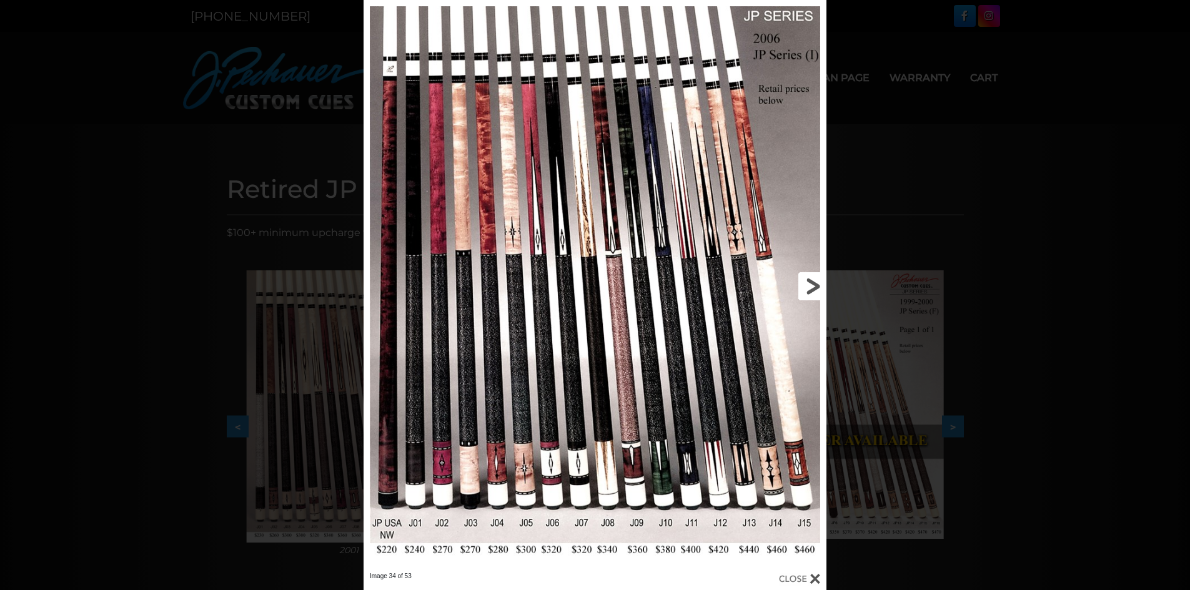
click at [803, 289] on link at bounding box center [722, 286] width 208 height 572
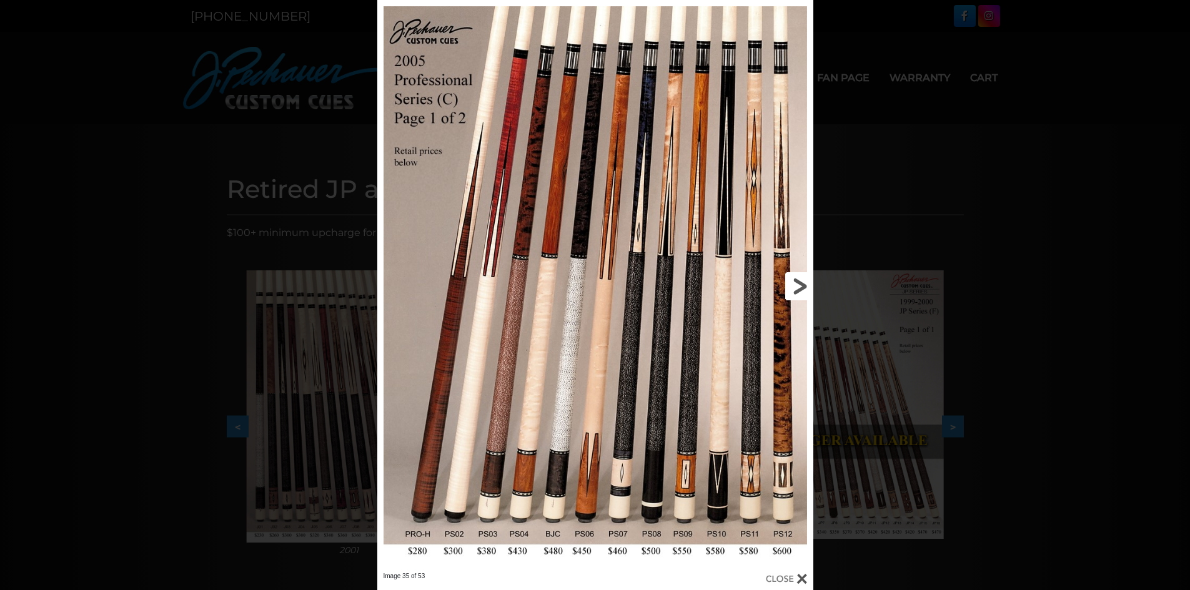
click at [803, 289] on link at bounding box center [715, 286] width 196 height 572
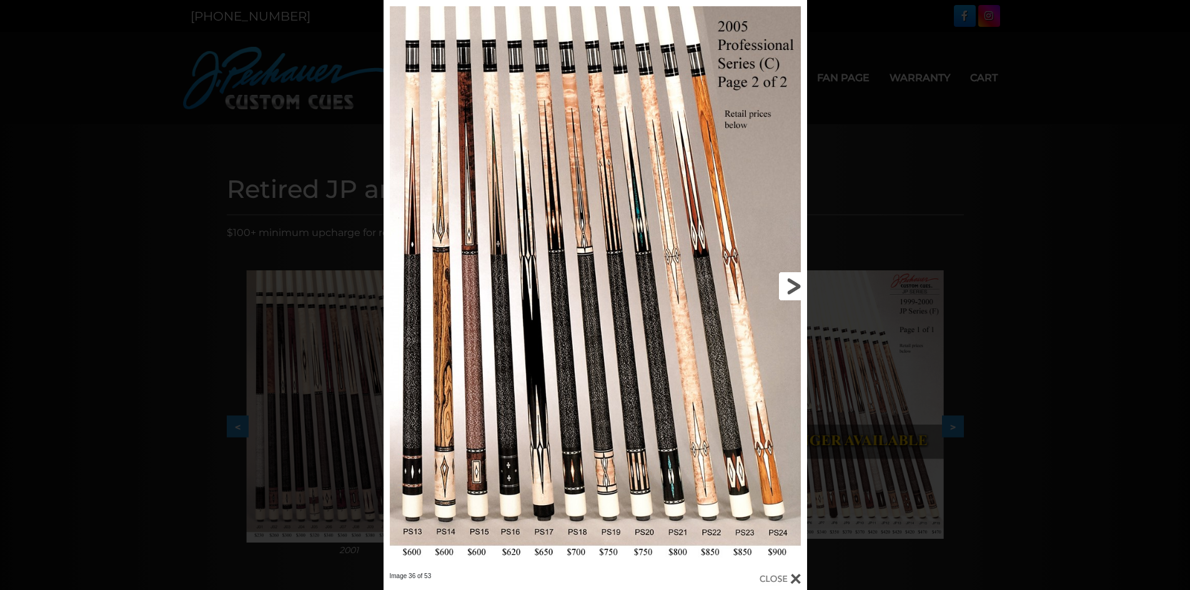
click at [803, 289] on link at bounding box center [711, 286] width 191 height 572
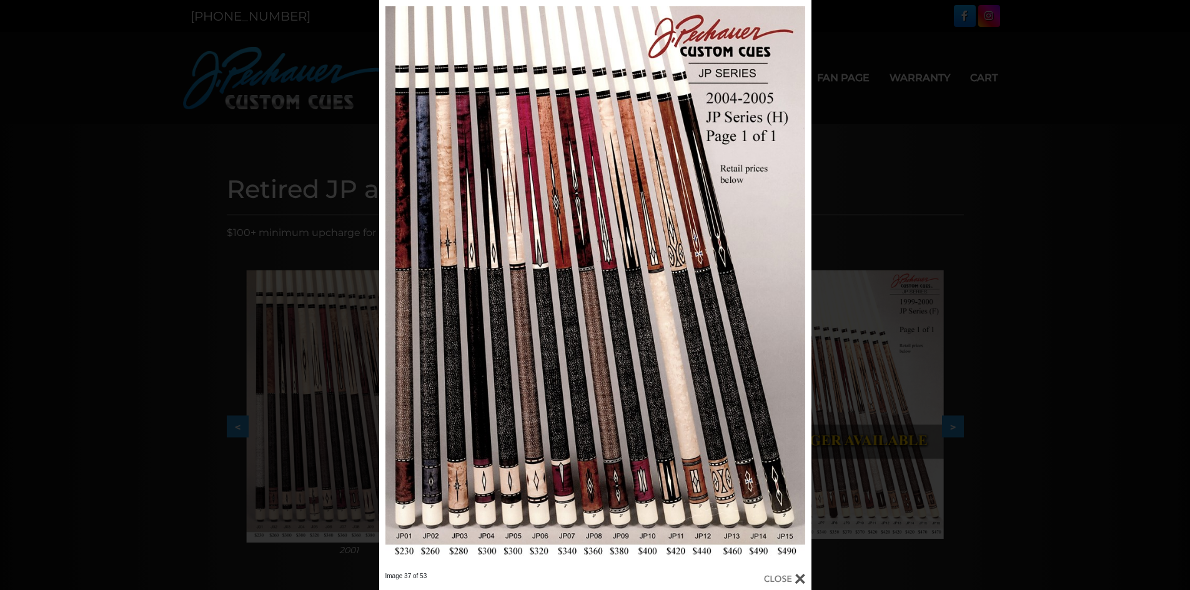
click at [1093, 6] on div "Image 37 of 53" at bounding box center [595, 295] width 1190 height 590
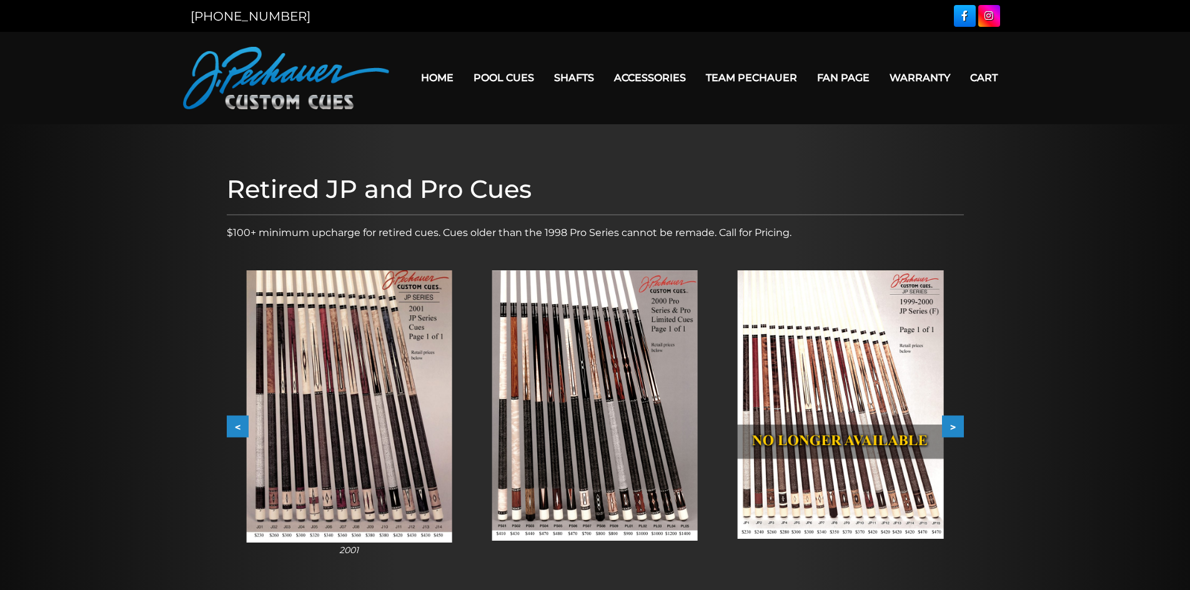
click at [803, 355] on img at bounding box center [841, 405] width 206 height 269
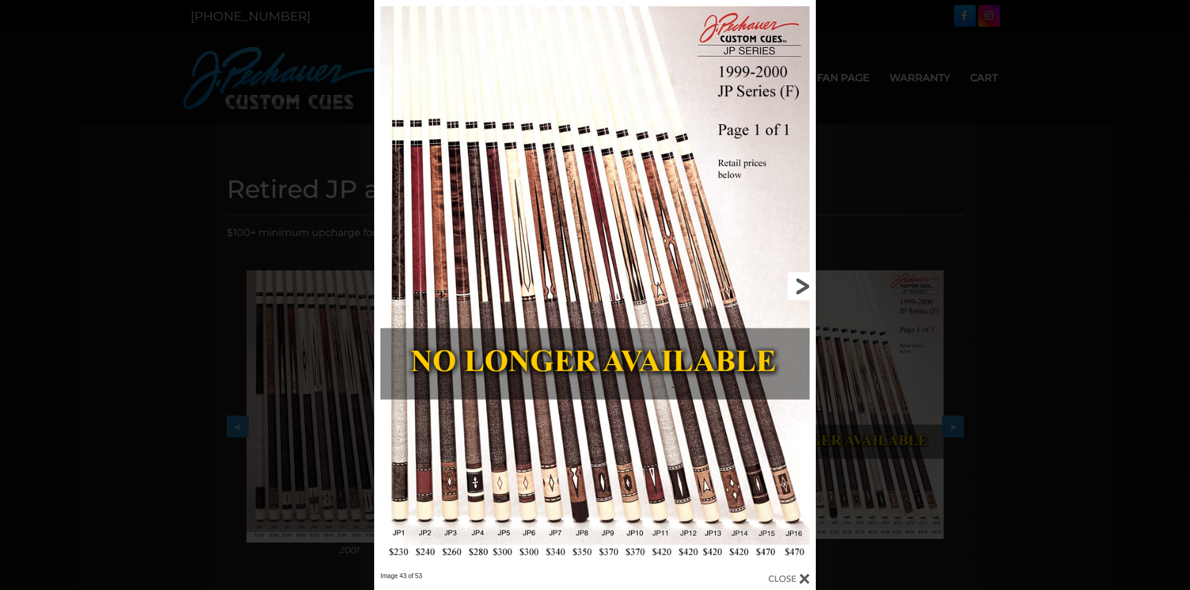
click at [803, 282] on link at bounding box center [716, 286] width 199 height 572
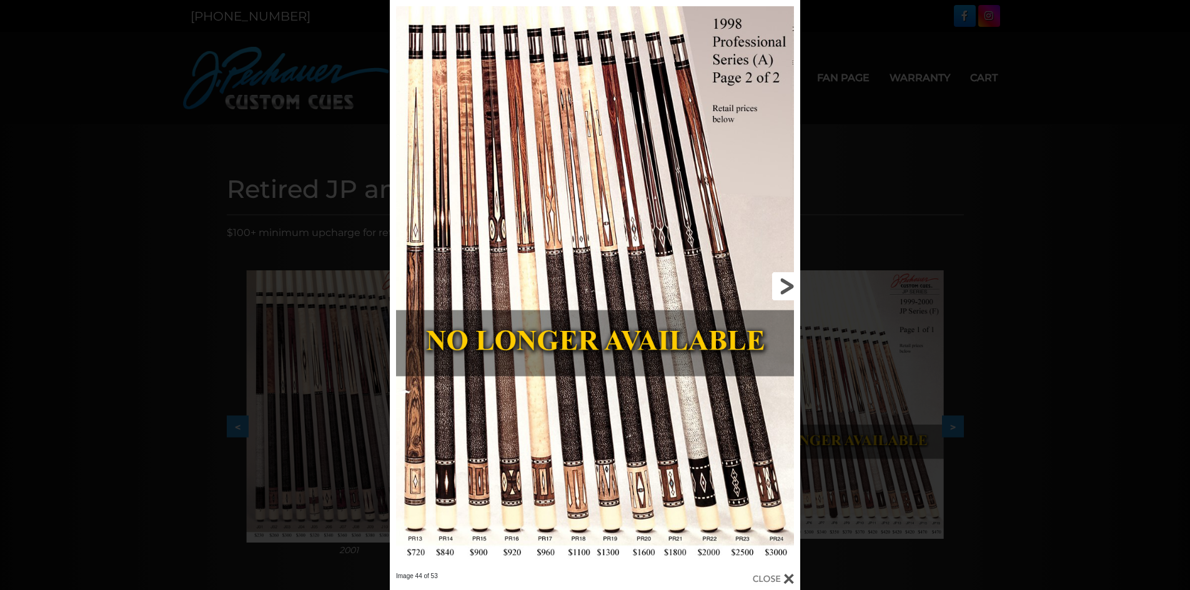
click at [803, 282] on div "Image 44 of 53" at bounding box center [595, 295] width 1190 height 590
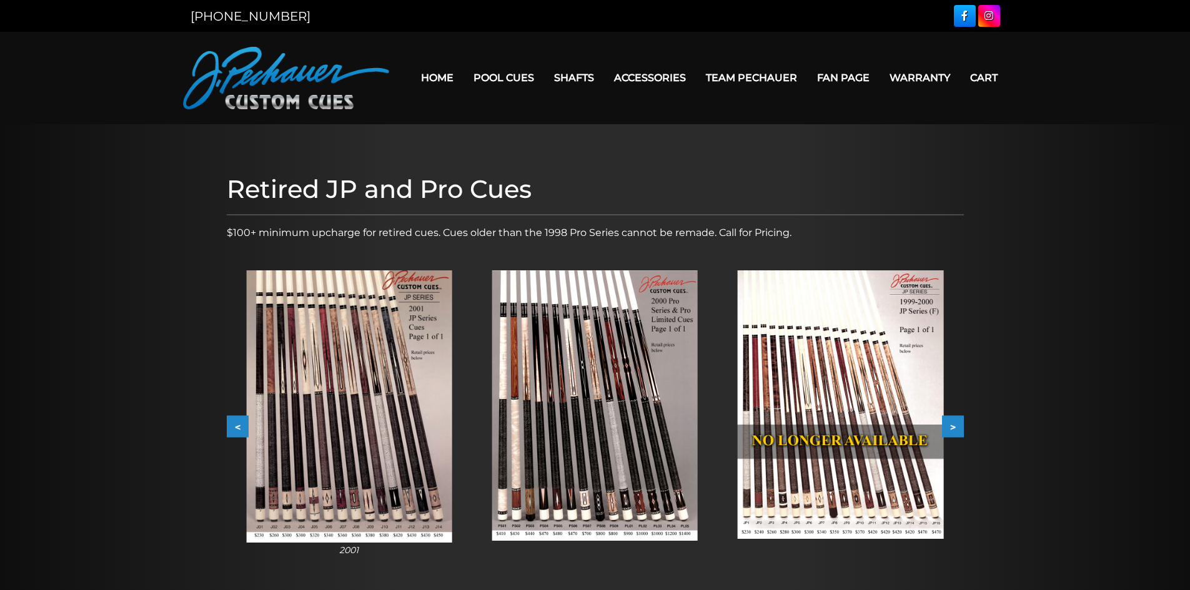
click at [630, 400] on img at bounding box center [595, 406] width 206 height 271
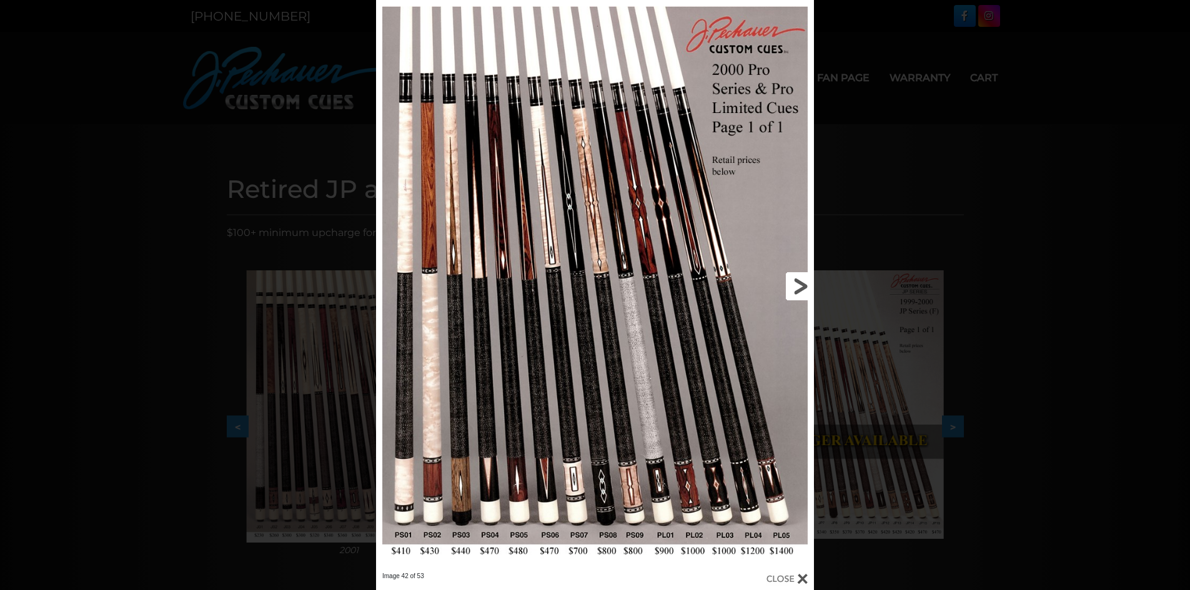
click at [801, 289] on link at bounding box center [715, 286] width 197 height 572
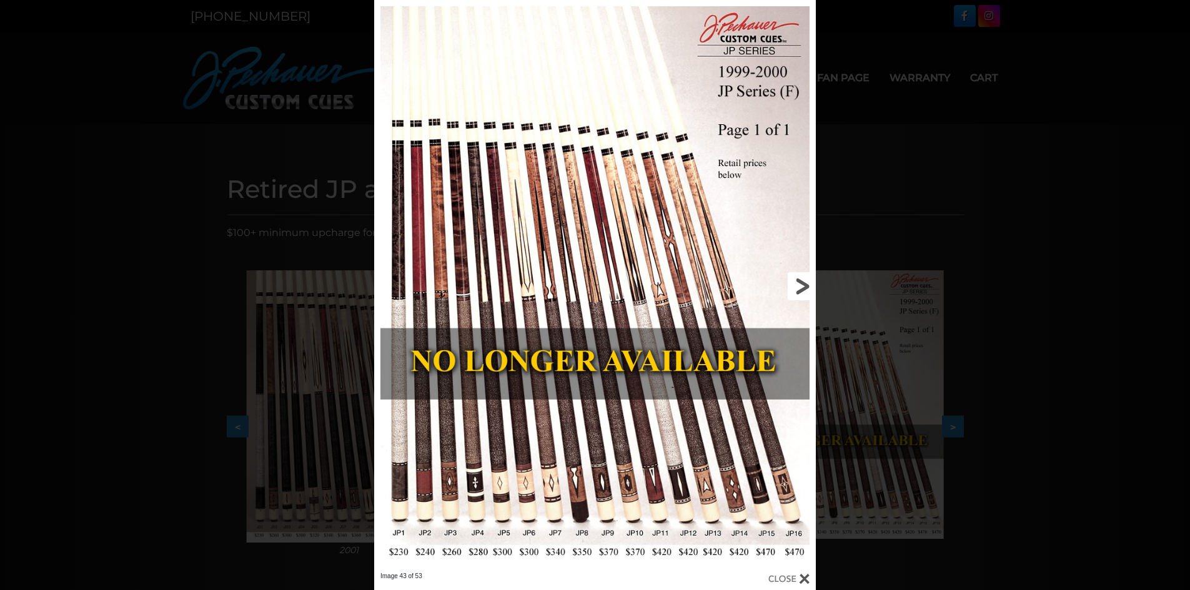
click at [801, 289] on link at bounding box center [716, 286] width 199 height 572
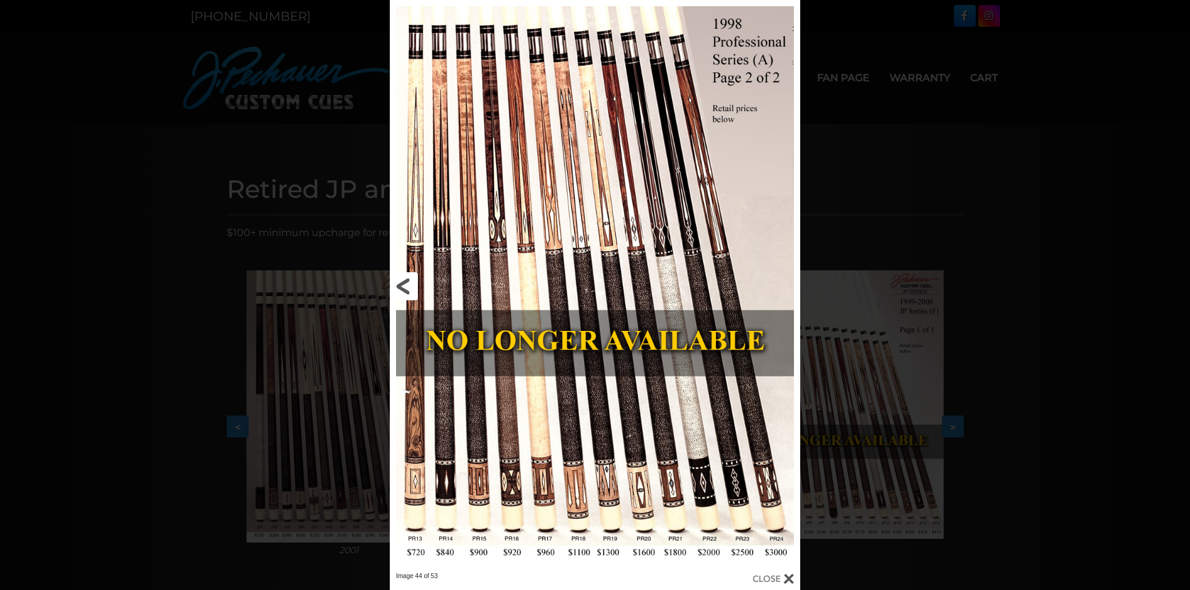
click at [402, 285] on link at bounding box center [482, 286] width 185 height 572
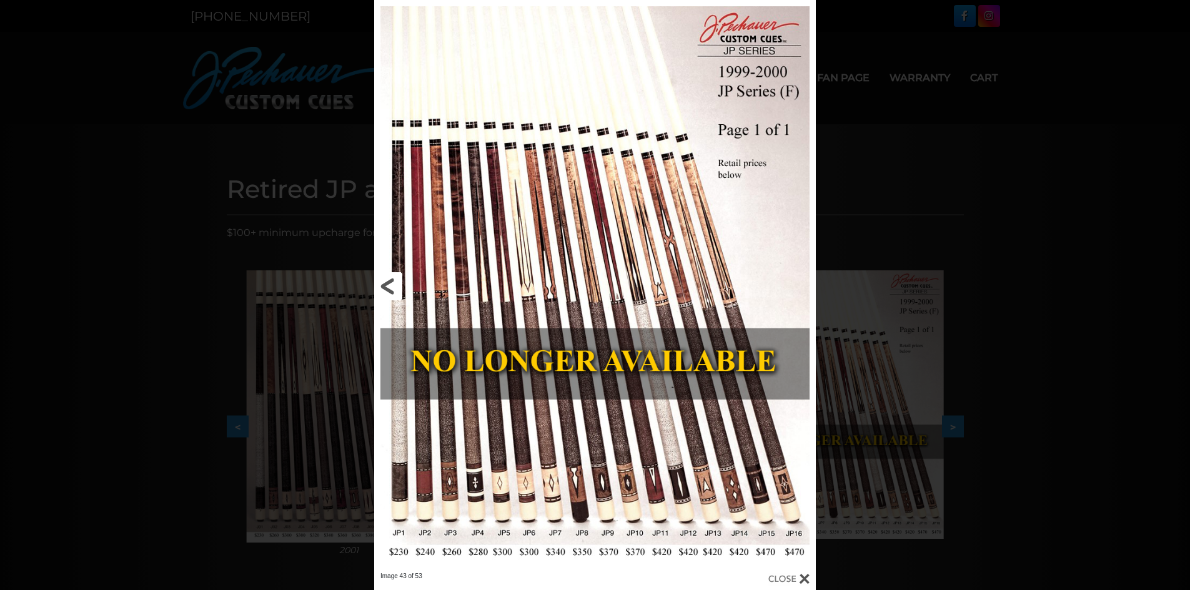
click at [390, 288] on link at bounding box center [473, 286] width 199 height 572
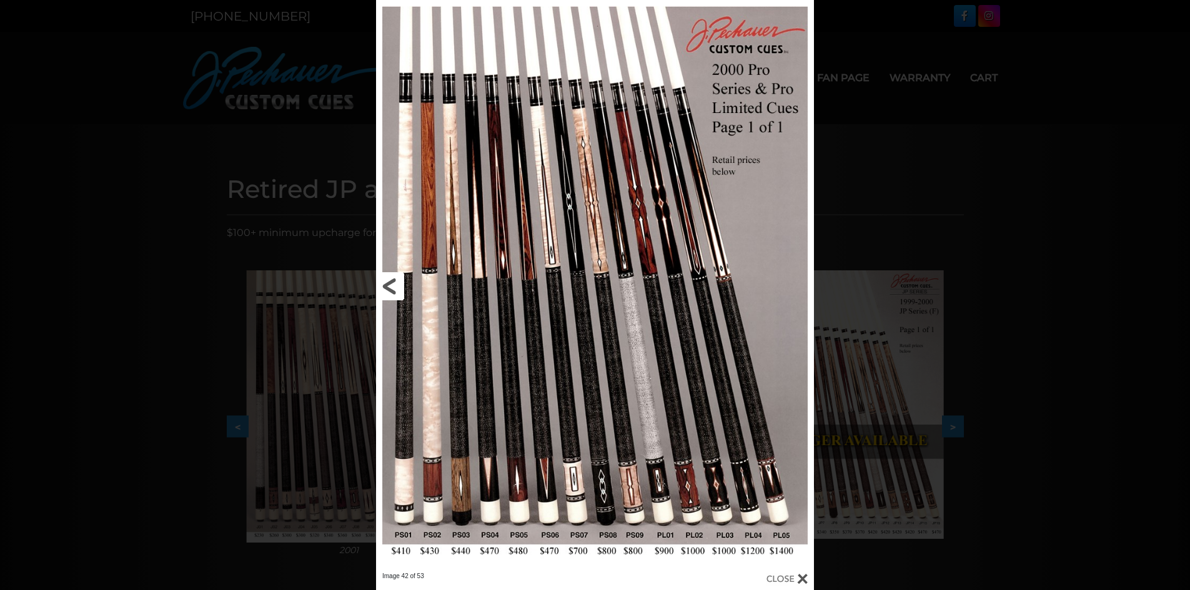
click at [390, 288] on link at bounding box center [474, 286] width 197 height 572
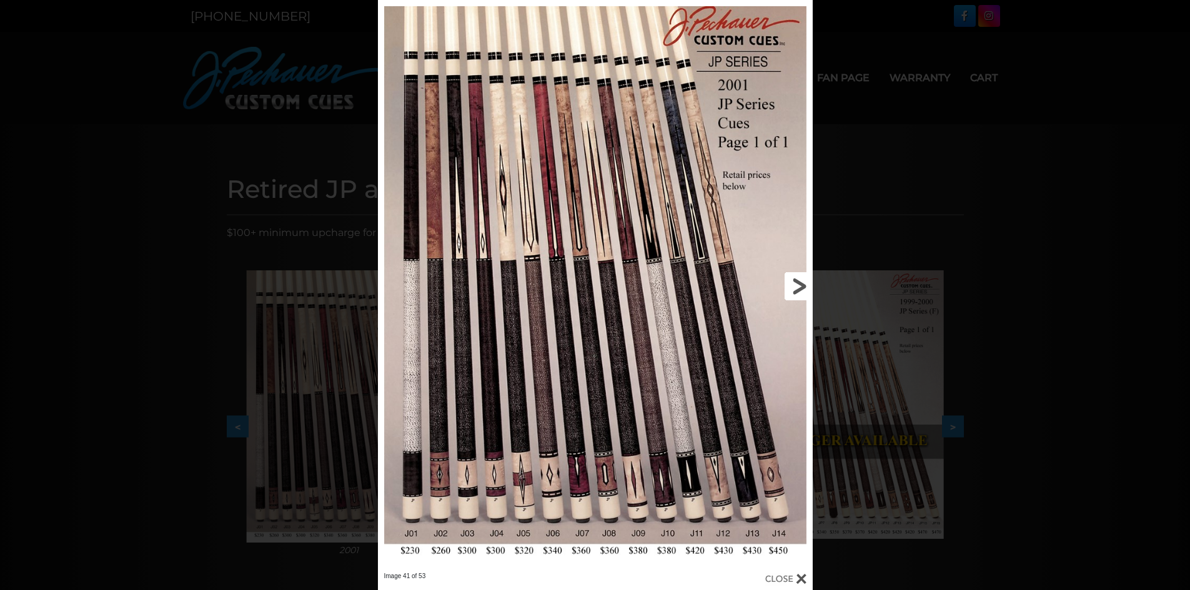
click at [792, 282] on link at bounding box center [715, 286] width 196 height 572
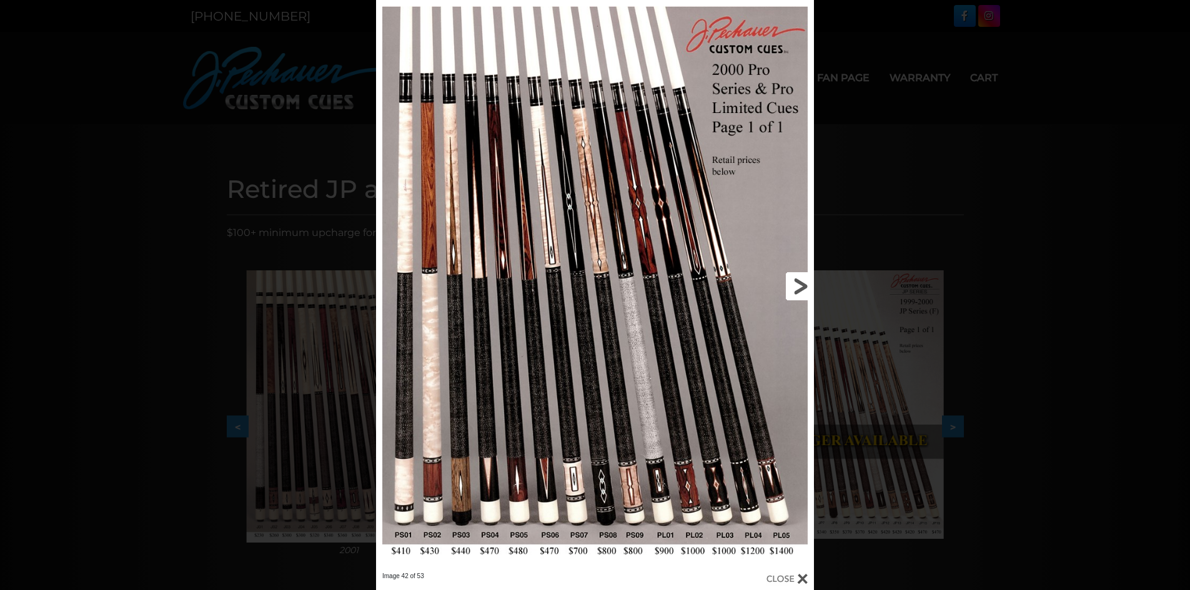
click at [788, 280] on link at bounding box center [715, 286] width 197 height 572
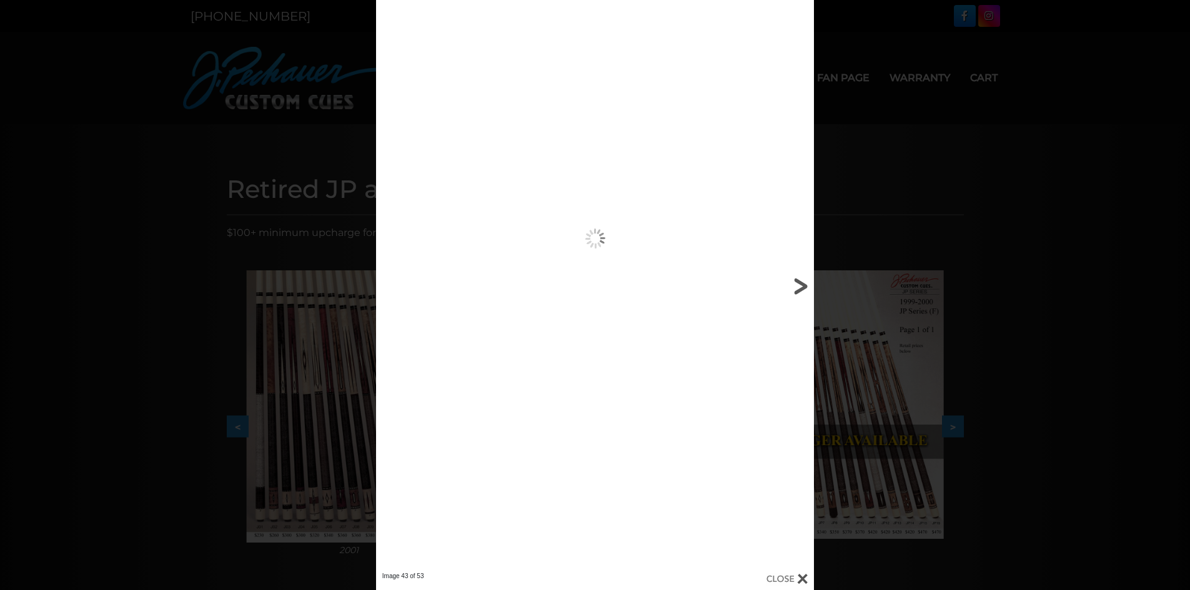
click at [788, 280] on link at bounding box center [715, 286] width 197 height 572
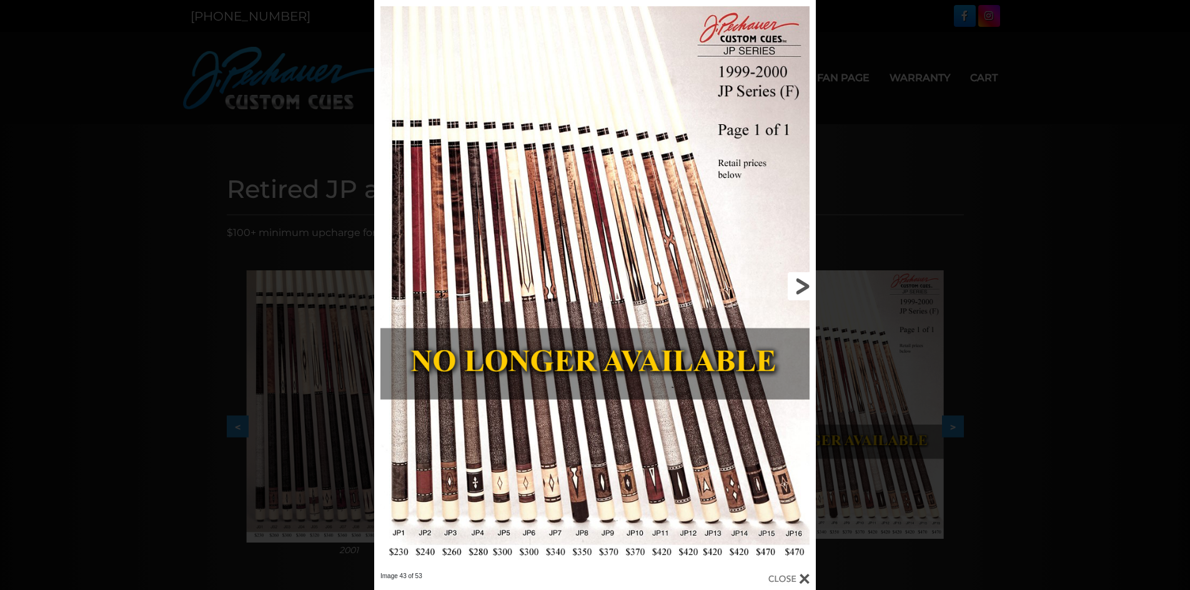
click at [788, 280] on link at bounding box center [716, 286] width 199 height 572
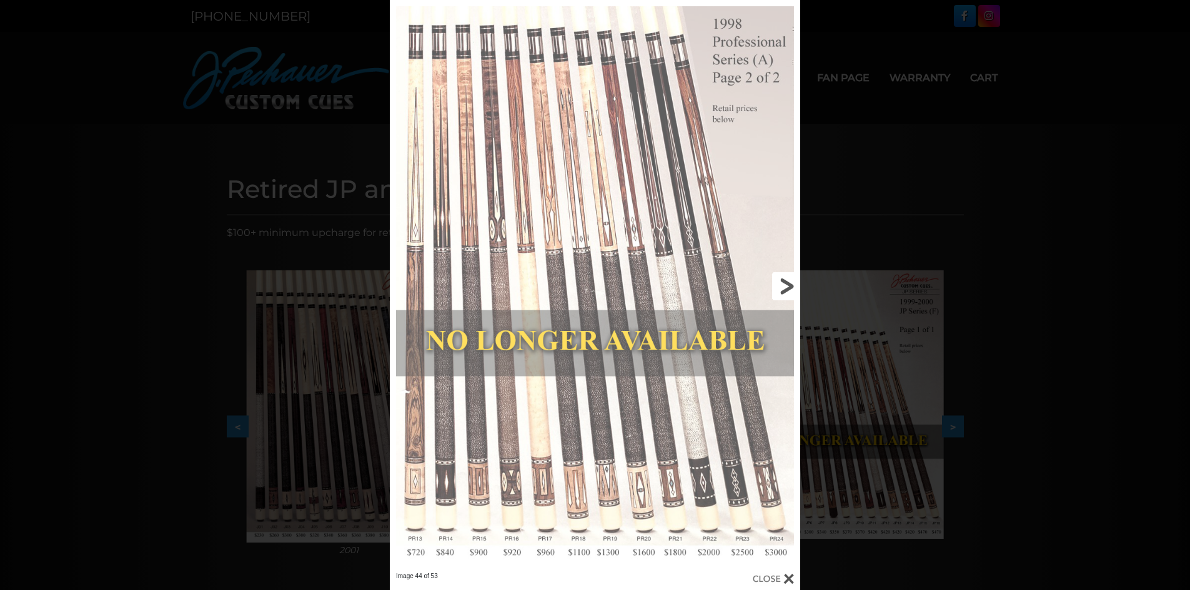
click at [788, 280] on link at bounding box center [707, 286] width 185 height 572
click at [788, 280] on div at bounding box center [595, 286] width 410 height 572
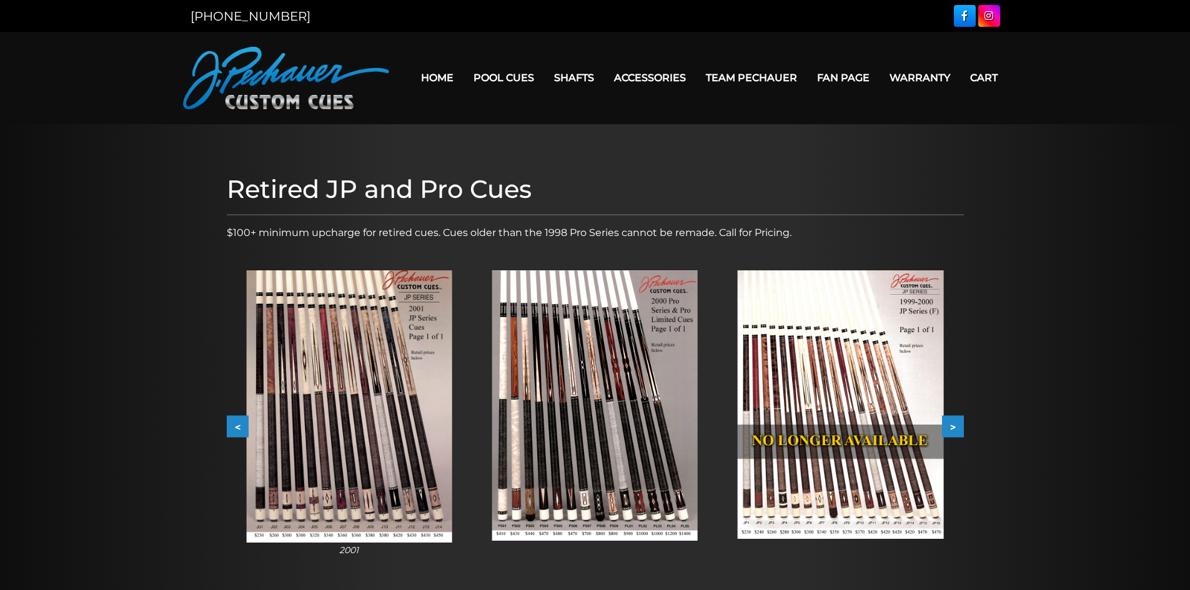
click at [788, 280] on img at bounding box center [841, 405] width 206 height 269
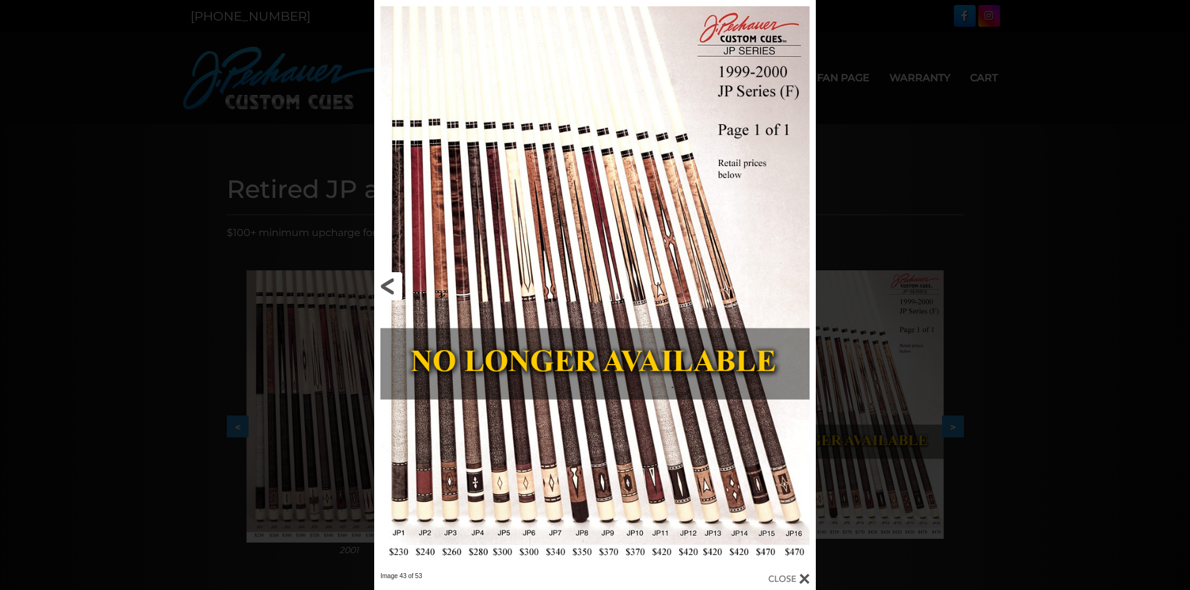
click at [393, 284] on link at bounding box center [473, 286] width 199 height 572
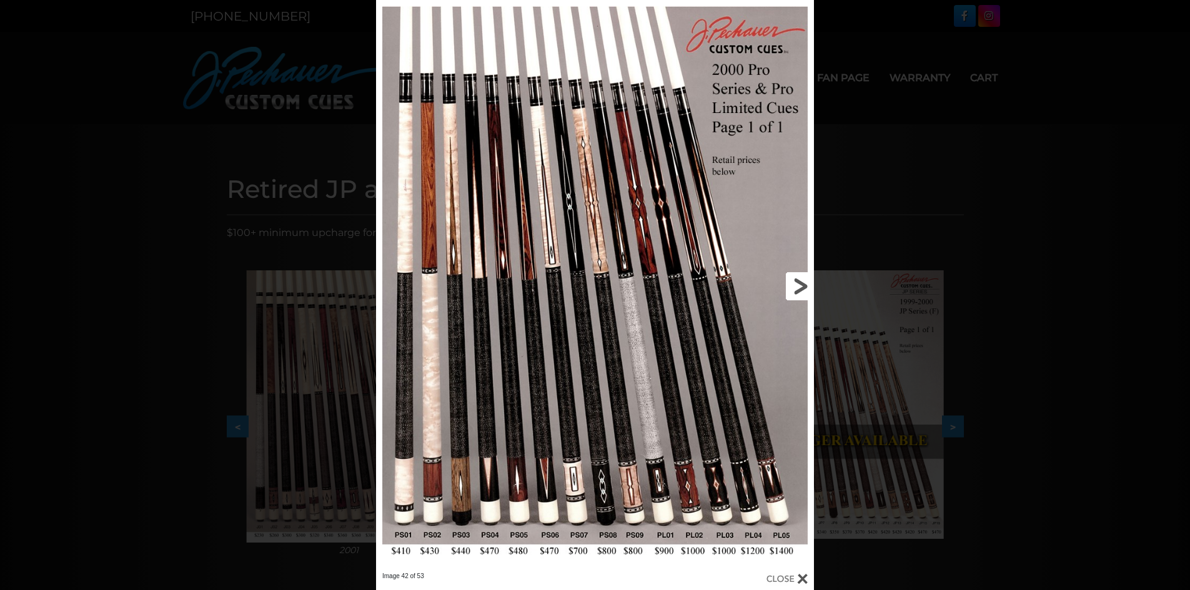
click at [806, 284] on link at bounding box center [715, 286] width 197 height 572
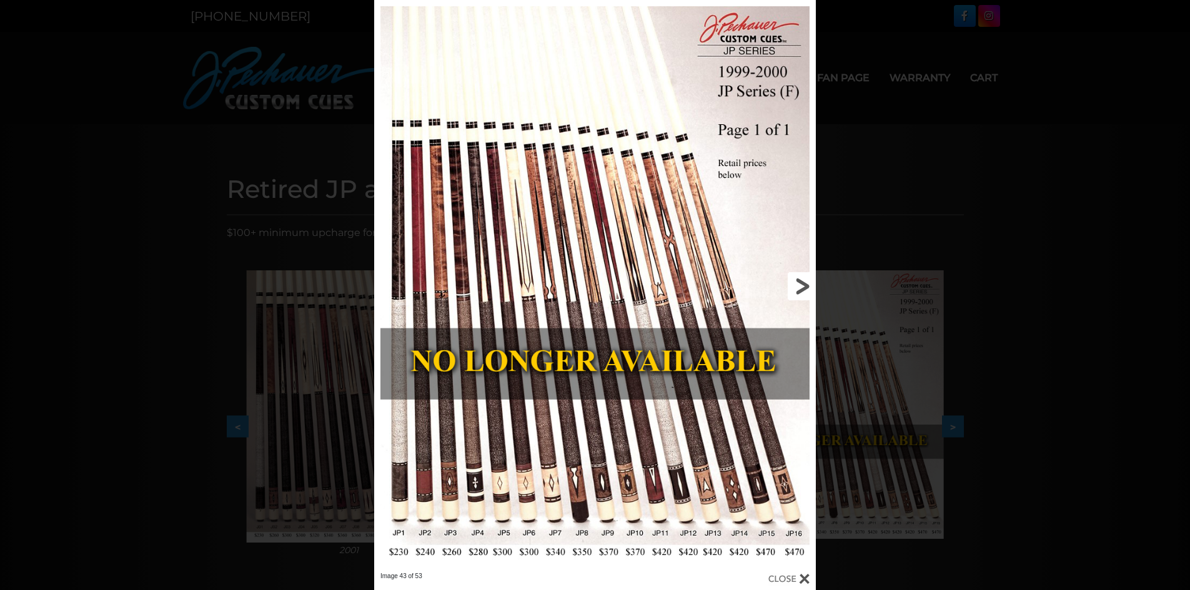
click at [806, 284] on link at bounding box center [716, 286] width 199 height 572
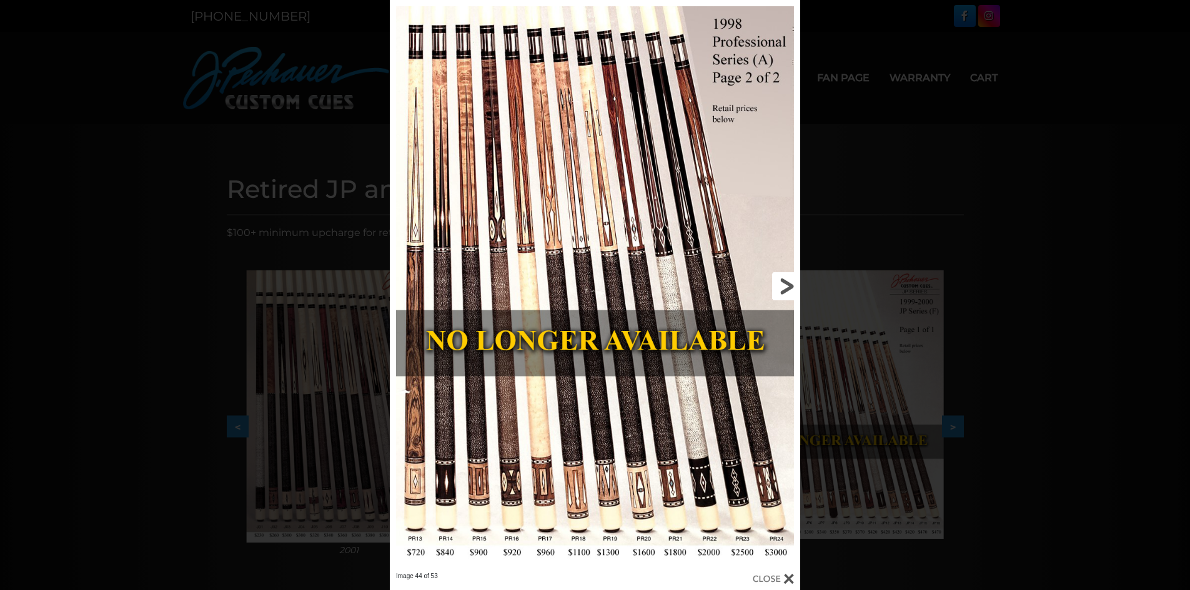
click at [806, 284] on div "Image 44 of 53" at bounding box center [595, 295] width 1190 height 590
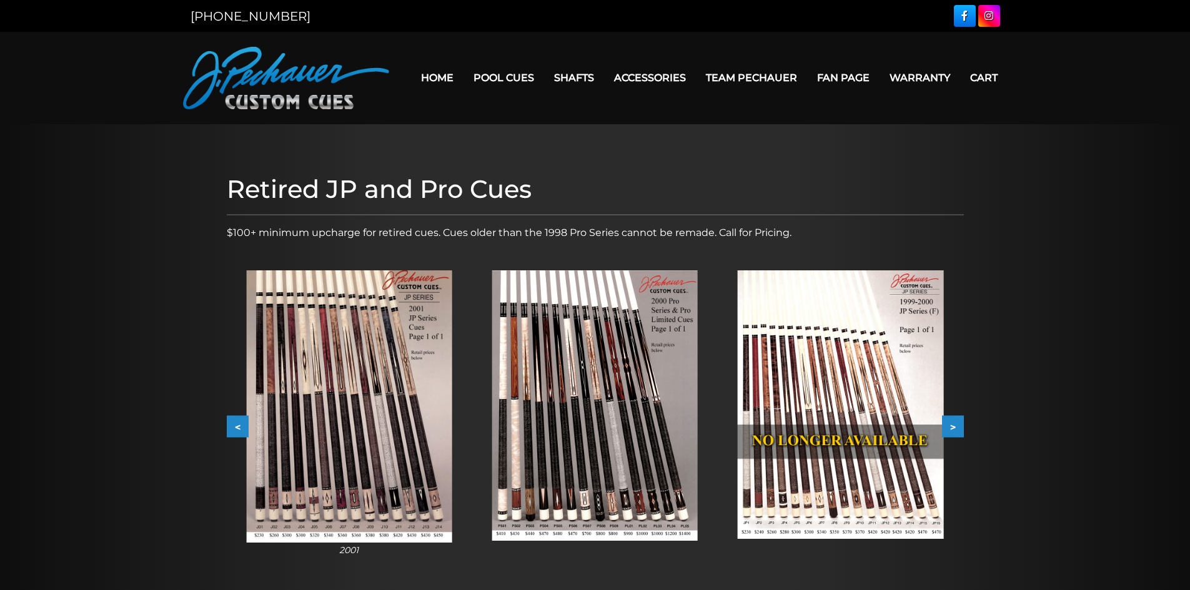
click at [952, 423] on button ">" at bounding box center [953, 427] width 22 height 22
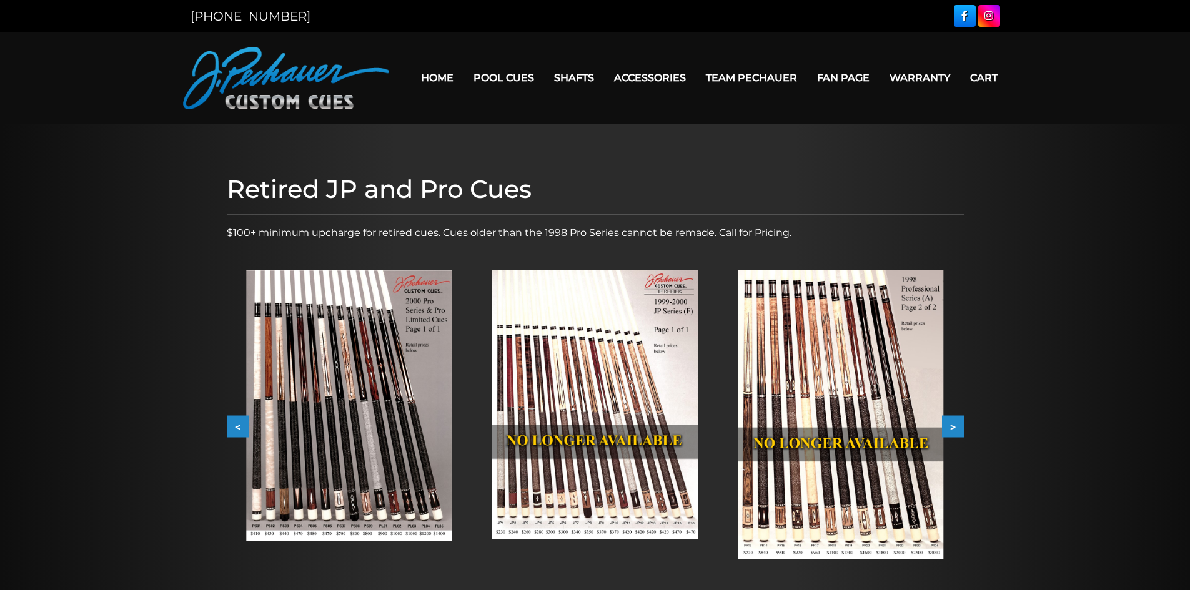
click at [952, 423] on button ">" at bounding box center [953, 427] width 22 height 22
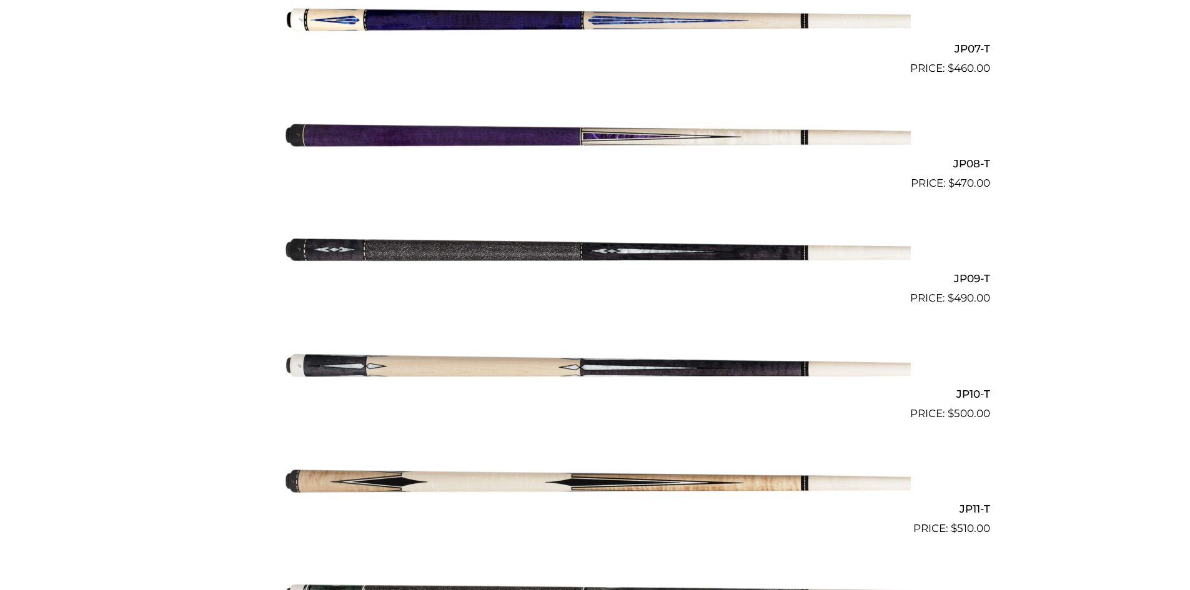
scroll to position [1081, 0]
